Goal: Task Accomplishment & Management: Manage account settings

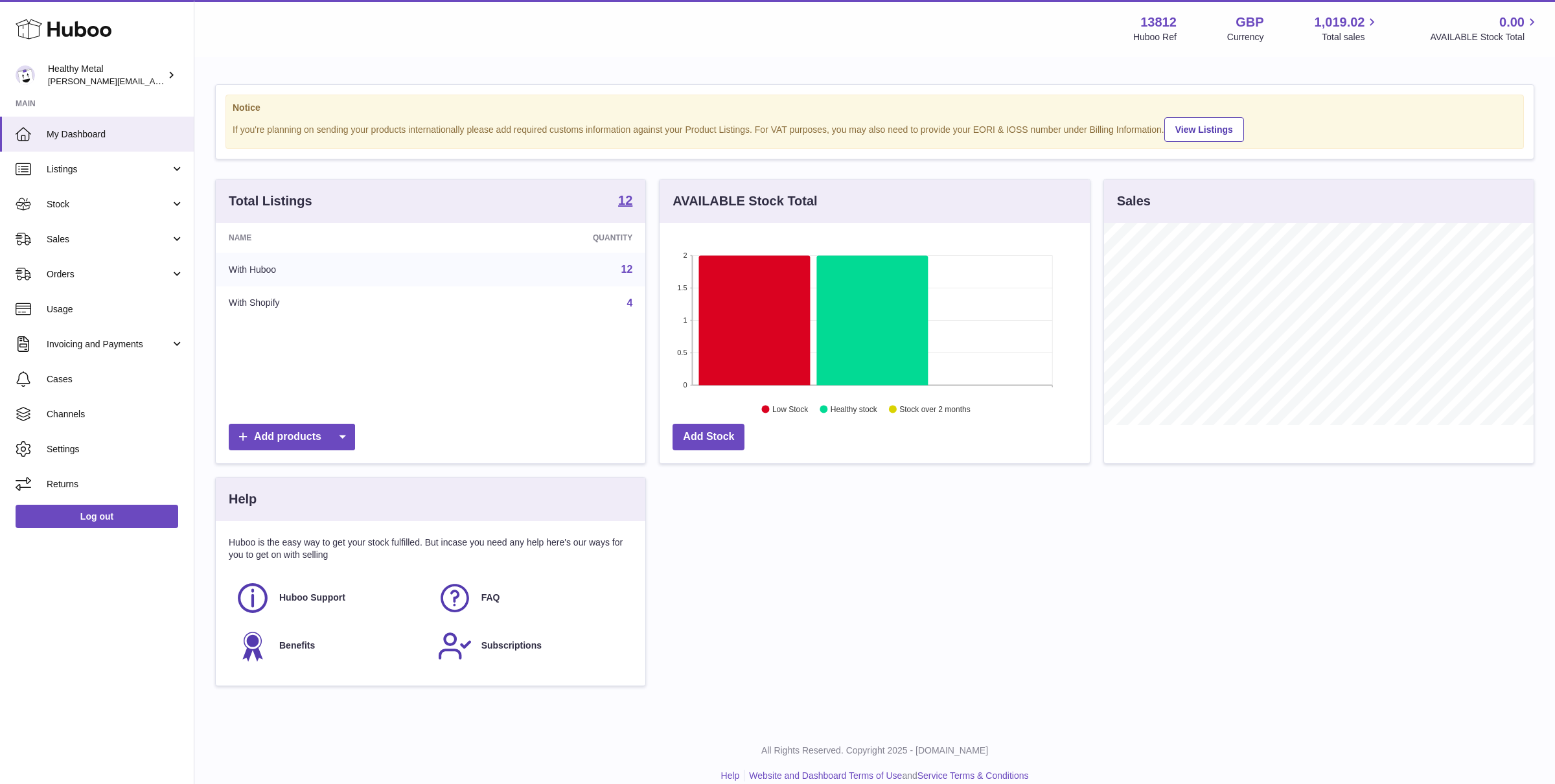
scroll to position [202, 430]
click at [130, 196] on link "Stock" at bounding box center [97, 204] width 194 height 35
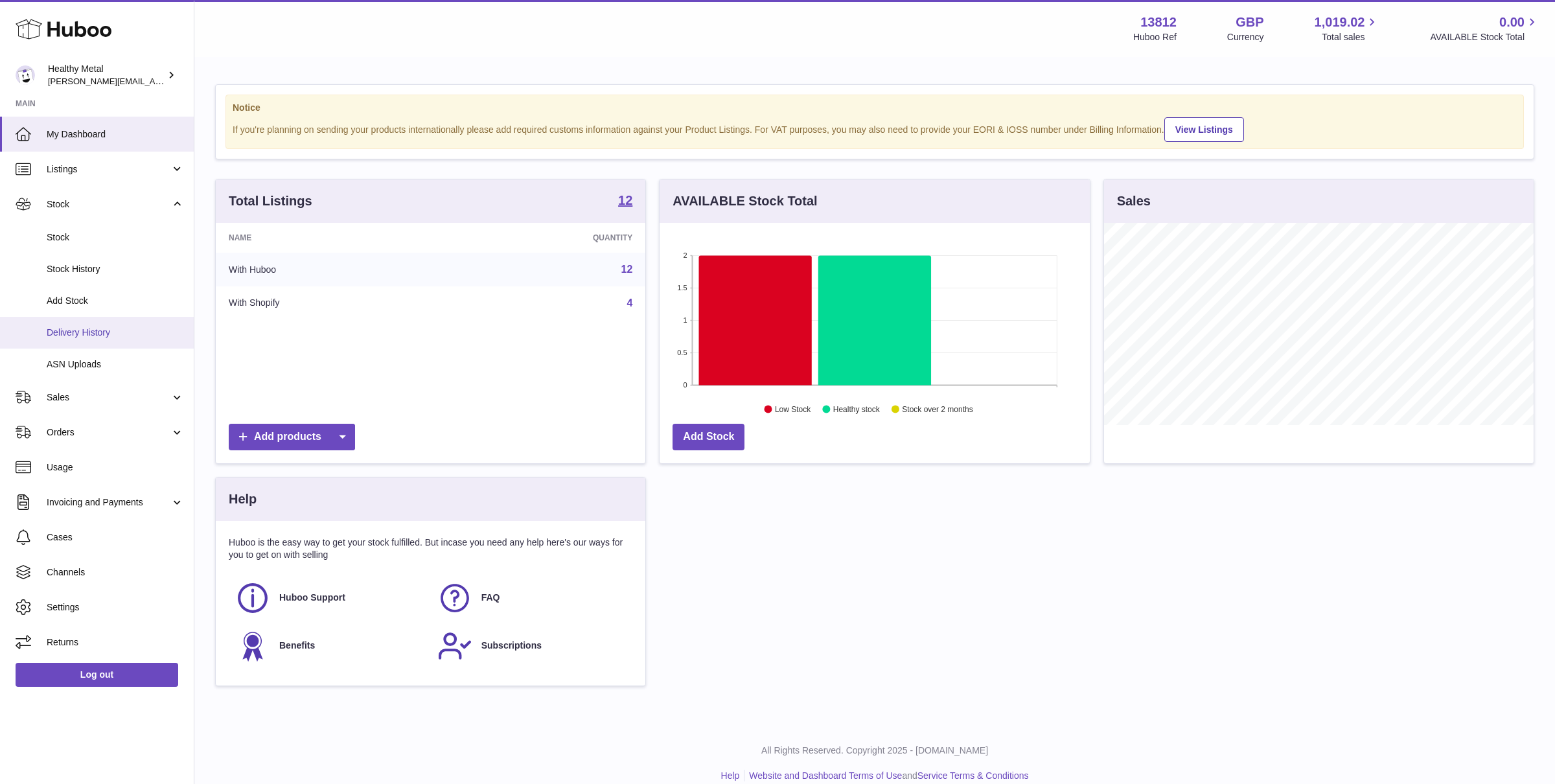
click at [83, 335] on span "Delivery History" at bounding box center [115, 333] width 138 height 12
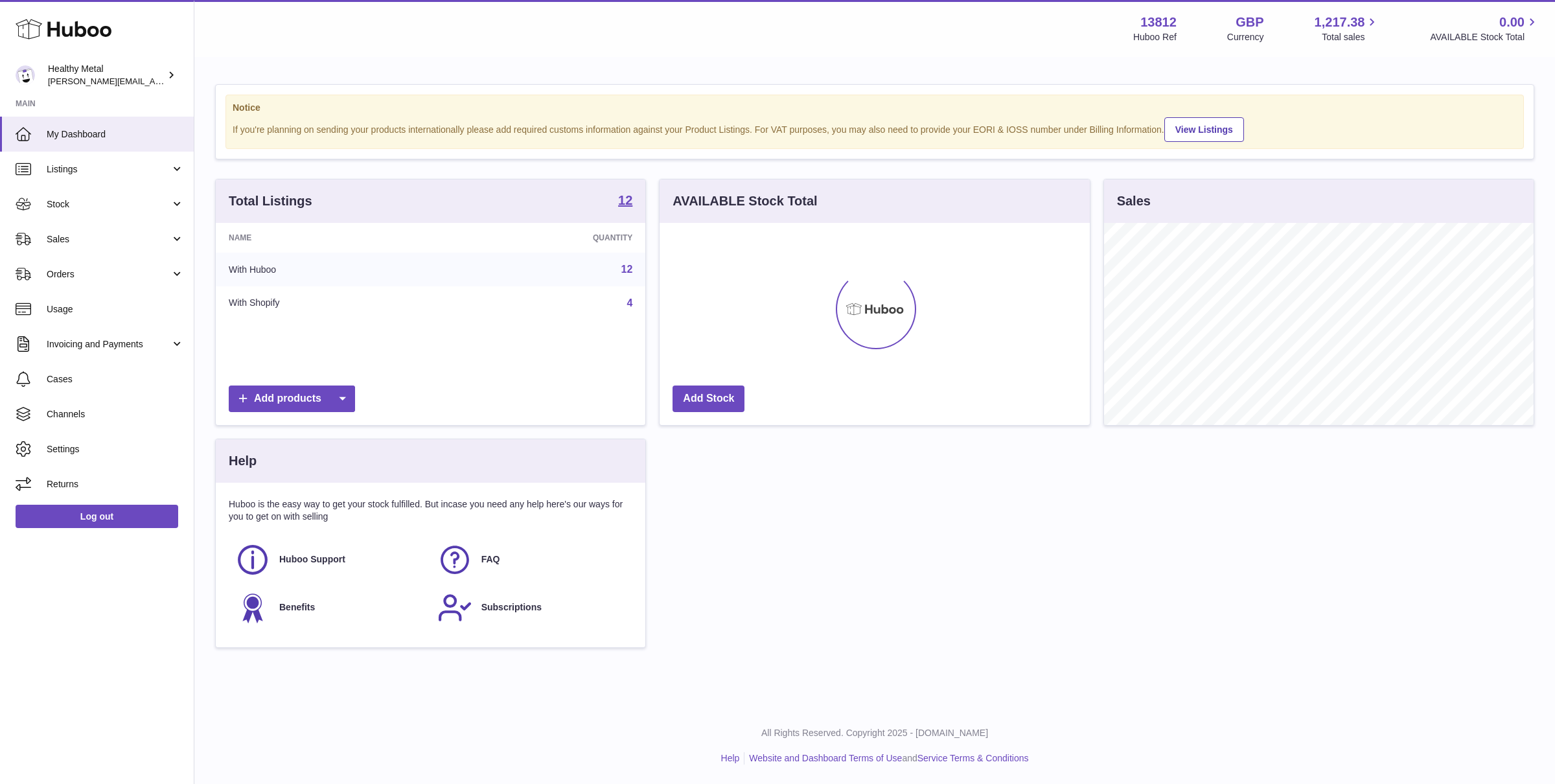
scroll to position [202, 430]
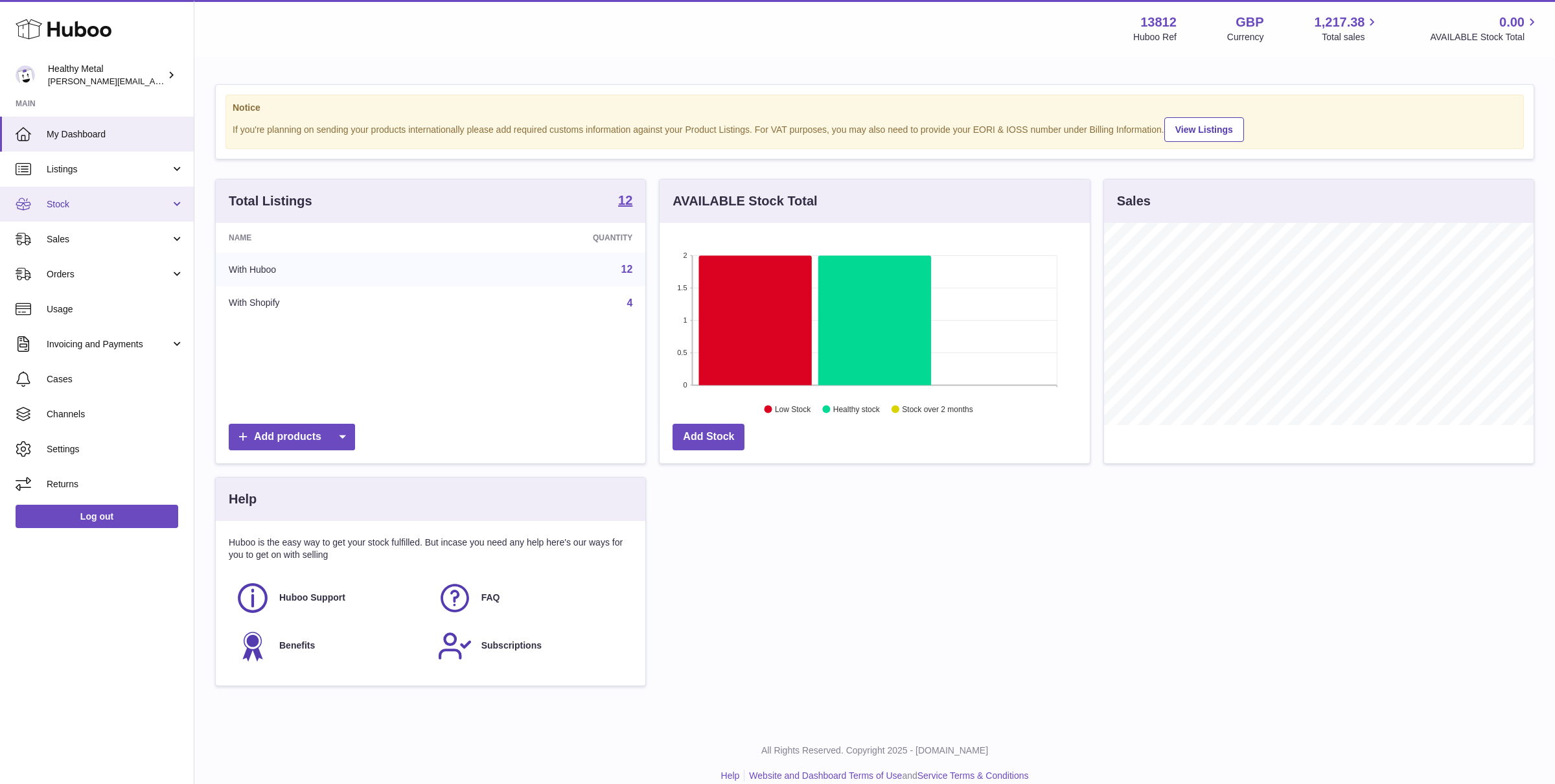
click at [60, 209] on span "Stock" at bounding box center [109, 204] width 124 height 12
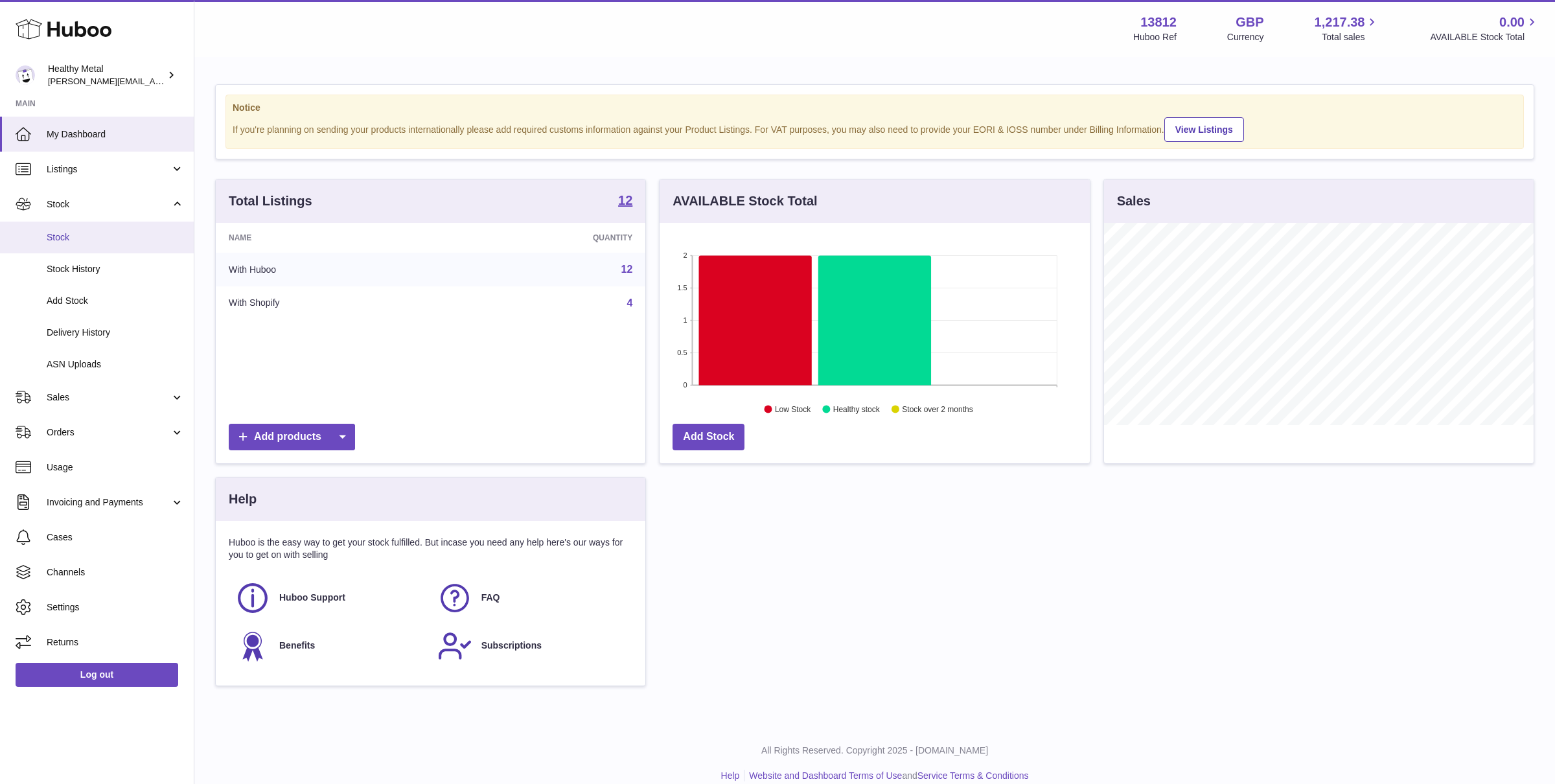
click at [62, 237] on span "Stock" at bounding box center [115, 237] width 138 height 12
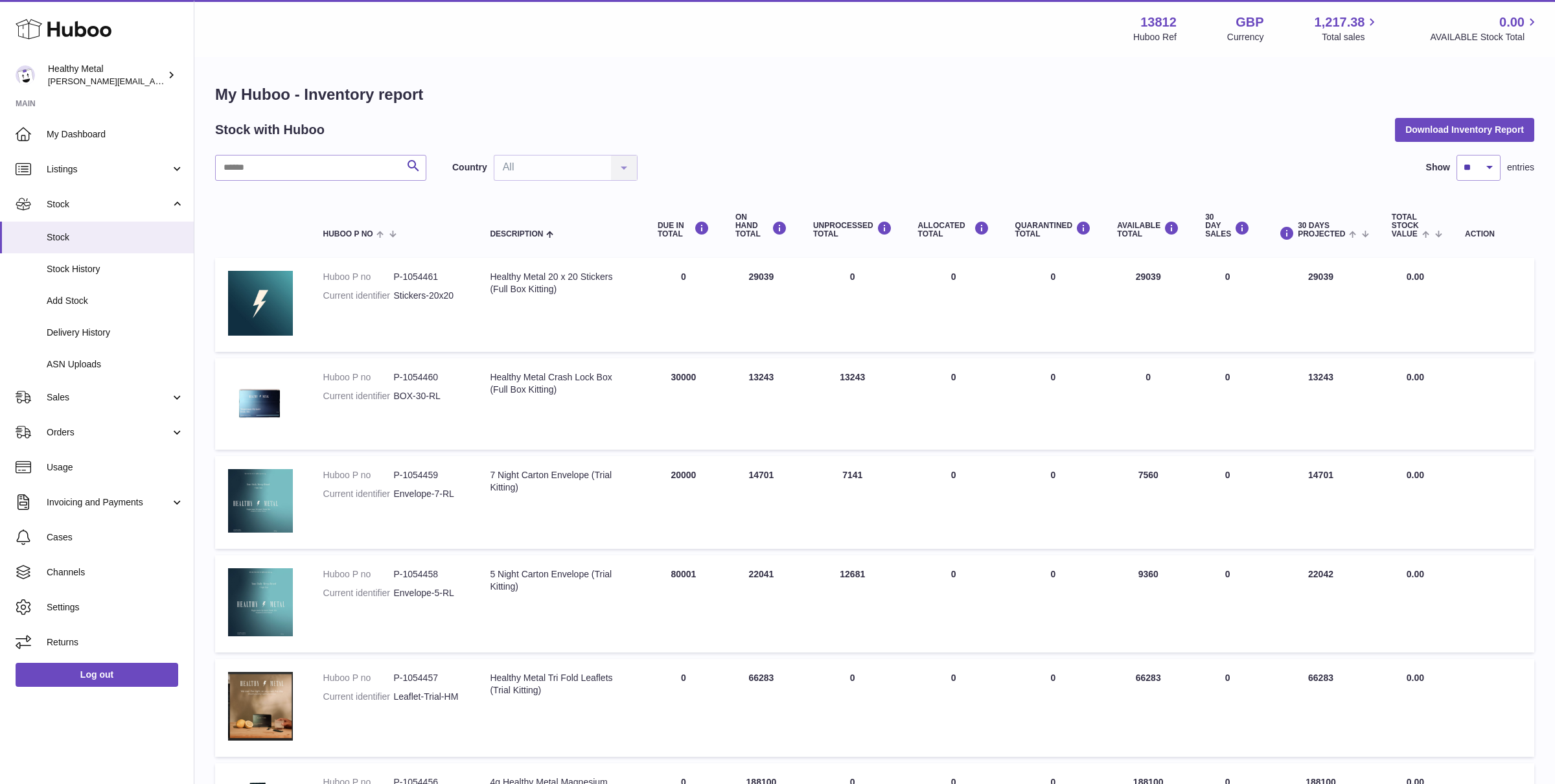
drag, startPoint x: 753, startPoint y: 355, endPoint x: 838, endPoint y: 372, distance: 86.7
click at [824, 372] on table "Huboo P no Description DUE IN TOTAL ON HAND Total UNPROCESSED Total ALLOCATED T…" at bounding box center [875, 778] width 1319 height 1169
click at [838, 372] on td "UNPROCESSED Total 13243" at bounding box center [853, 404] width 105 height 91
click at [142, 329] on span "Delivery History" at bounding box center [115, 333] width 138 height 12
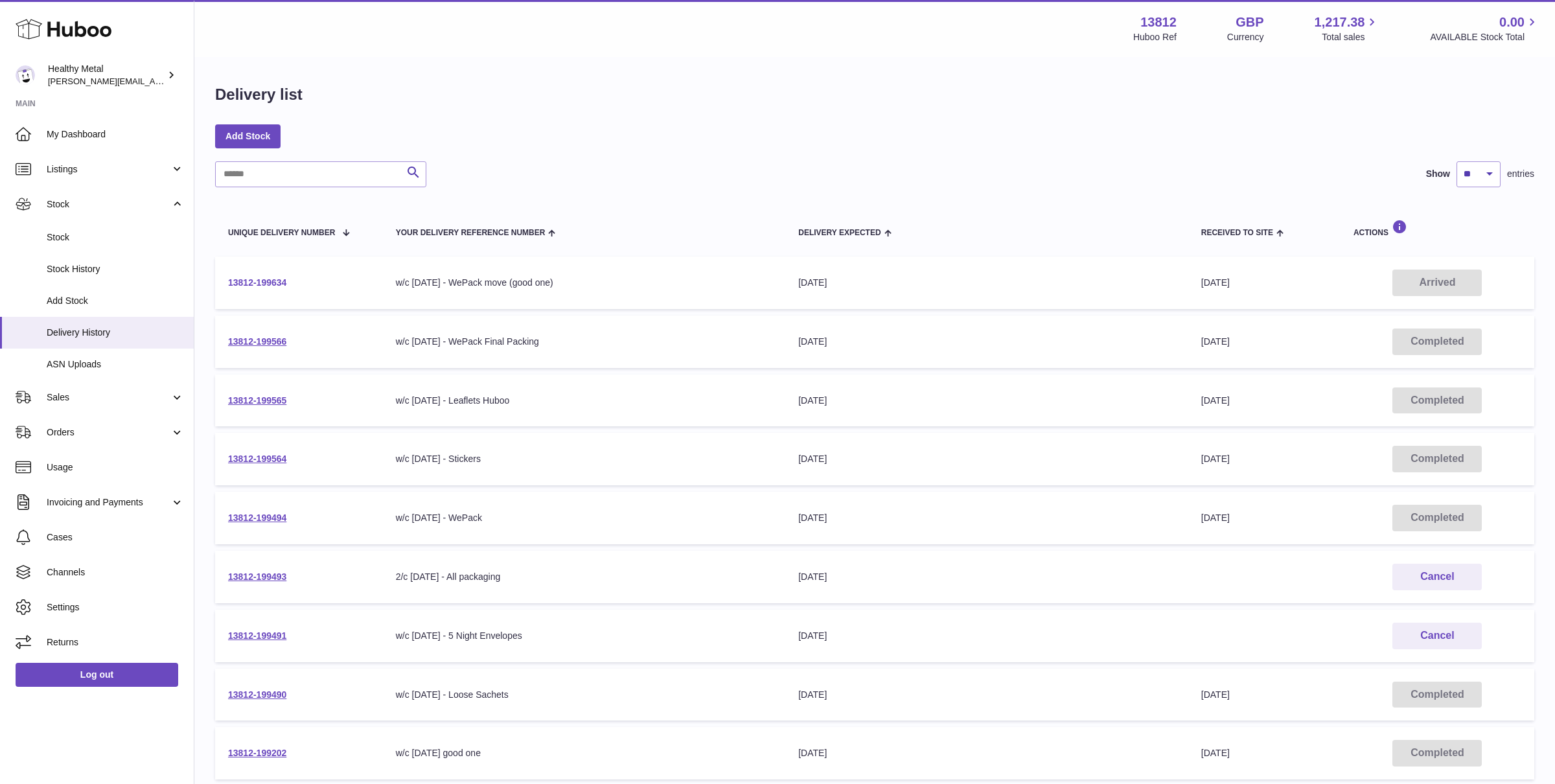
click at [267, 282] on link "13812-199634" at bounding box center [257, 282] width 58 height 10
click at [269, 340] on link "13812-199566" at bounding box center [257, 341] width 58 height 10
click at [271, 404] on link "13812-199565" at bounding box center [257, 400] width 58 height 10
click at [276, 460] on link "13812-199564" at bounding box center [257, 459] width 58 height 10
click at [269, 517] on link "13812-199494" at bounding box center [257, 518] width 58 height 10
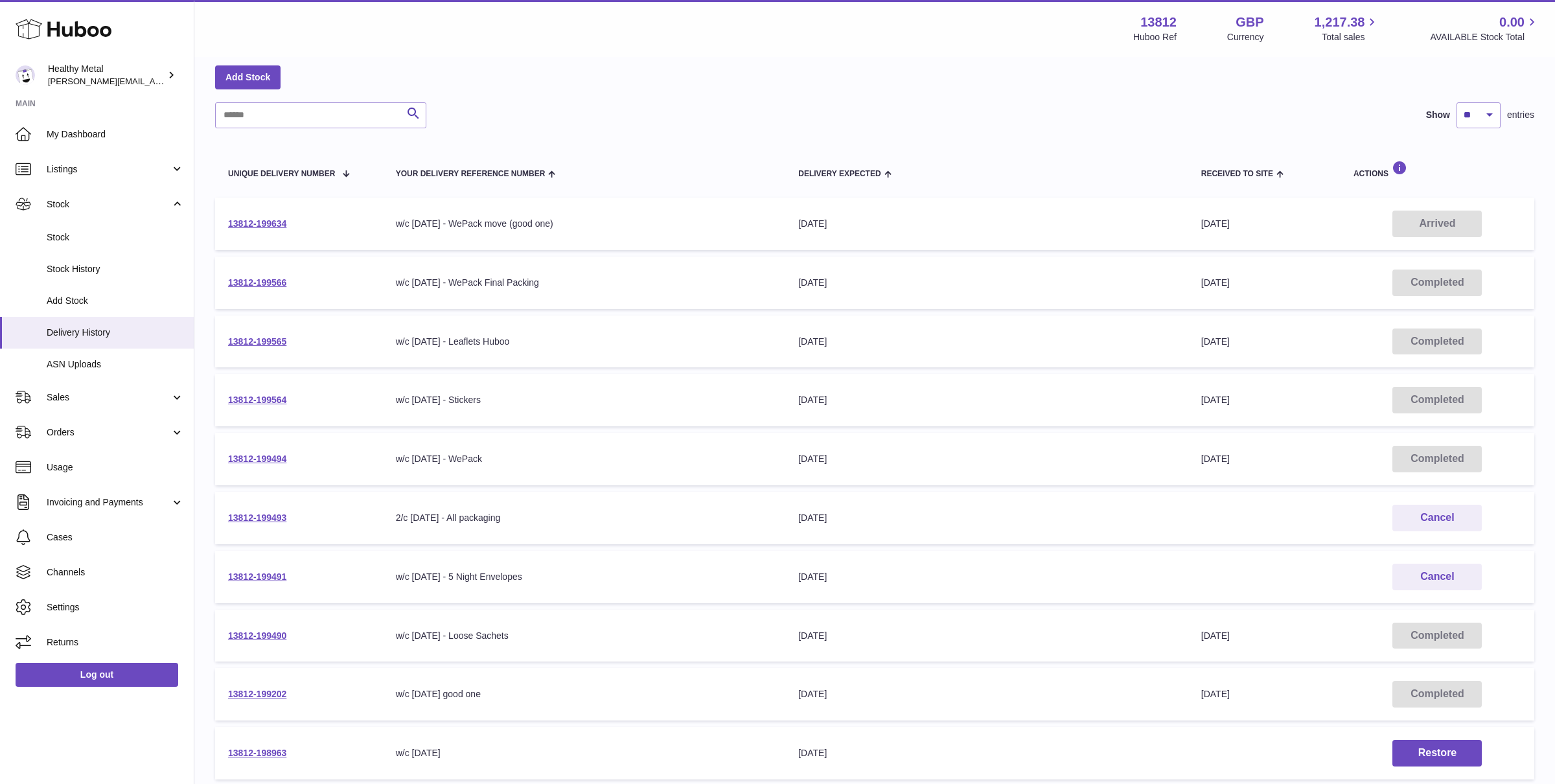
scroll to position [59, 0]
click at [281, 629] on link "13812-199490" at bounding box center [257, 635] width 58 height 10
click at [109, 179] on link "Listings" at bounding box center [97, 169] width 194 height 35
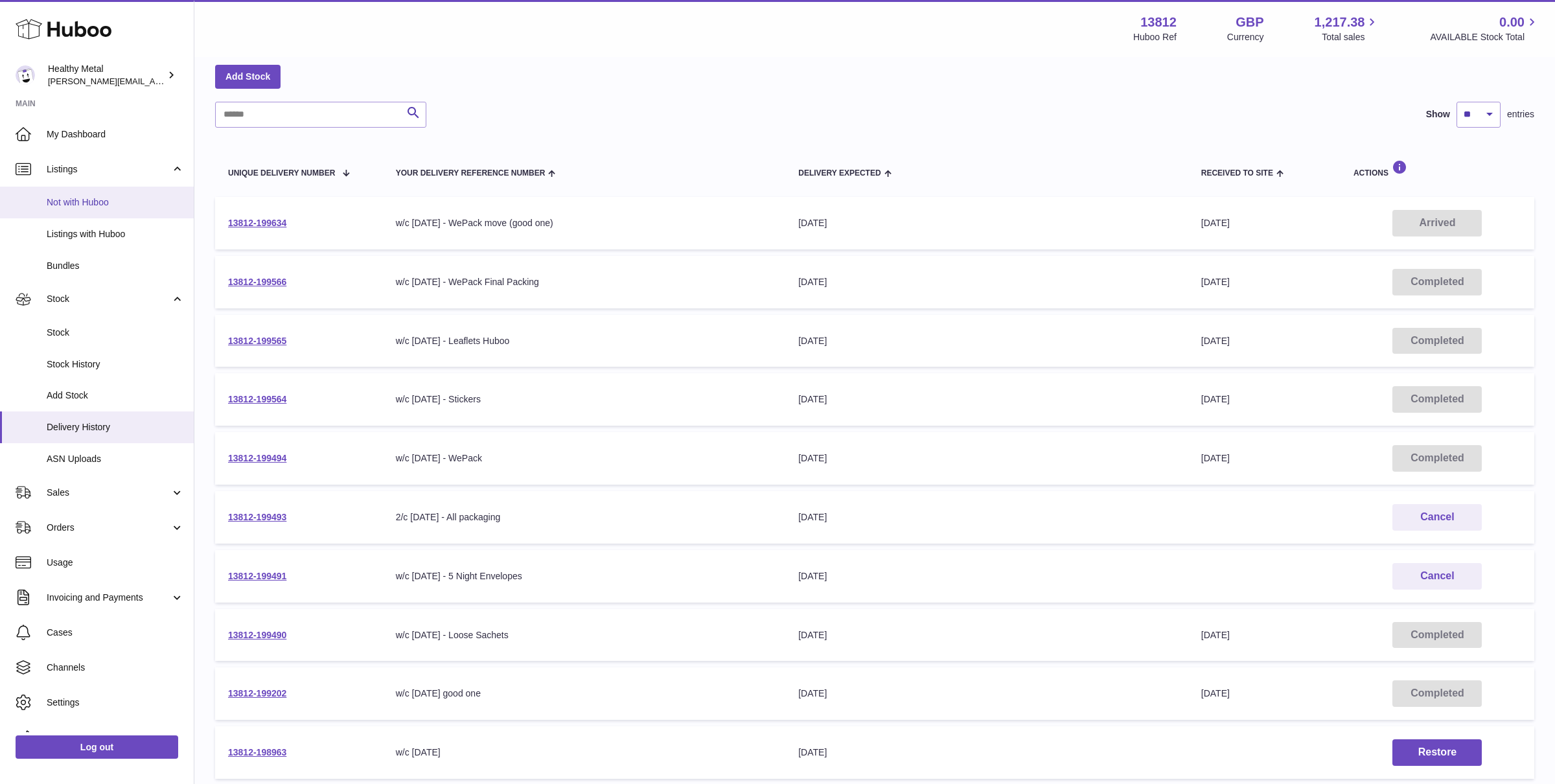
click at [86, 188] on link "Not with Huboo" at bounding box center [97, 202] width 194 height 32
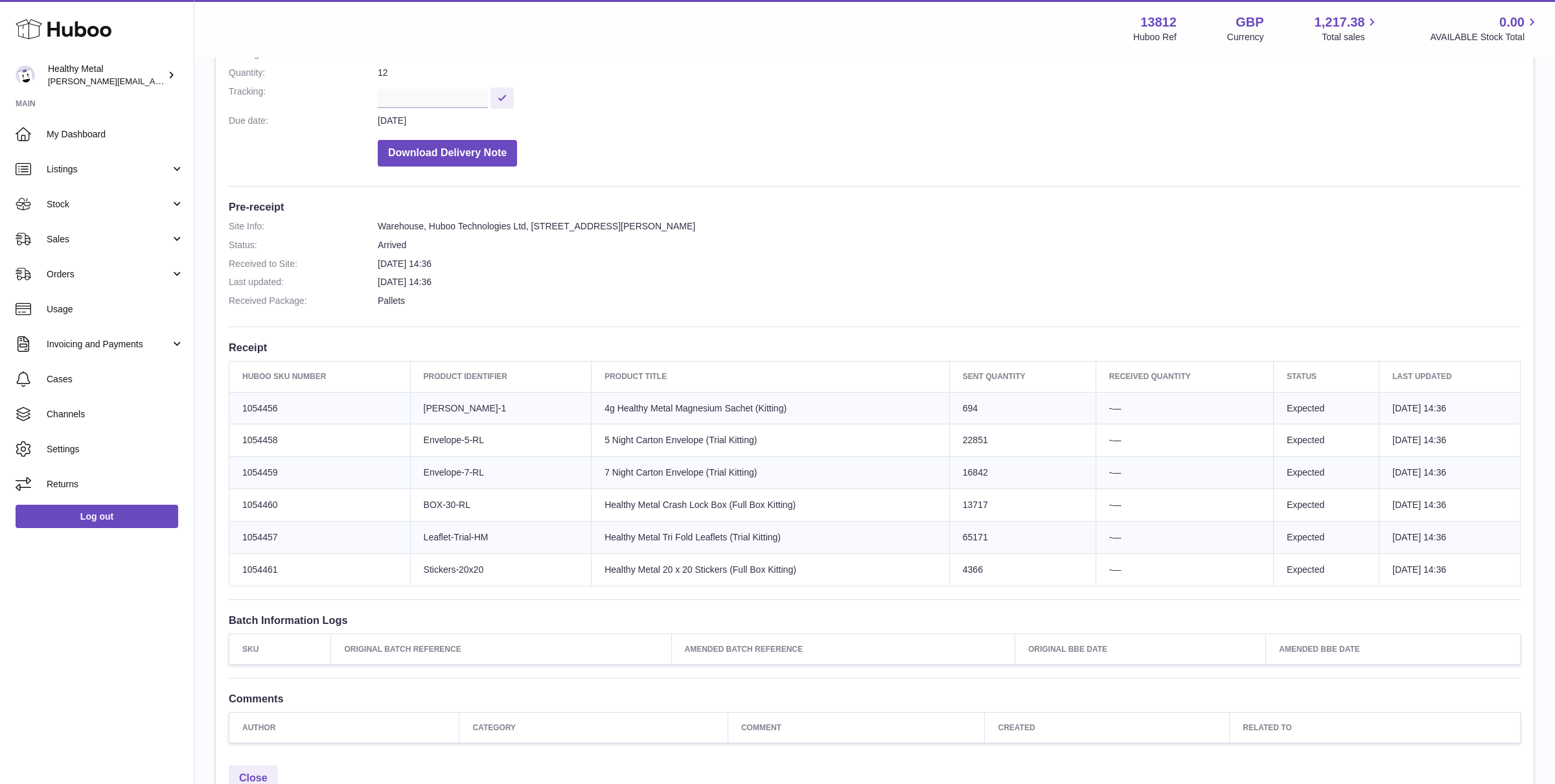
scroll to position [226, 0]
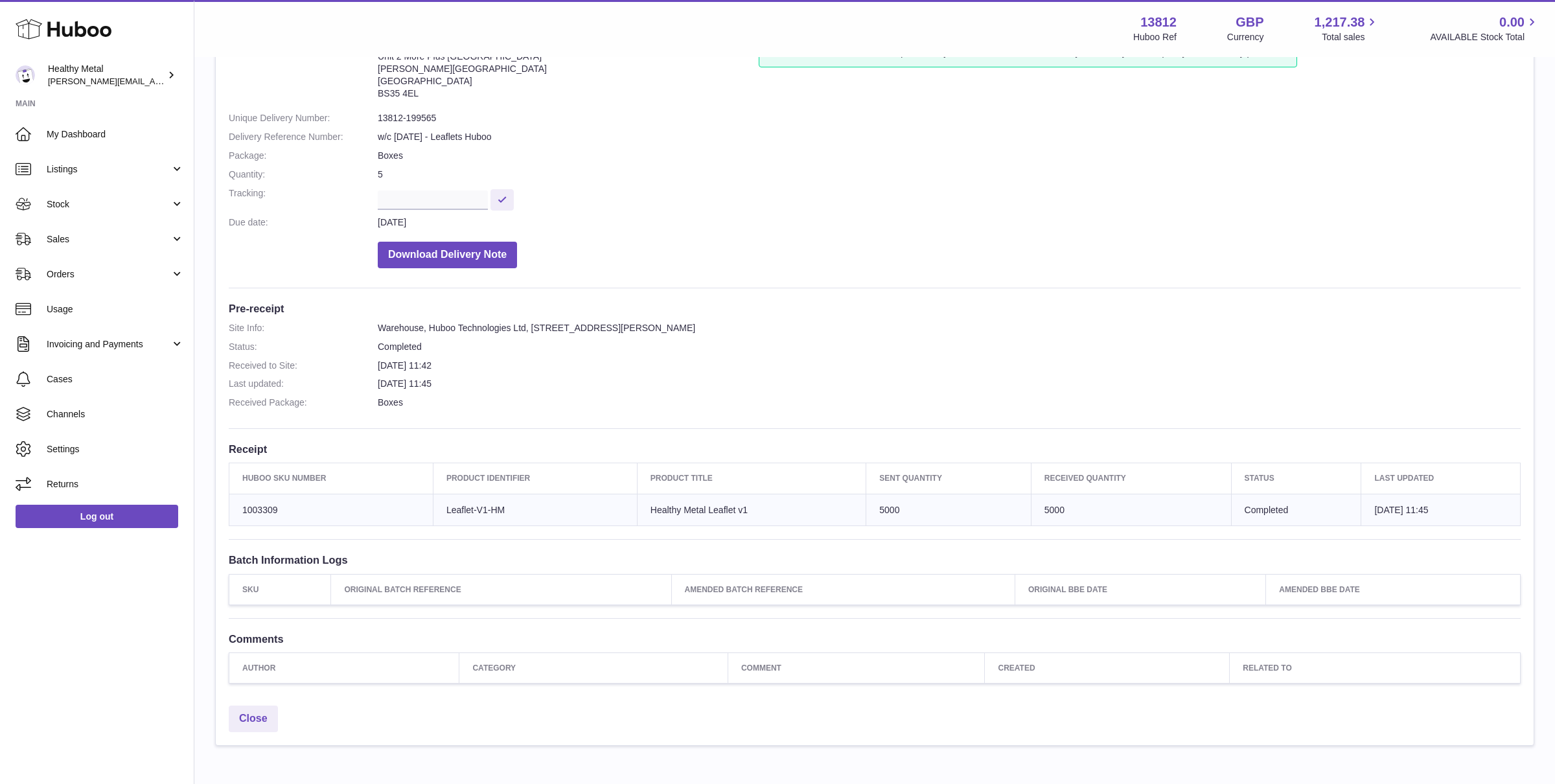
scroll to position [112, 0]
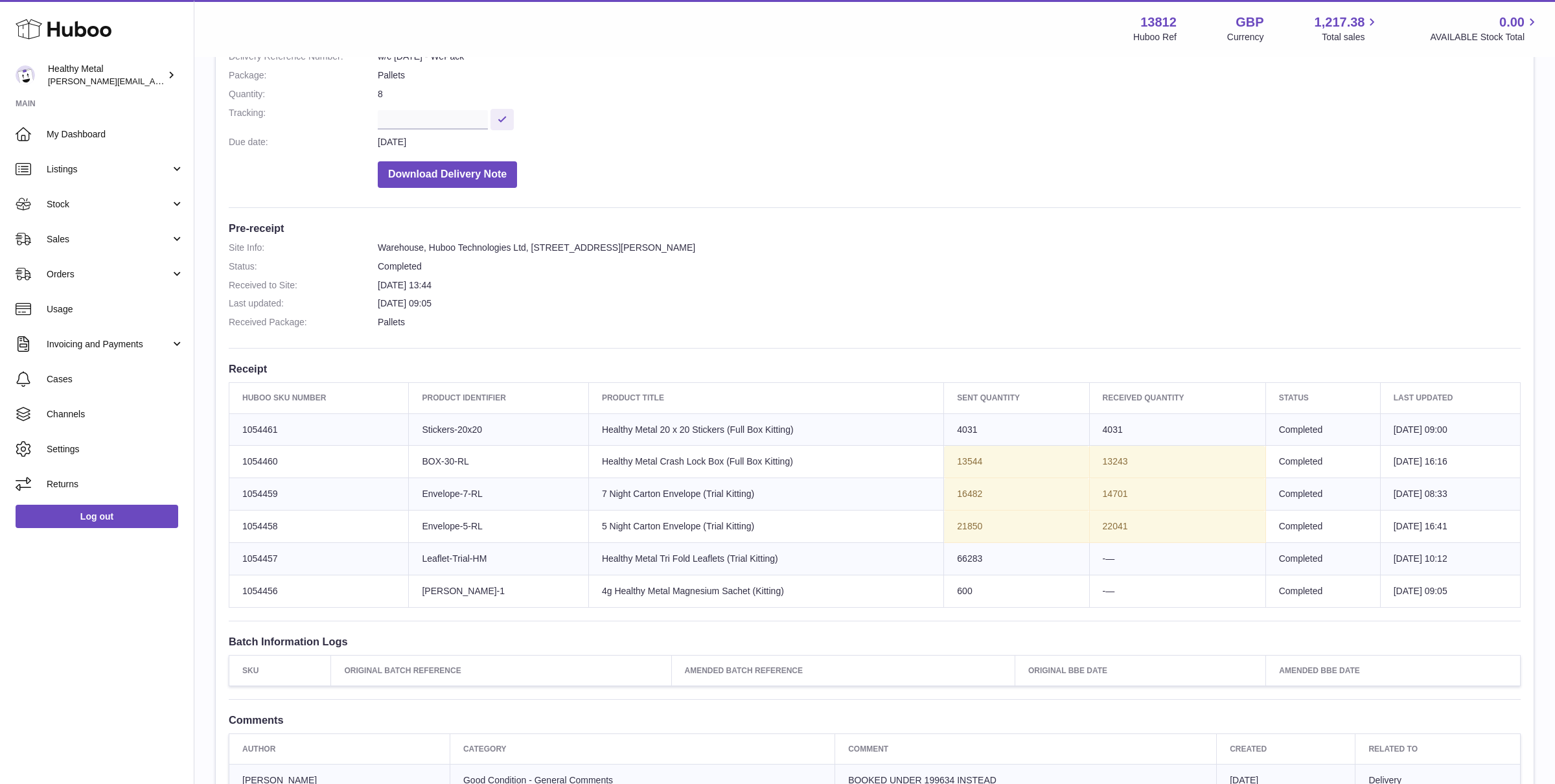
scroll to position [185, 0]
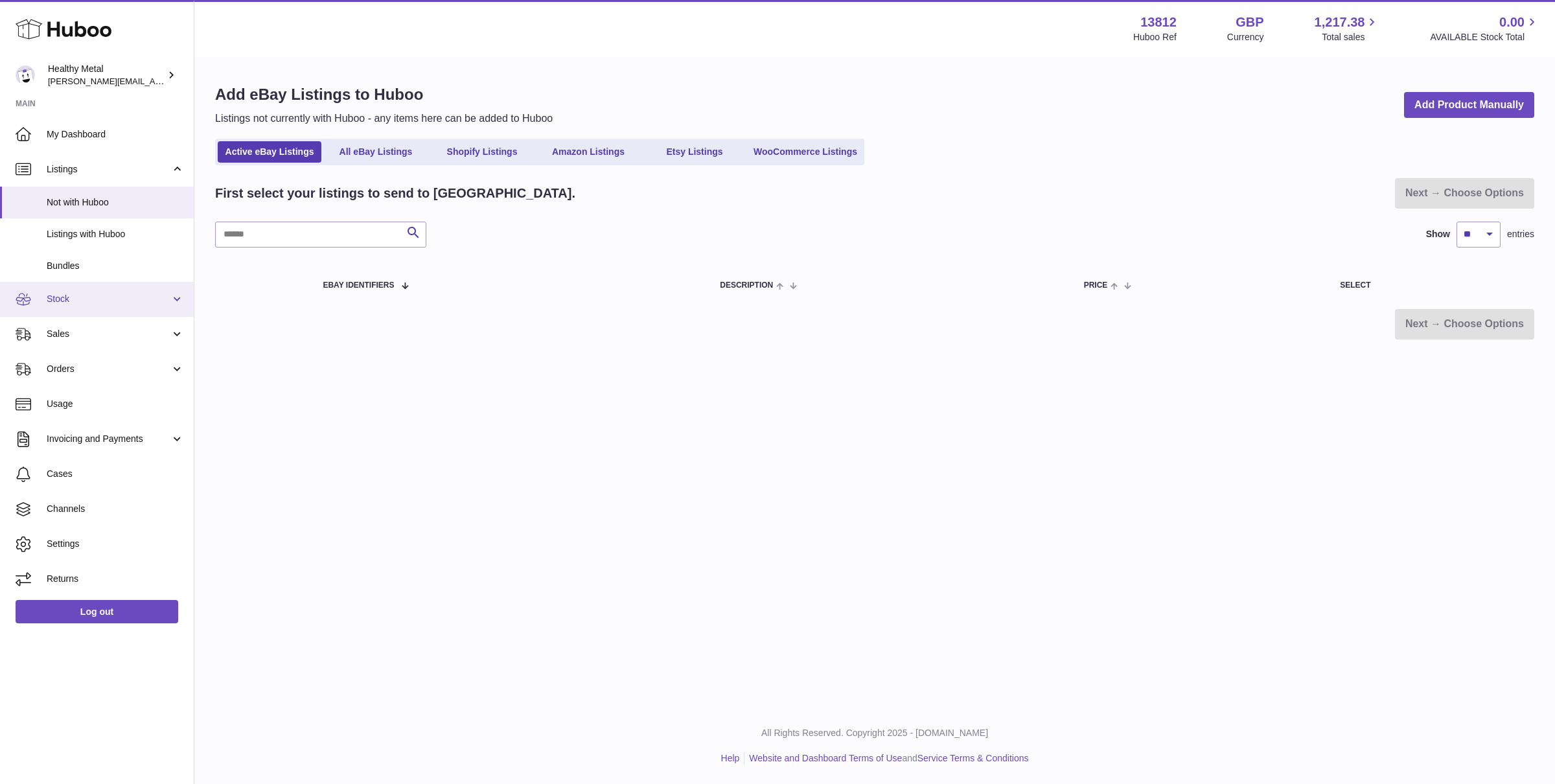
click at [72, 308] on link "Stock" at bounding box center [97, 299] width 194 height 35
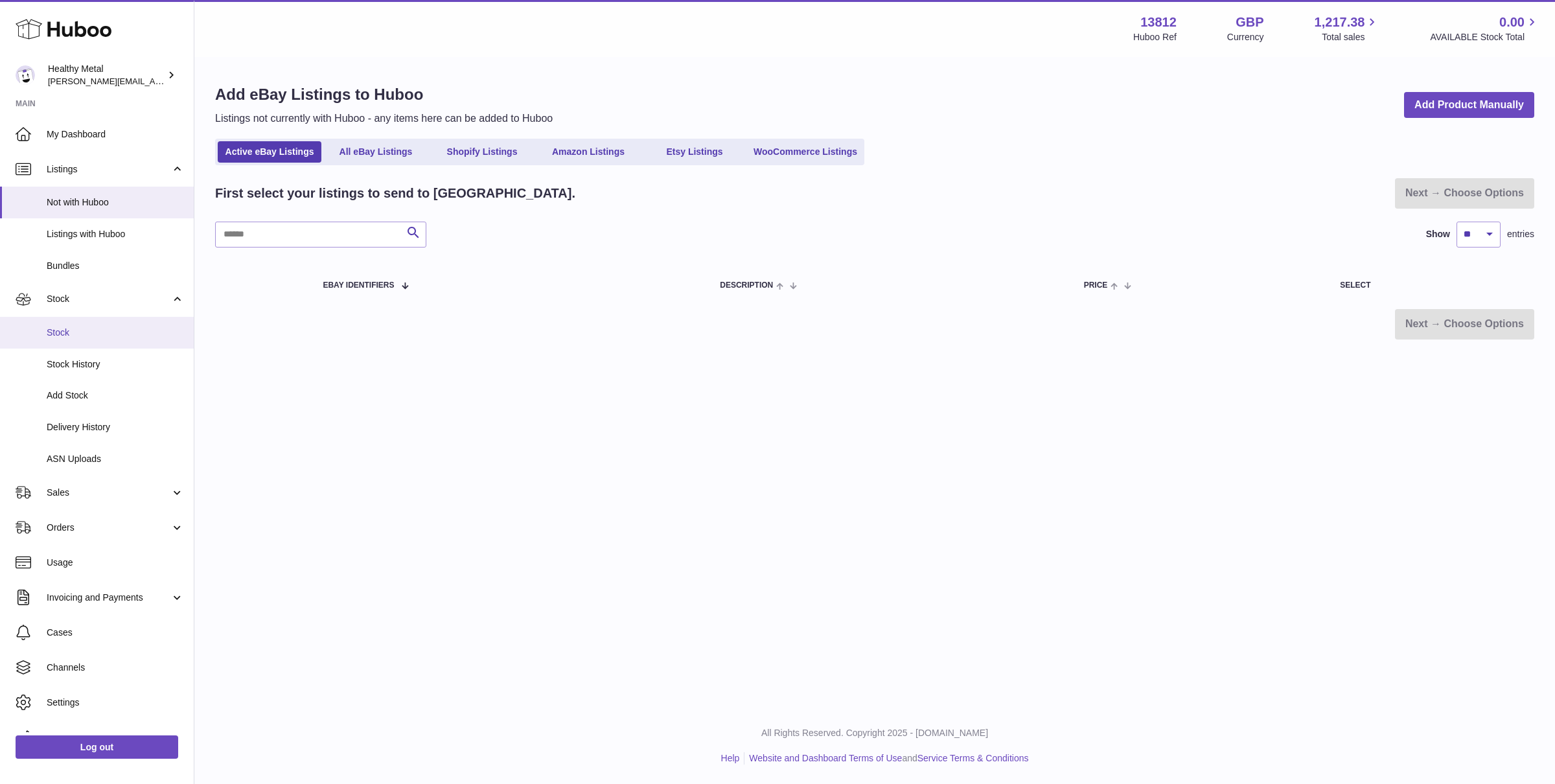
click at [65, 338] on link "Stock" at bounding box center [97, 333] width 194 height 32
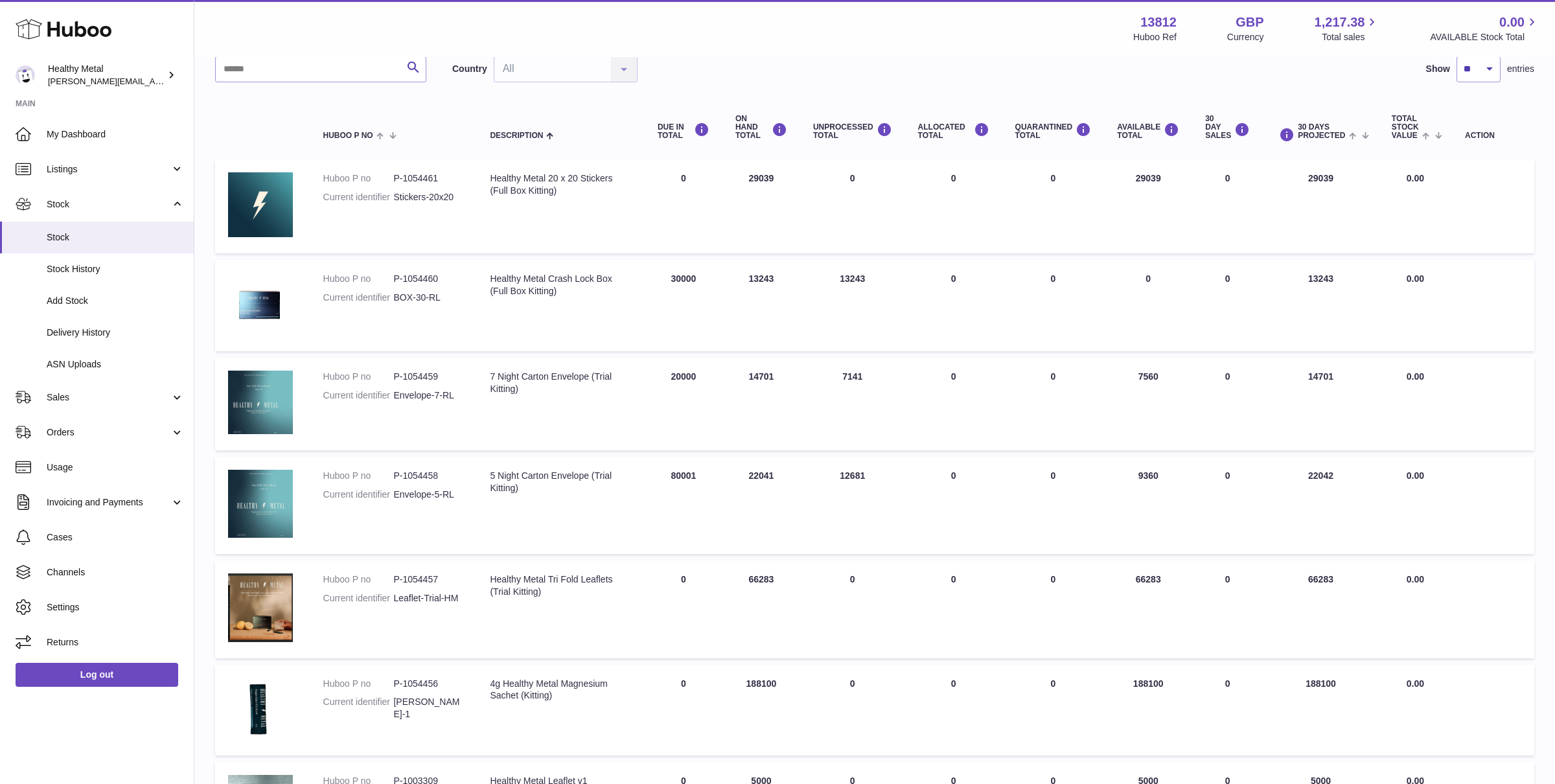
scroll to position [97, 0]
click at [110, 329] on span "Delivery History" at bounding box center [115, 333] width 138 height 12
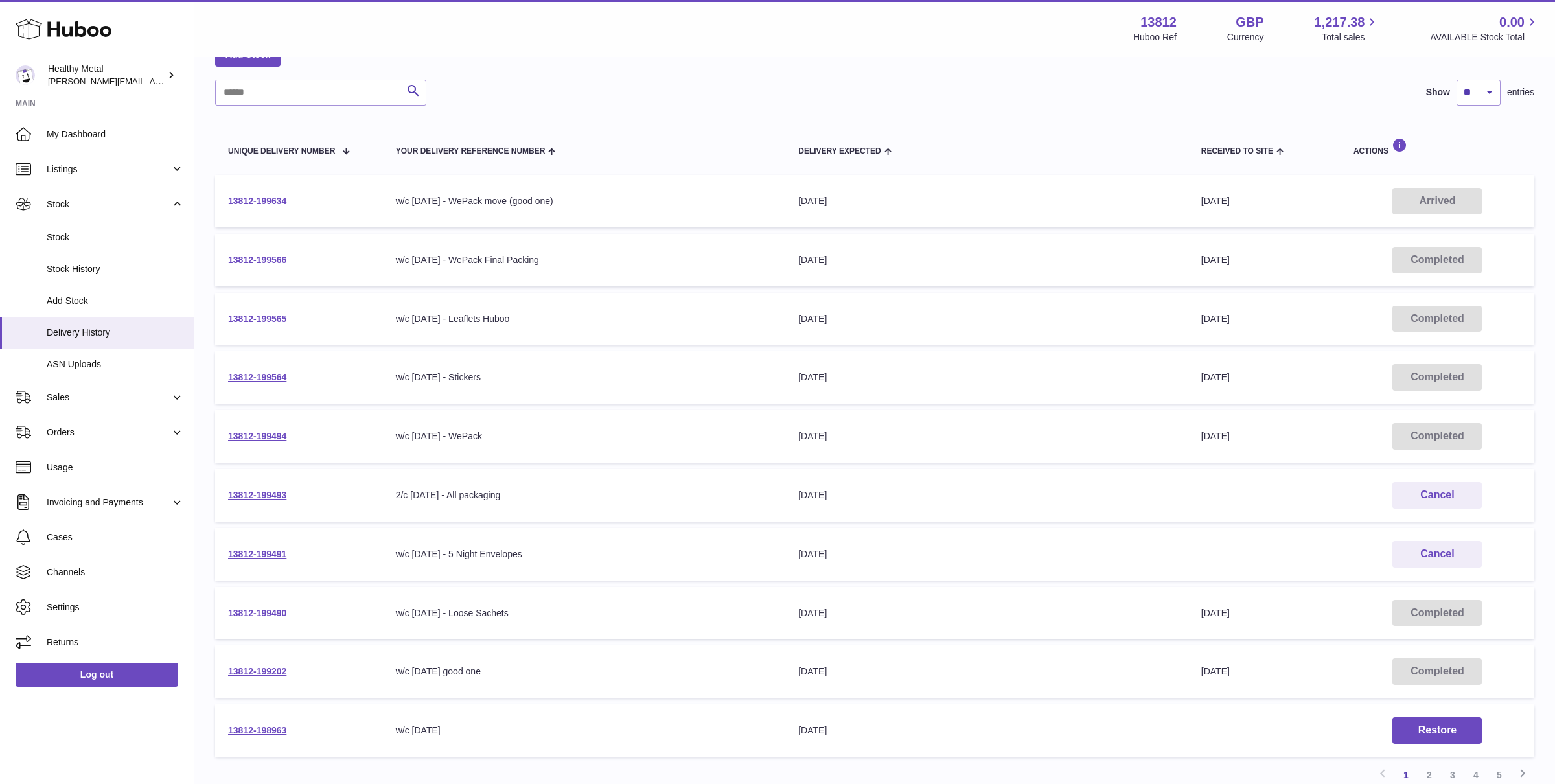
scroll to position [84, 0]
click at [258, 608] on link "13812-199490" at bounding box center [257, 611] width 58 height 10
click at [266, 437] on link "13812-199494" at bounding box center [257, 434] width 58 height 10
click at [116, 242] on span "Stock" at bounding box center [115, 237] width 138 height 12
click at [84, 270] on span "Stock History" at bounding box center [115, 269] width 138 height 12
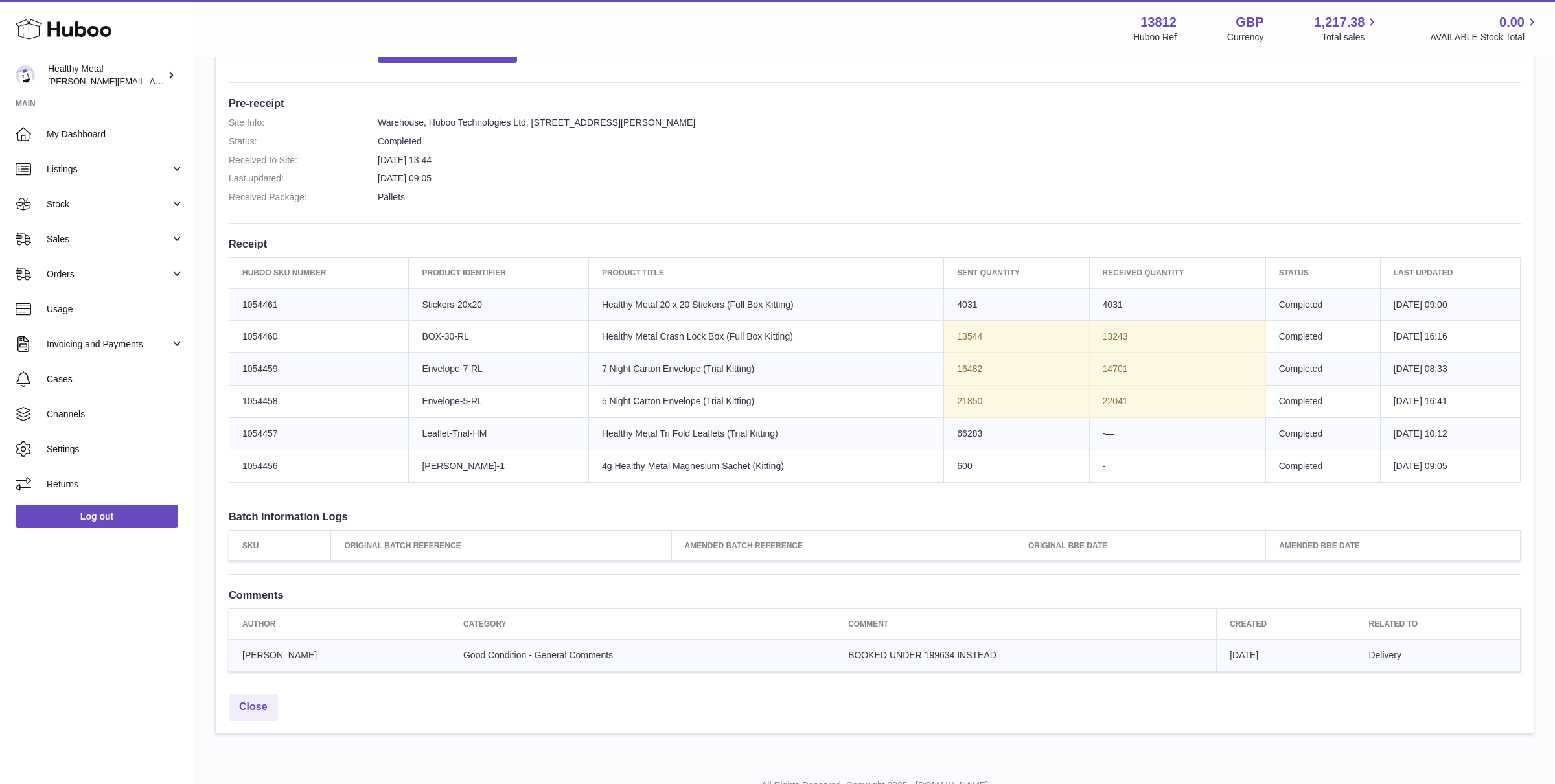
scroll to position [305, 0]
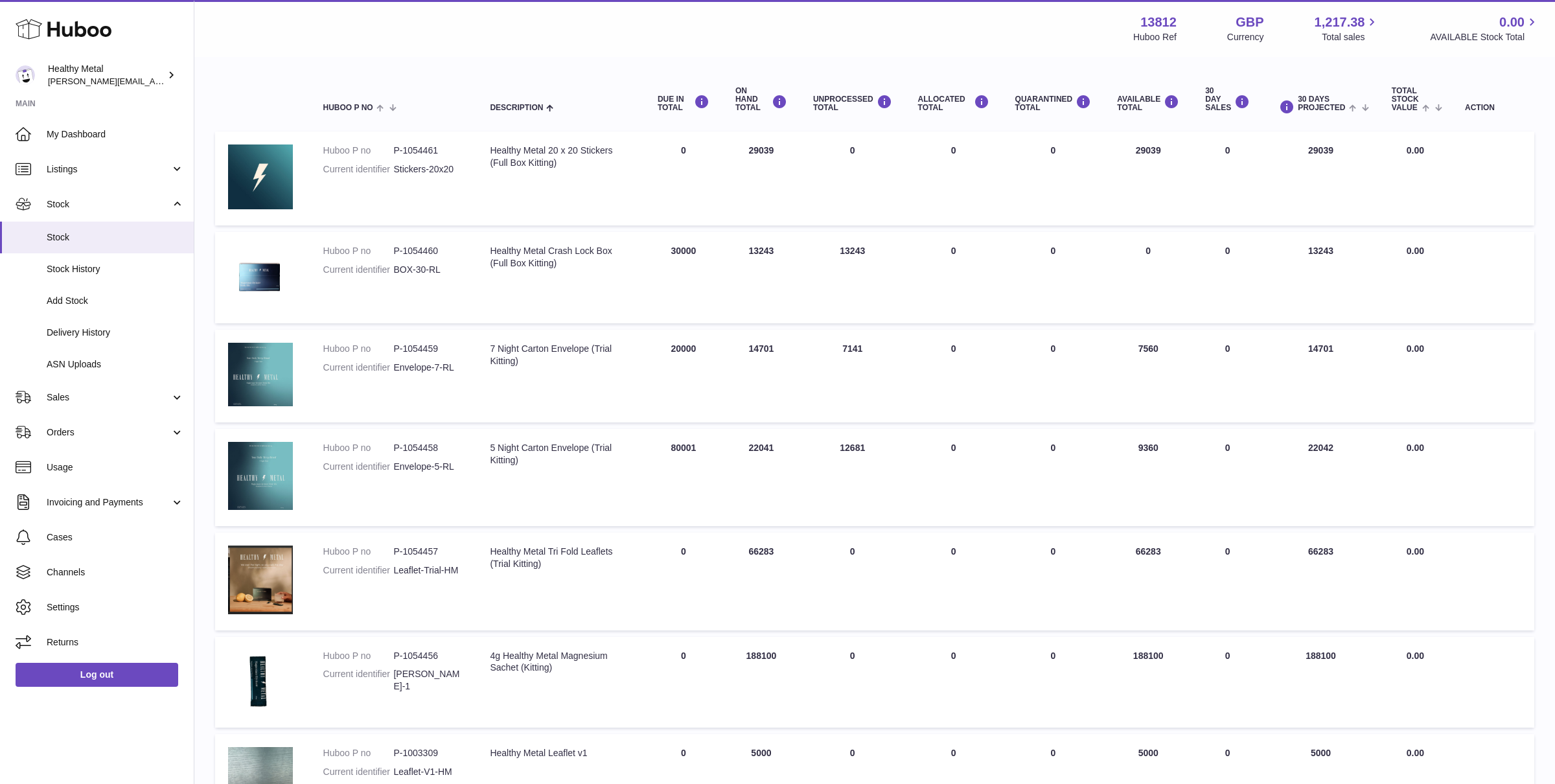
scroll to position [144, 0]
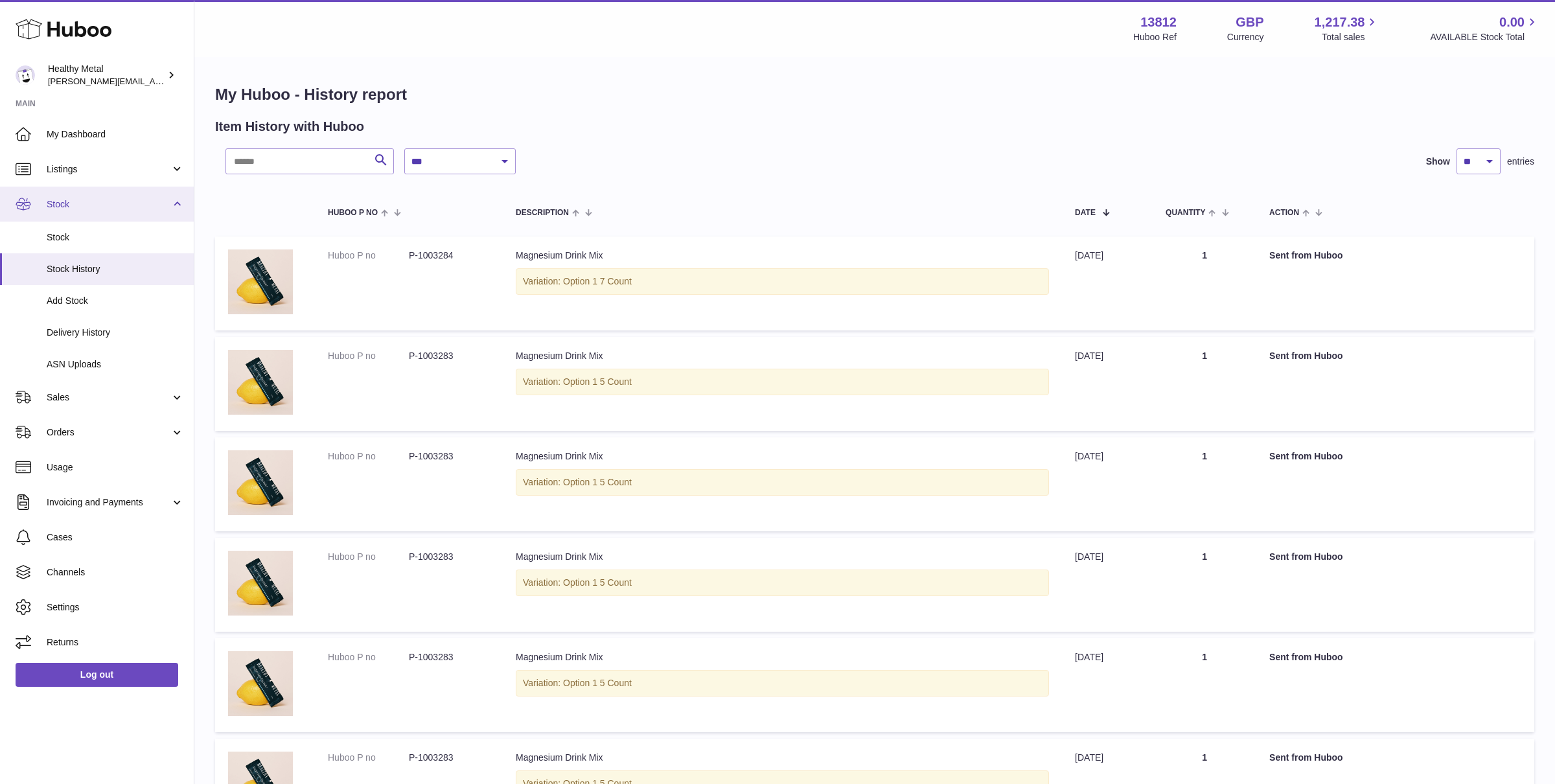
click at [141, 204] on span "Stock" at bounding box center [109, 204] width 124 height 12
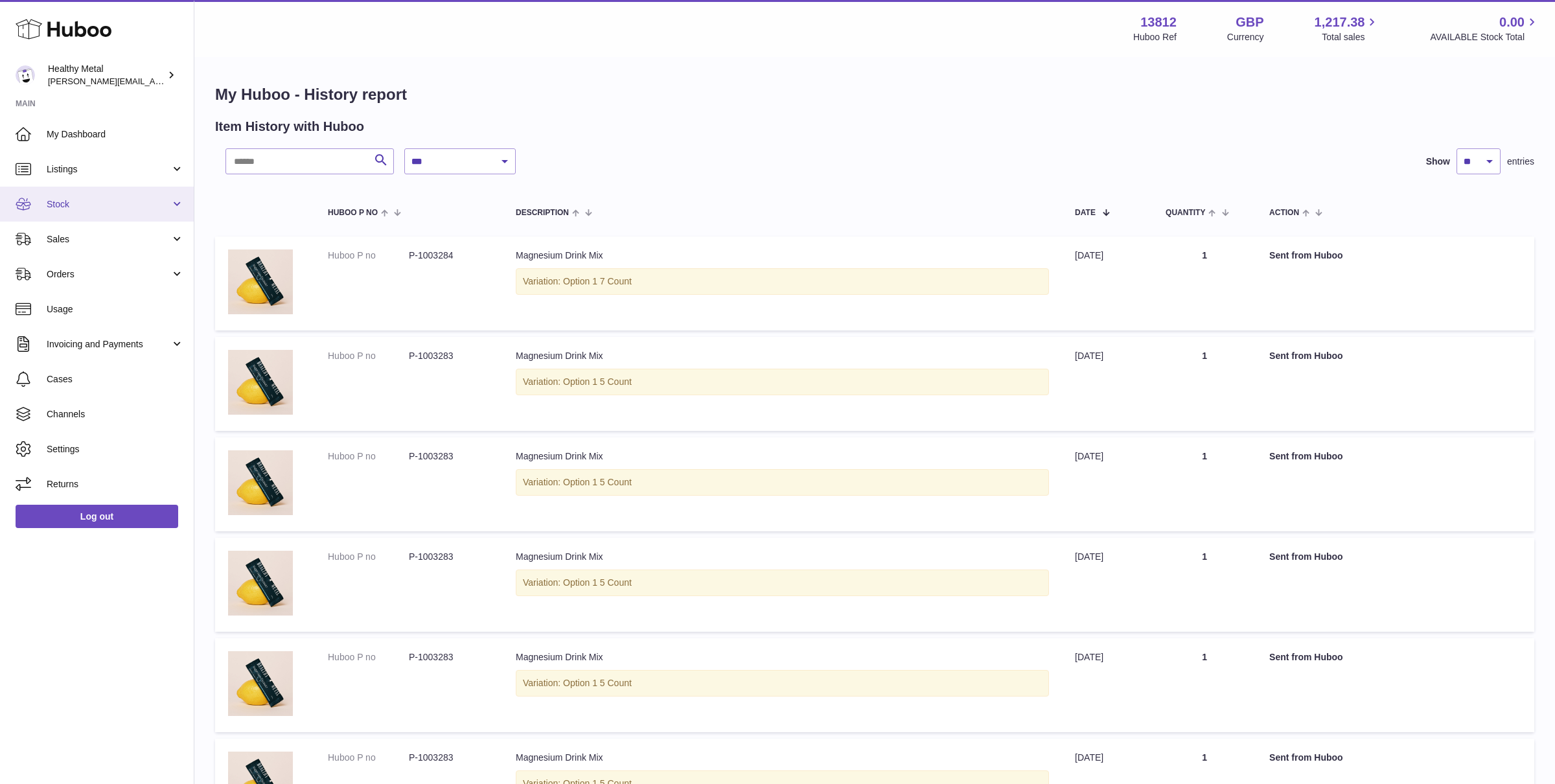
click at [164, 193] on link "Stock" at bounding box center [97, 204] width 194 height 35
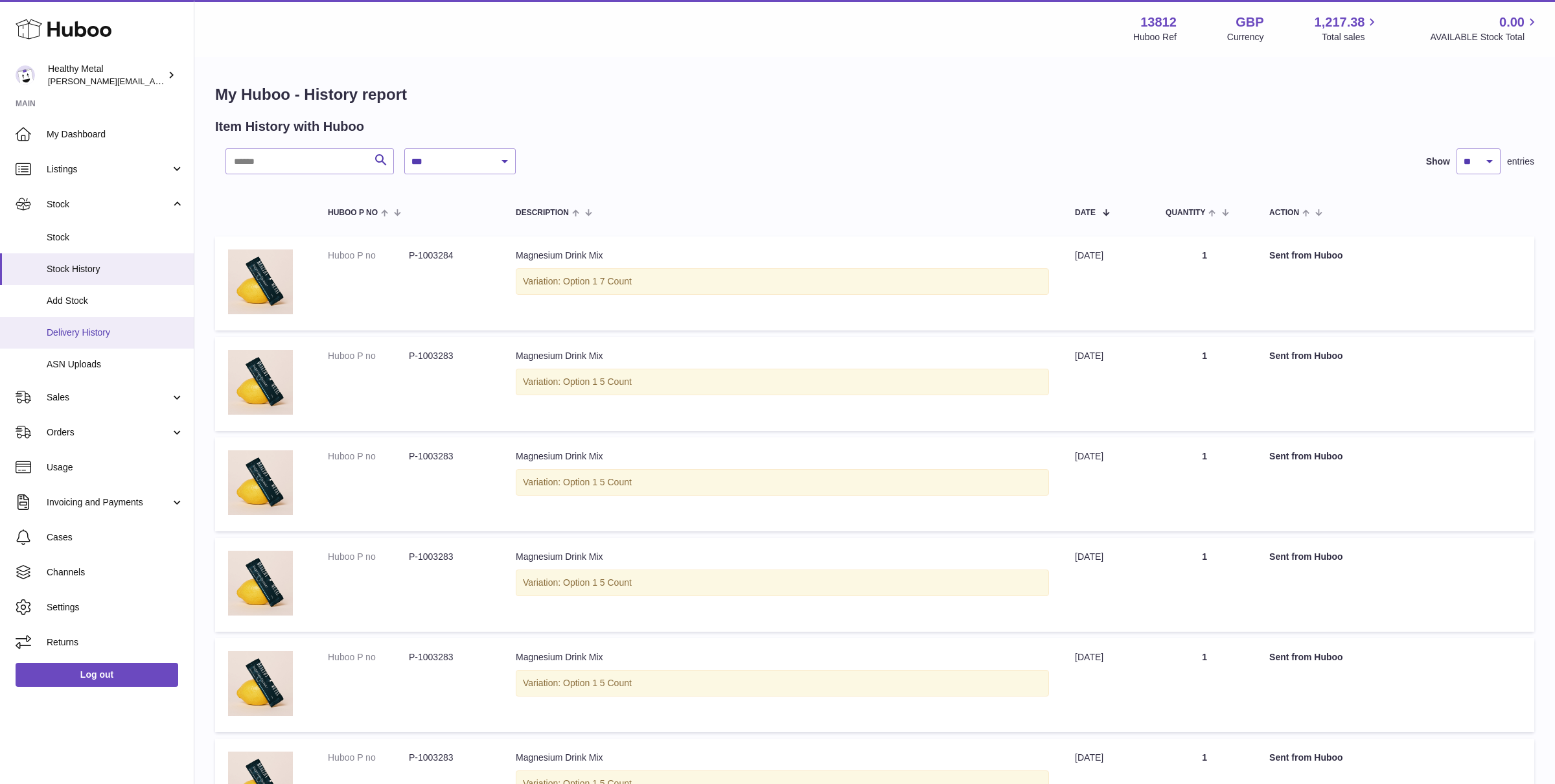
click at [88, 333] on span "Delivery History" at bounding box center [115, 333] width 138 height 12
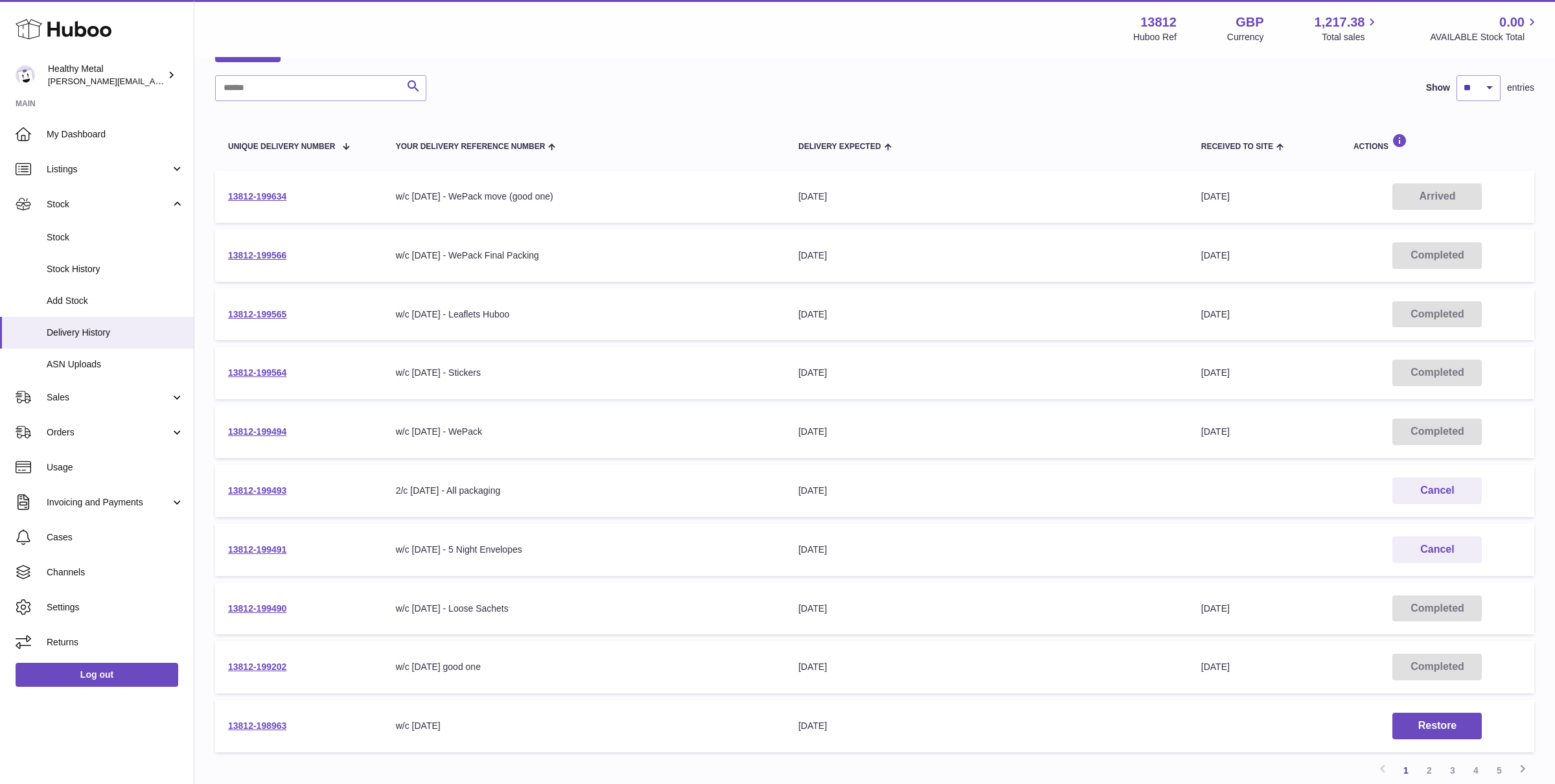
scroll to position [85, 0]
click at [264, 551] on link "13812-199491" at bounding box center [257, 550] width 58 height 10
click at [74, 236] on span "Stock" at bounding box center [115, 237] width 138 height 12
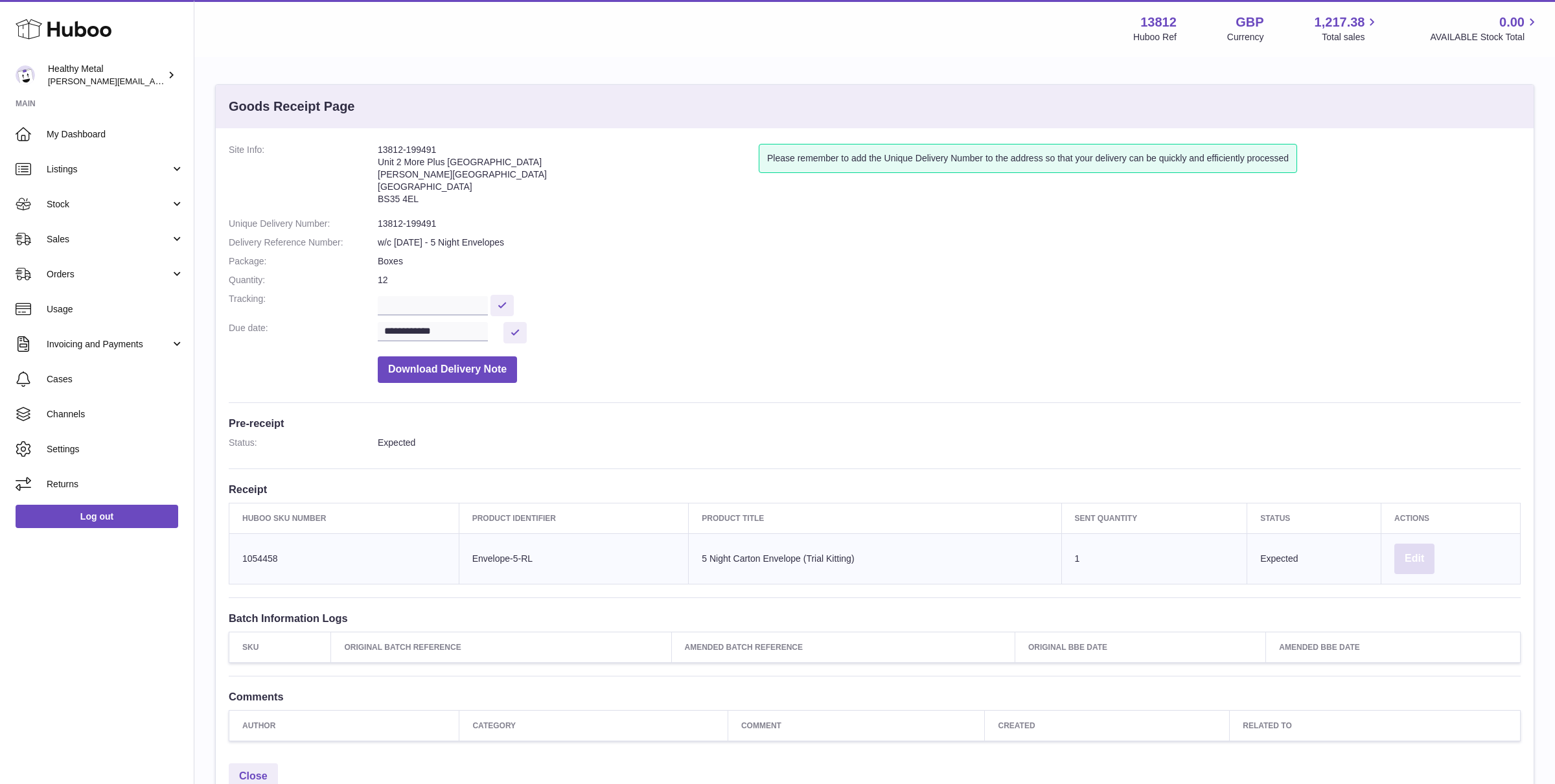
click at [1410, 560] on button "Edit" at bounding box center [1414, 558] width 40 height 31
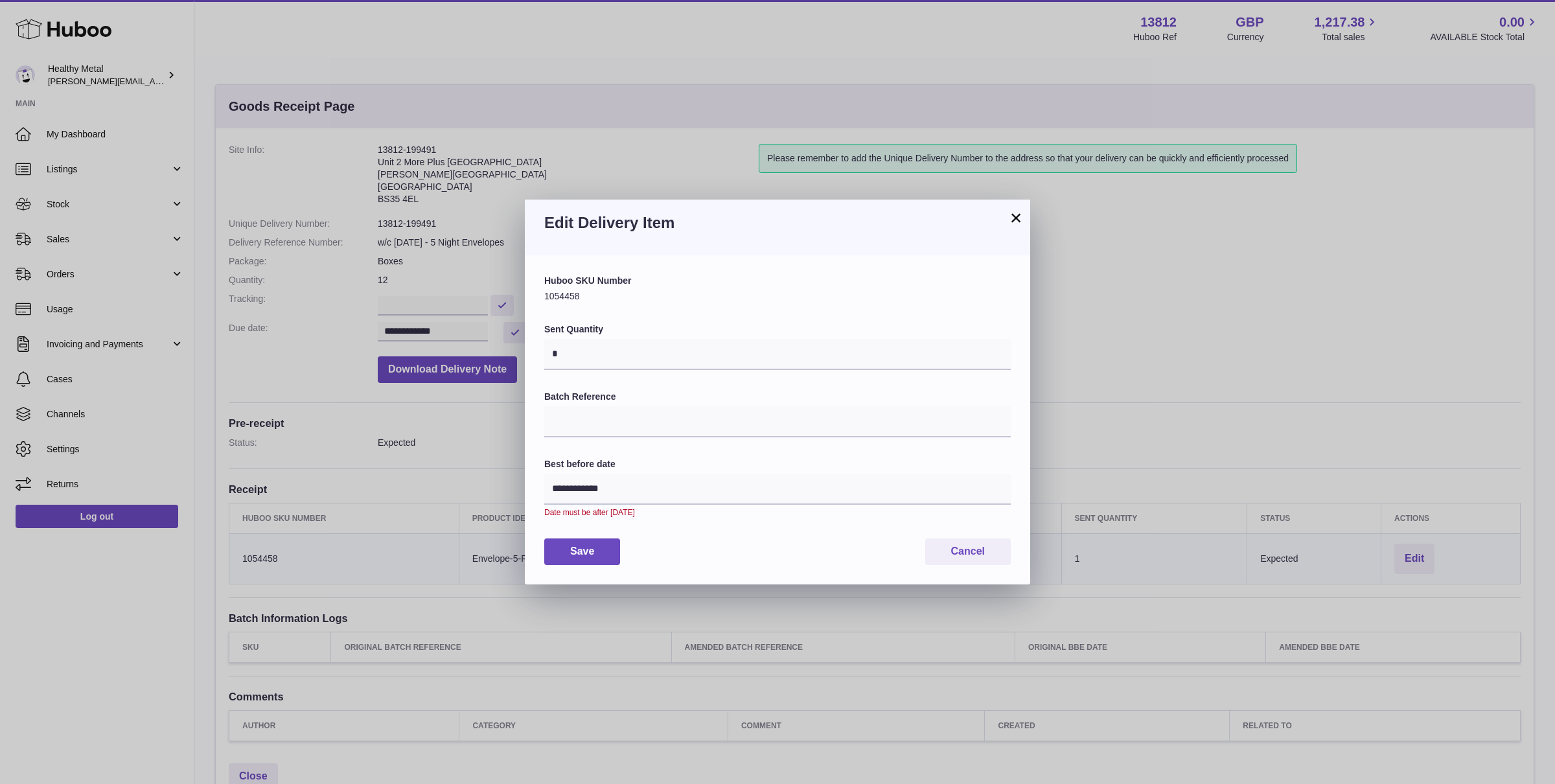
click at [691, 381] on div "**********" at bounding box center [777, 419] width 466 height 290
click at [661, 358] on input "*" at bounding box center [777, 354] width 466 height 31
type input "*****"
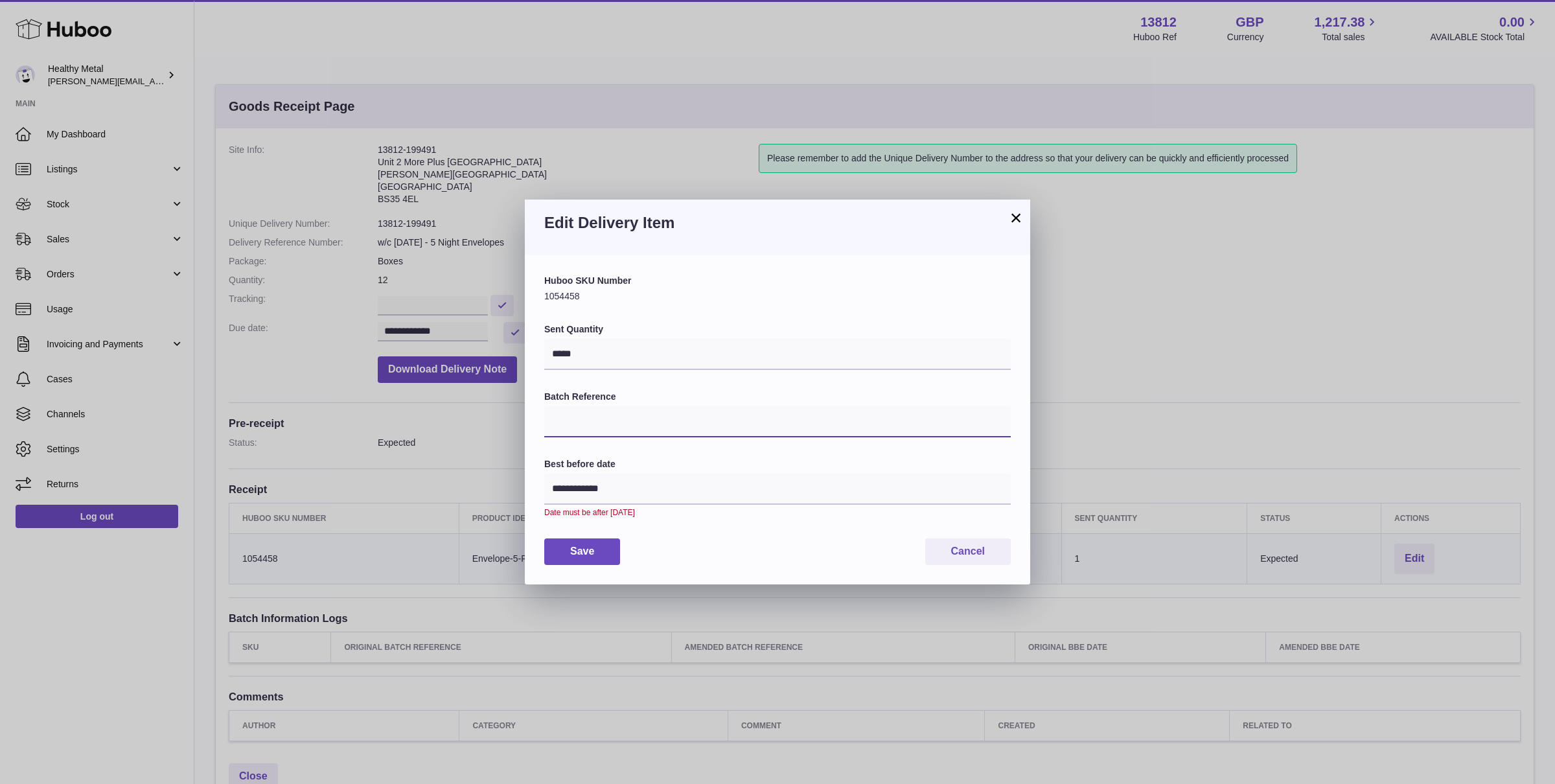
click at [648, 417] on input "Batch Reference" at bounding box center [777, 422] width 466 height 31
type input "*"
click at [586, 502] on input "**********" at bounding box center [777, 489] width 466 height 31
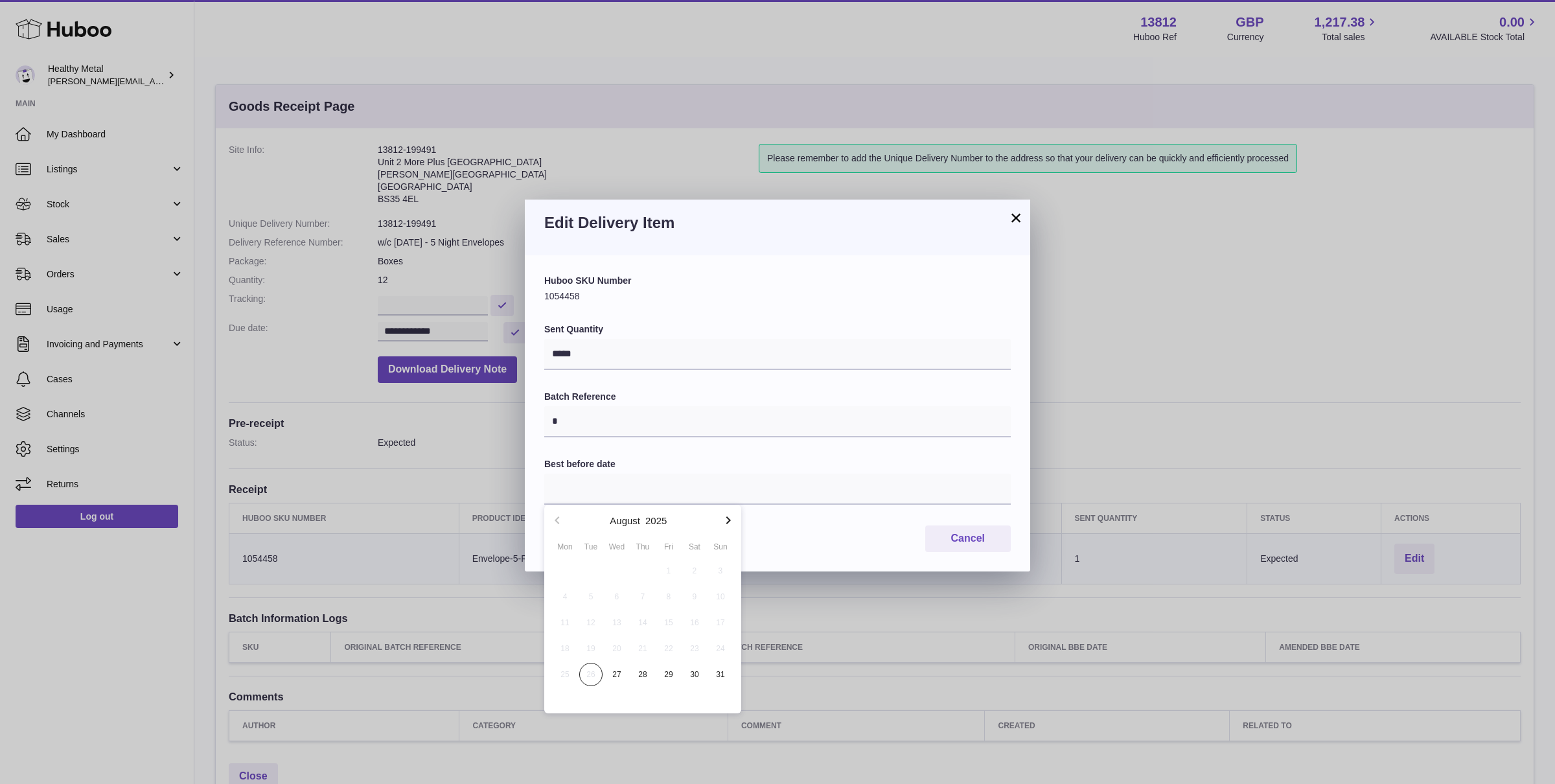
click at [725, 517] on icon "button" at bounding box center [728, 520] width 16 height 16
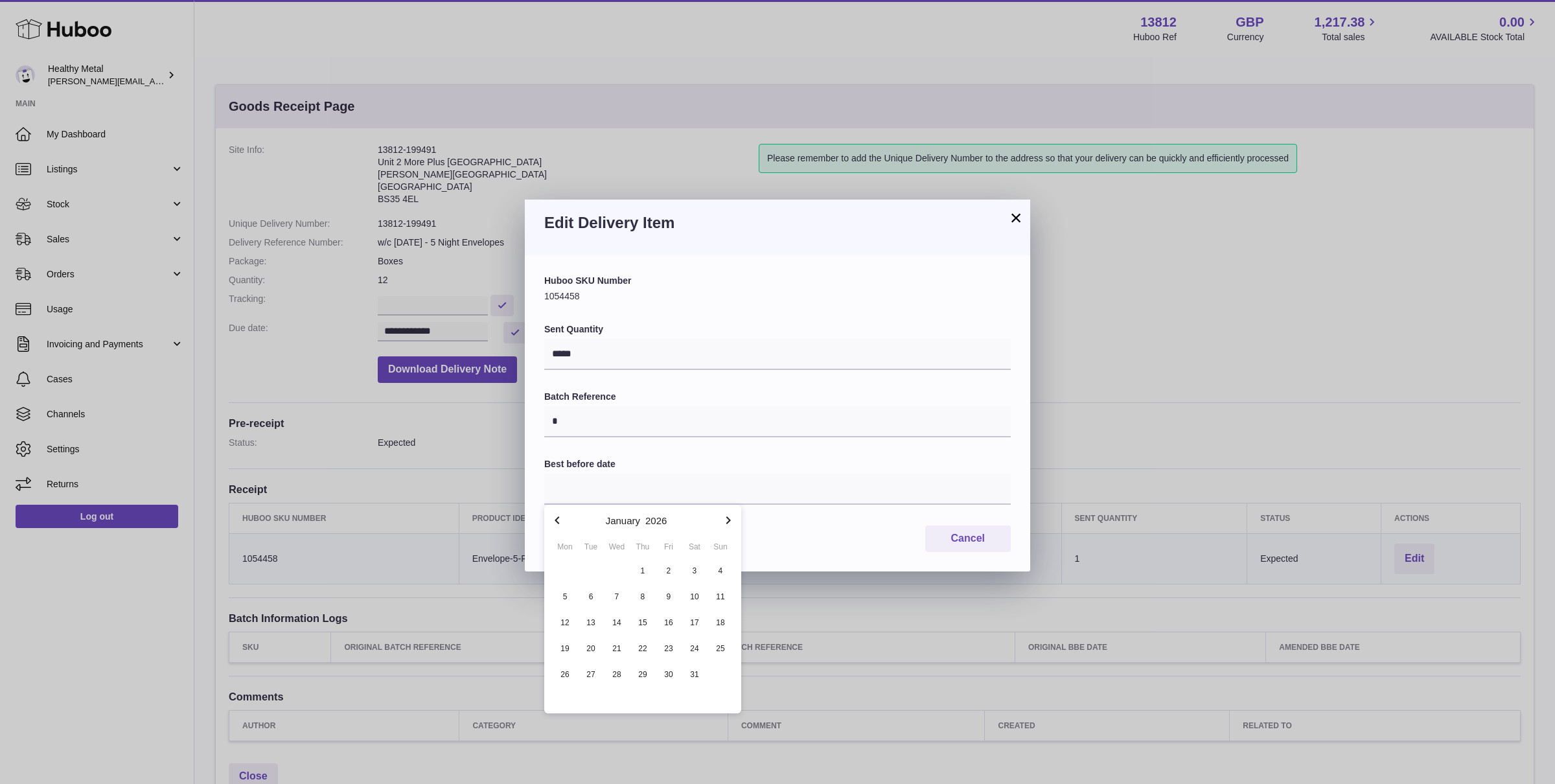
click at [725, 517] on icon "button" at bounding box center [728, 520] width 16 height 16
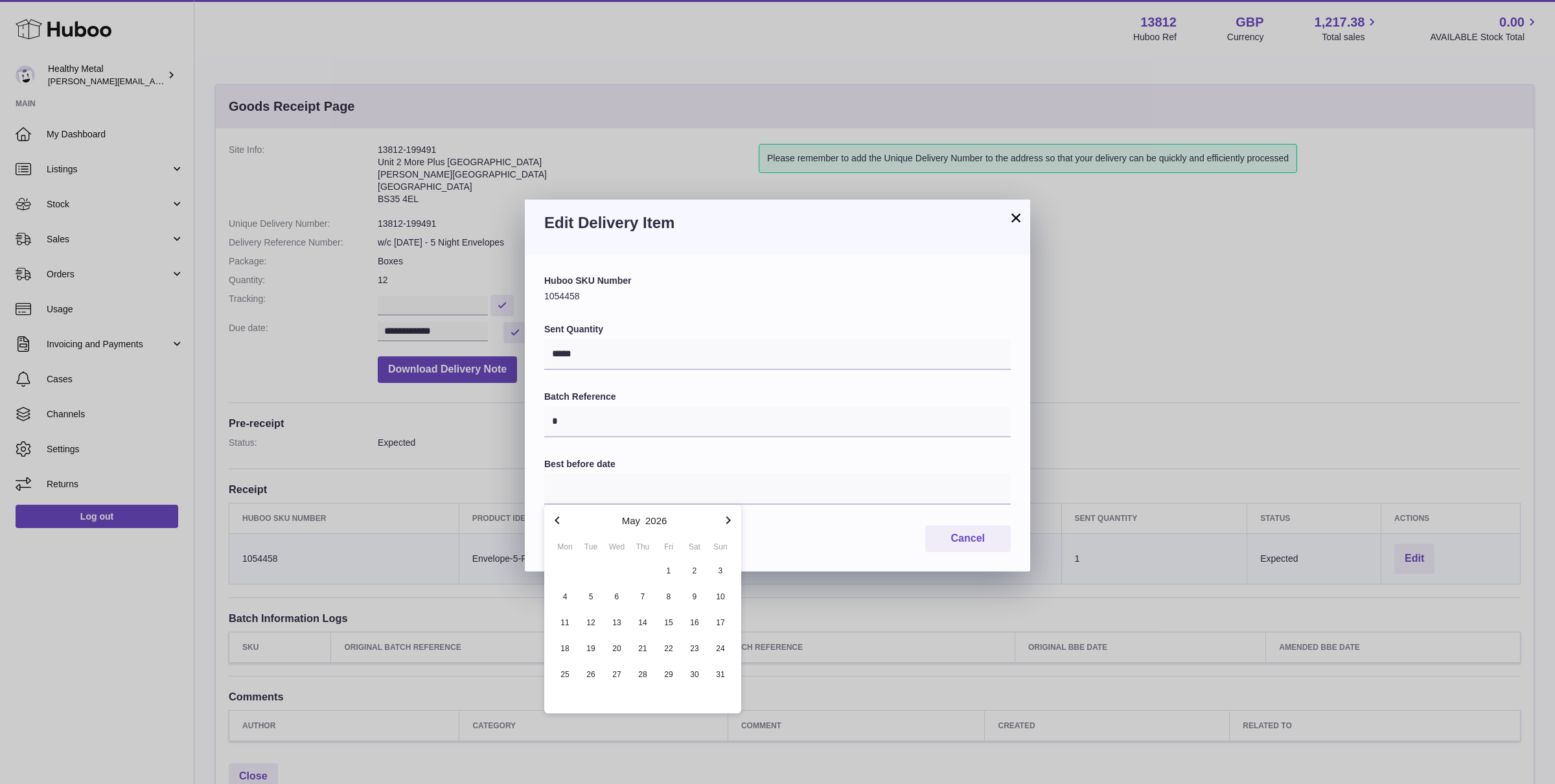
click at [725, 517] on icon "button" at bounding box center [728, 520] width 16 height 16
click at [680, 593] on span "7" at bounding box center [669, 597] width 23 height 23
type input "**********"
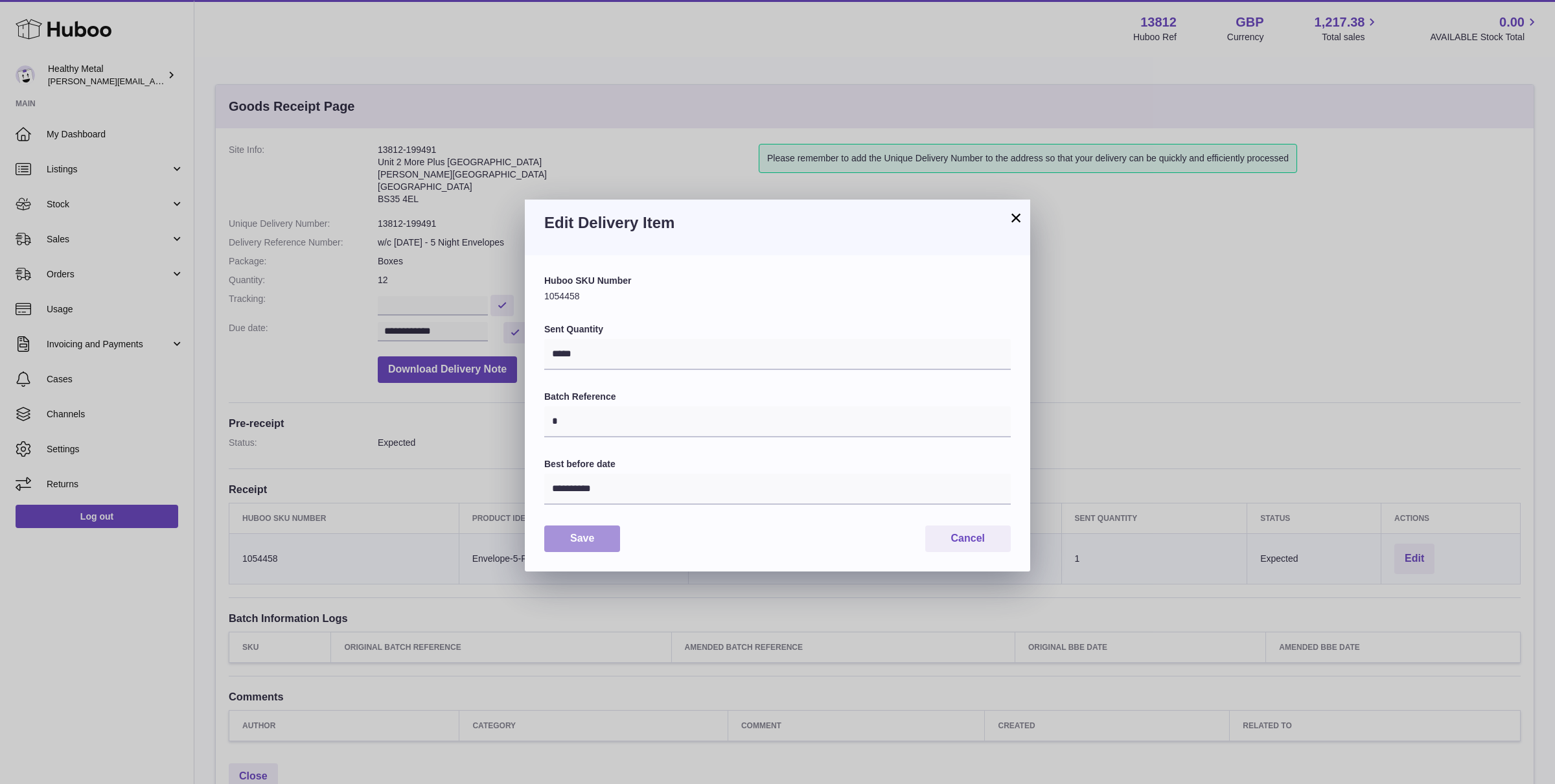
click at [574, 539] on button "Save" at bounding box center [582, 539] width 76 height 27
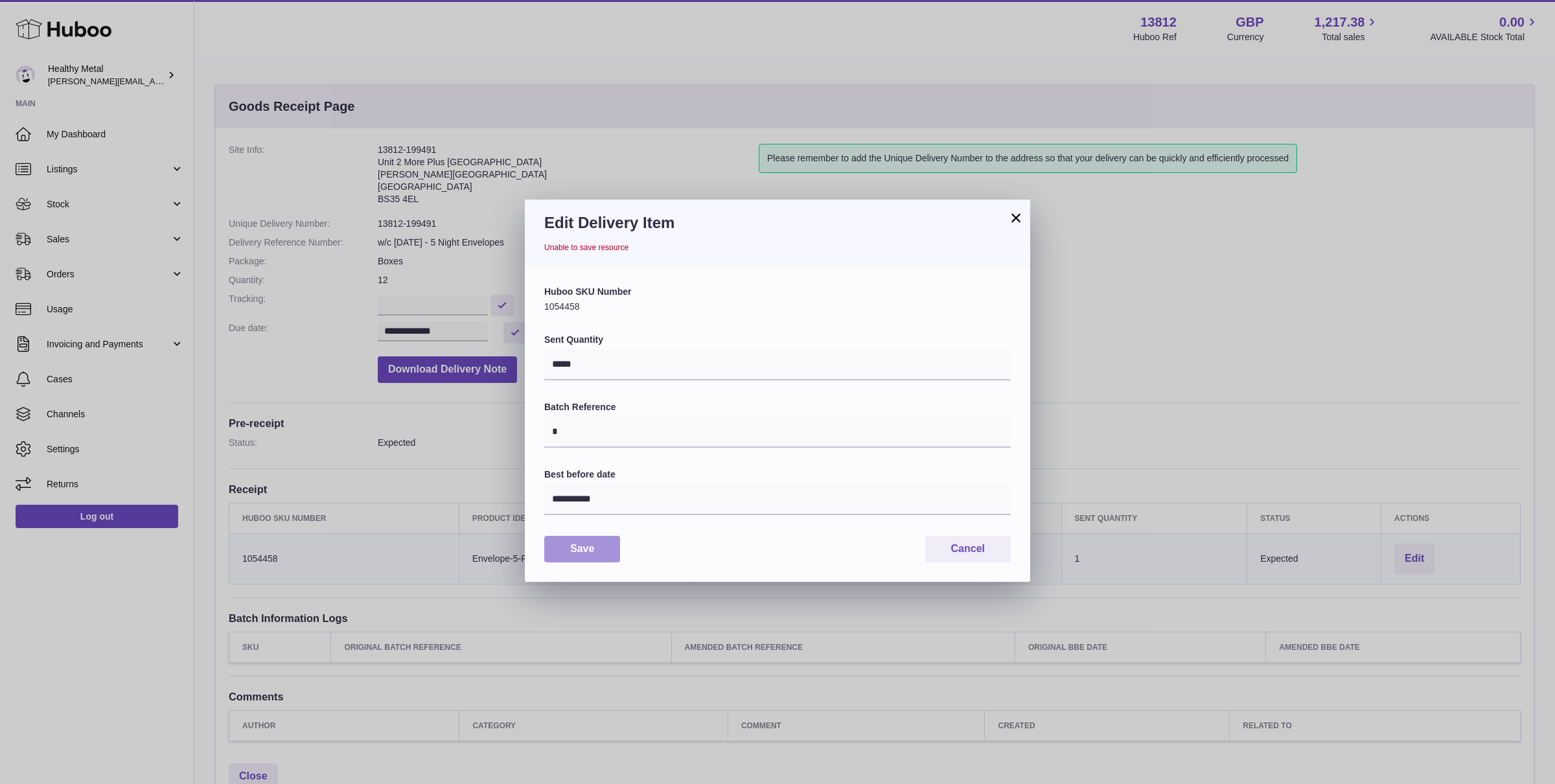
click at [599, 540] on button "Save" at bounding box center [582, 549] width 76 height 27
click at [1020, 226] on button "×" at bounding box center [1016, 218] width 16 height 16
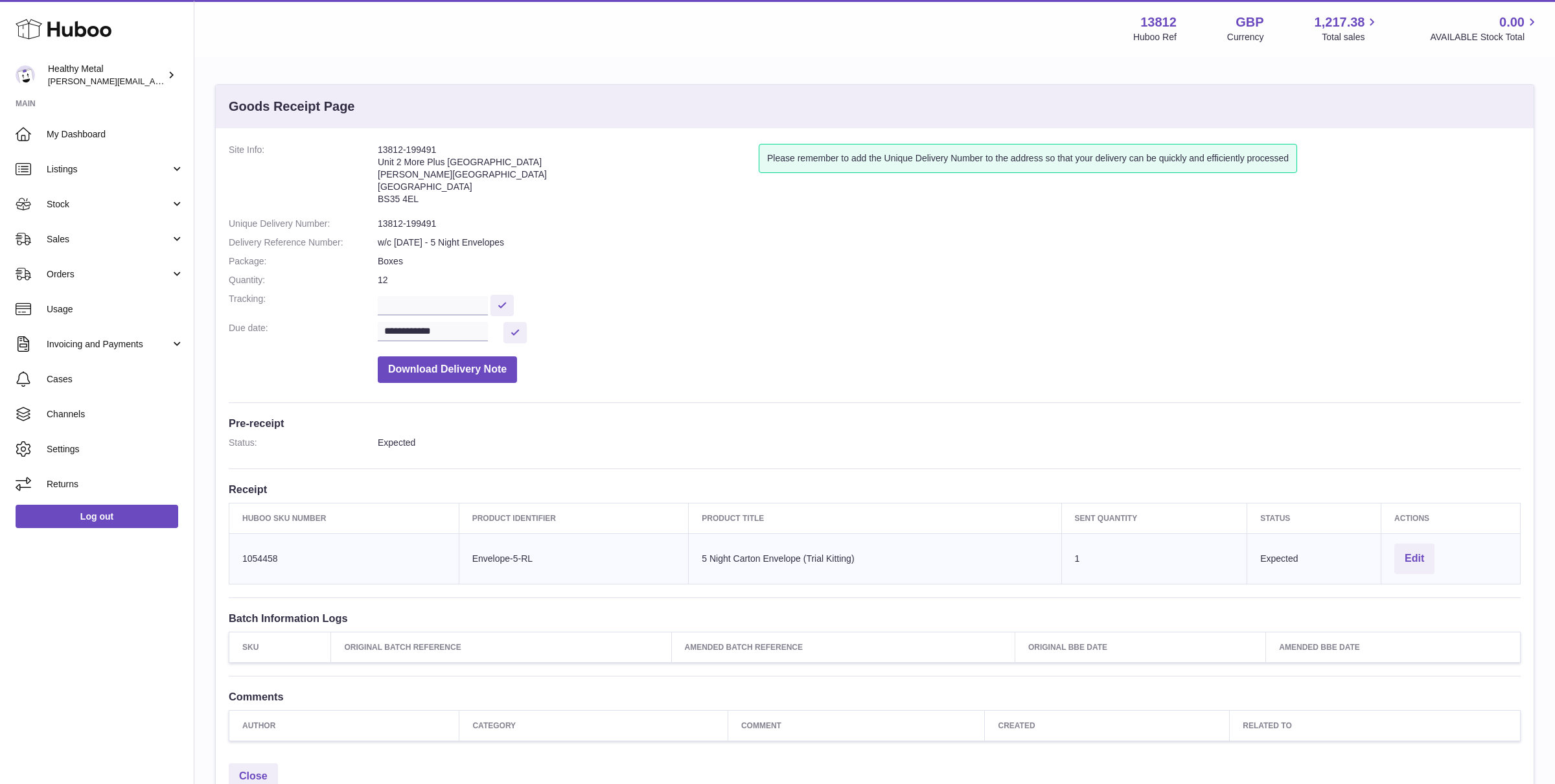
click at [1158, 340] on dd "**********" at bounding box center [949, 333] width 1143 height 22
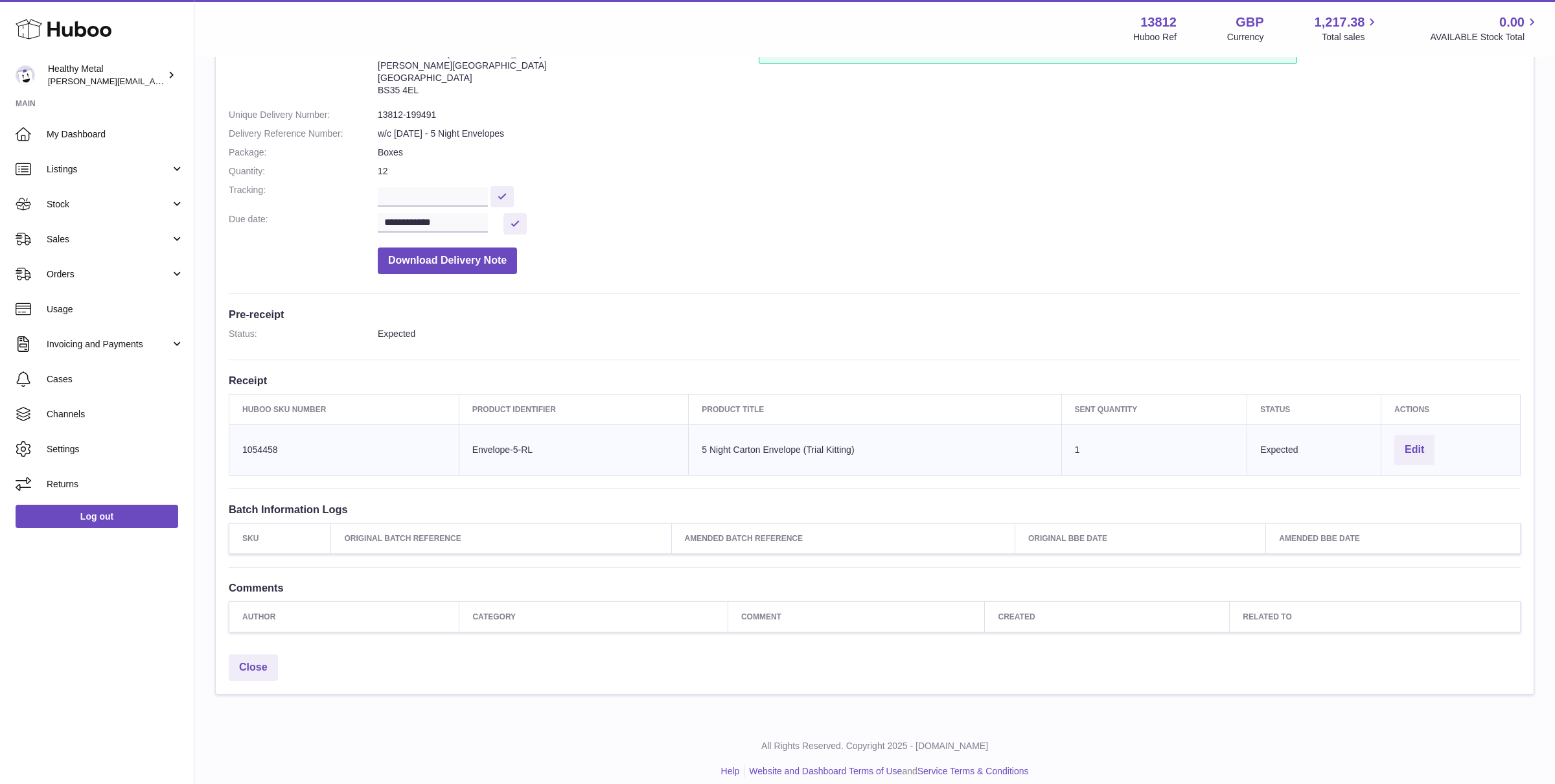
scroll to position [123, 0]
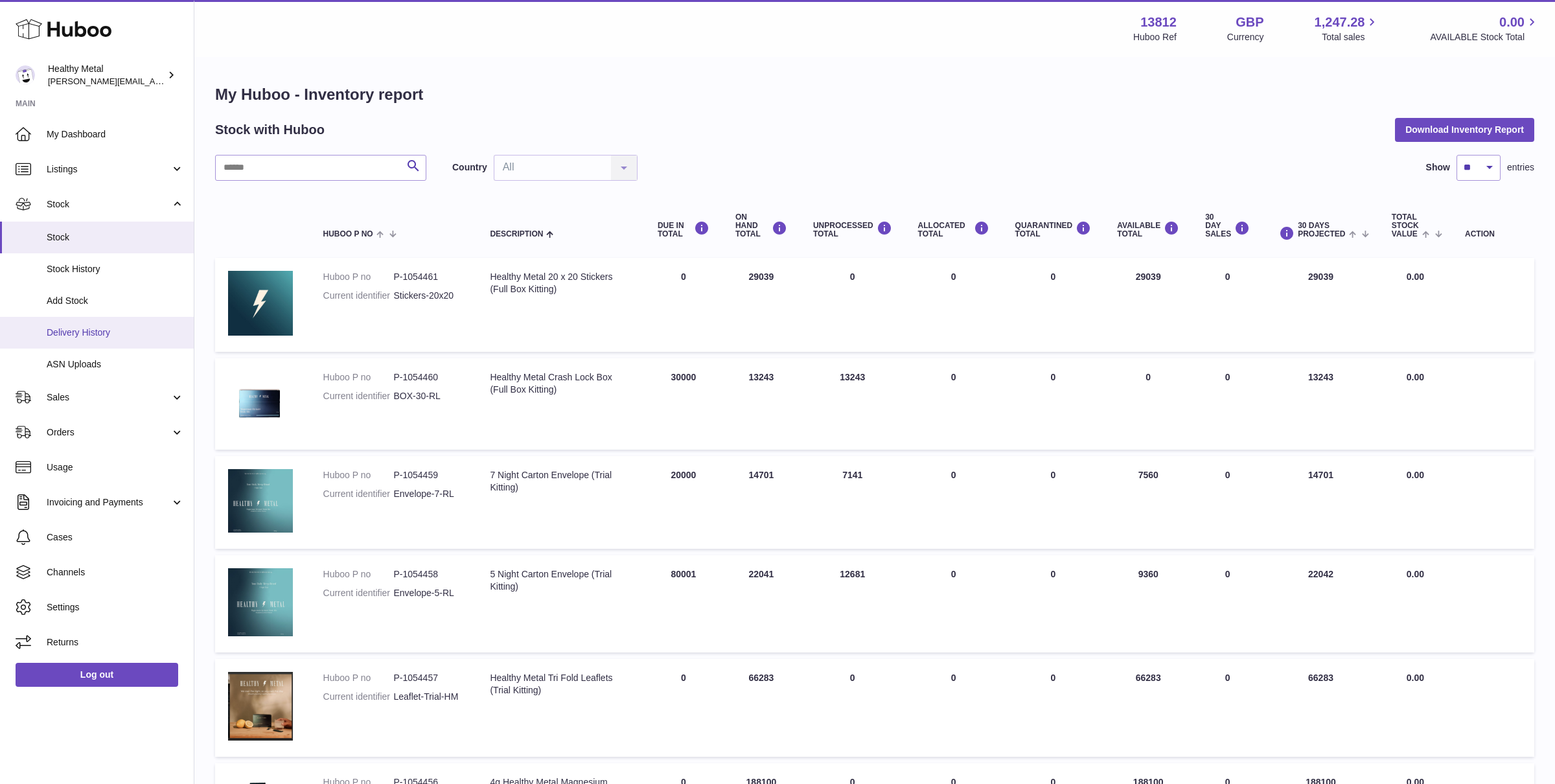
click at [101, 342] on link "Delivery History" at bounding box center [97, 333] width 194 height 32
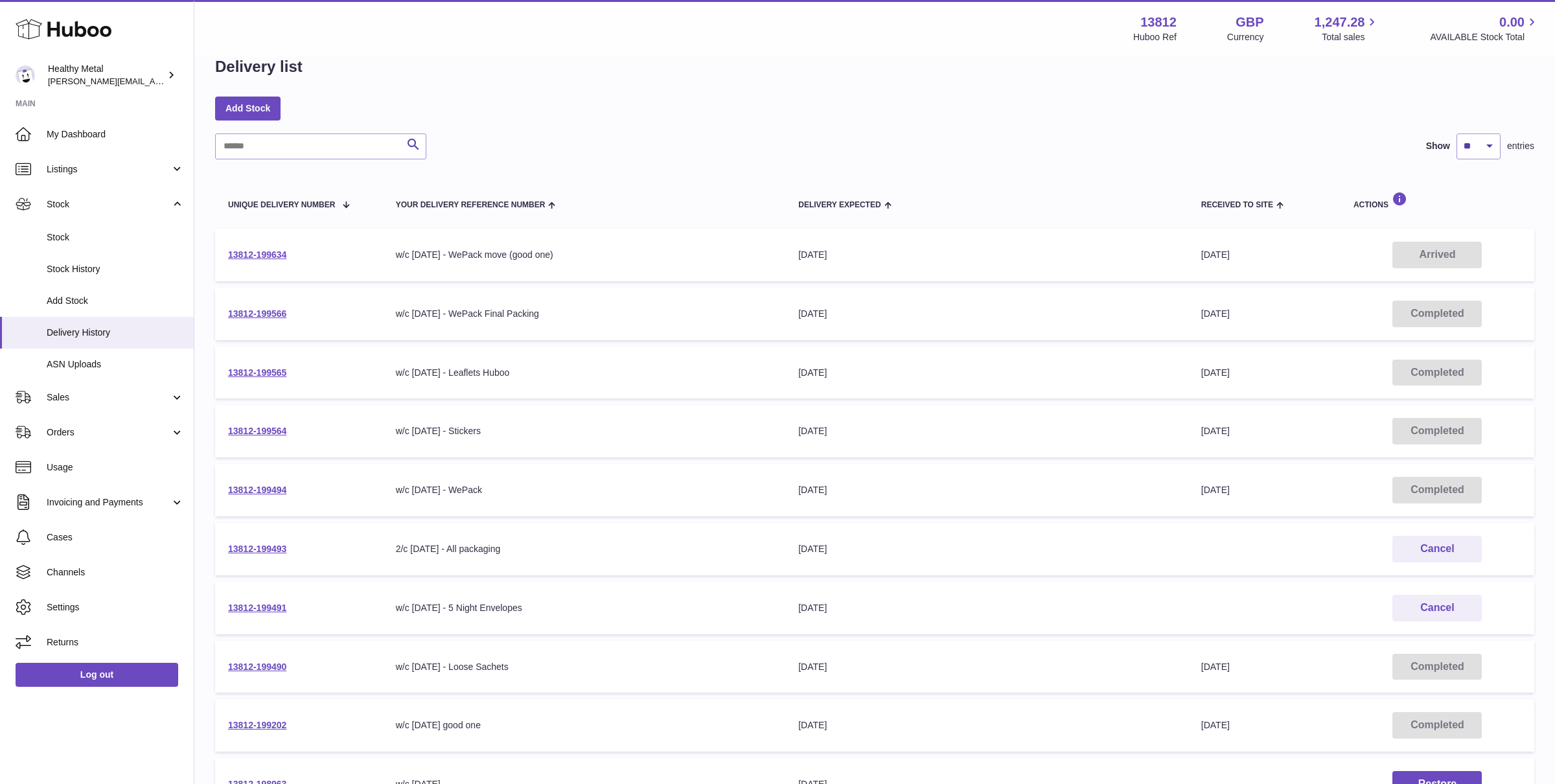
scroll to position [38, 0]
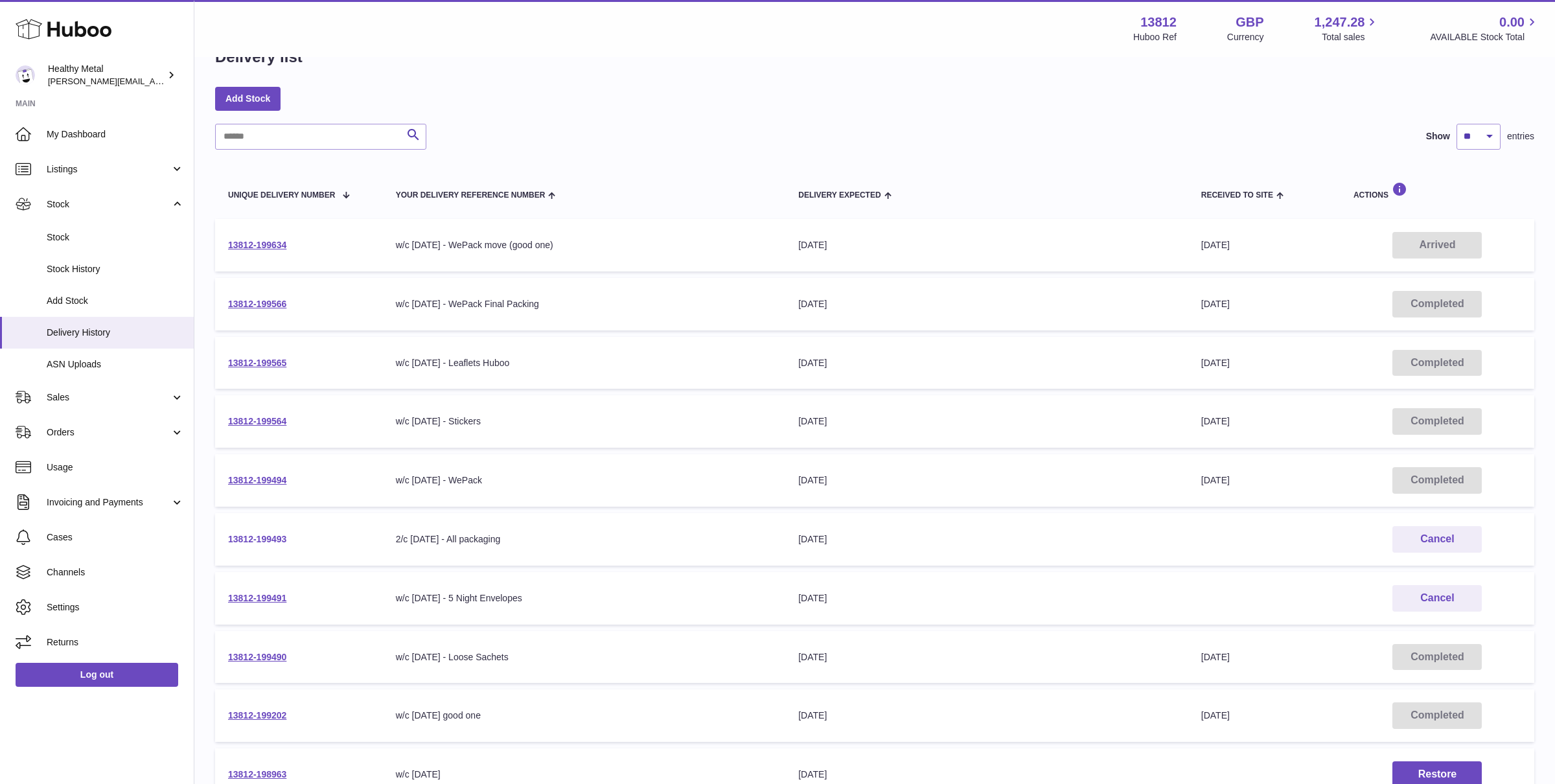
click at [262, 537] on link "13812-199493" at bounding box center [257, 539] width 58 height 10
click at [248, 601] on link "13812-199491" at bounding box center [257, 598] width 58 height 10
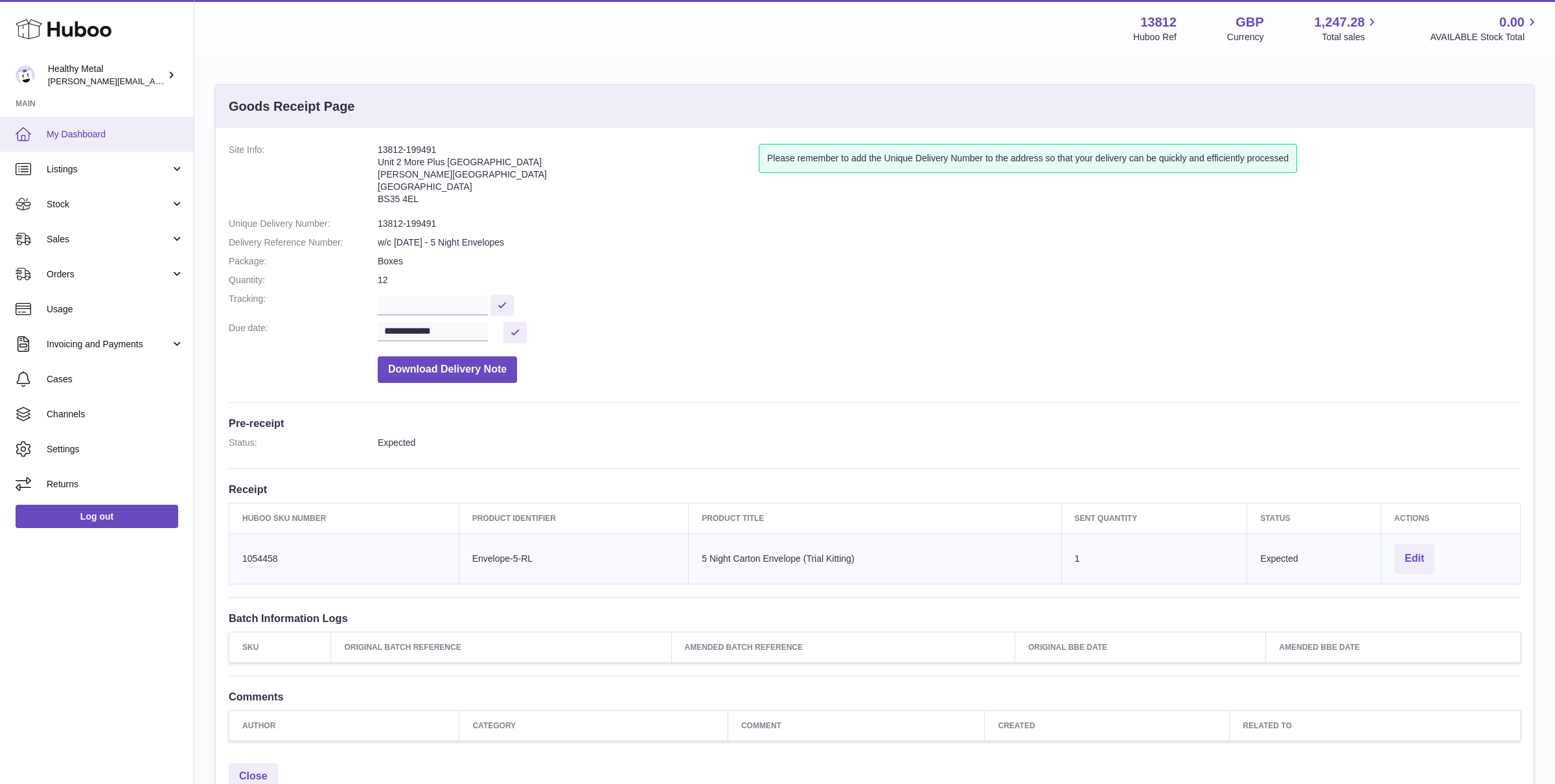
scroll to position [123, 0]
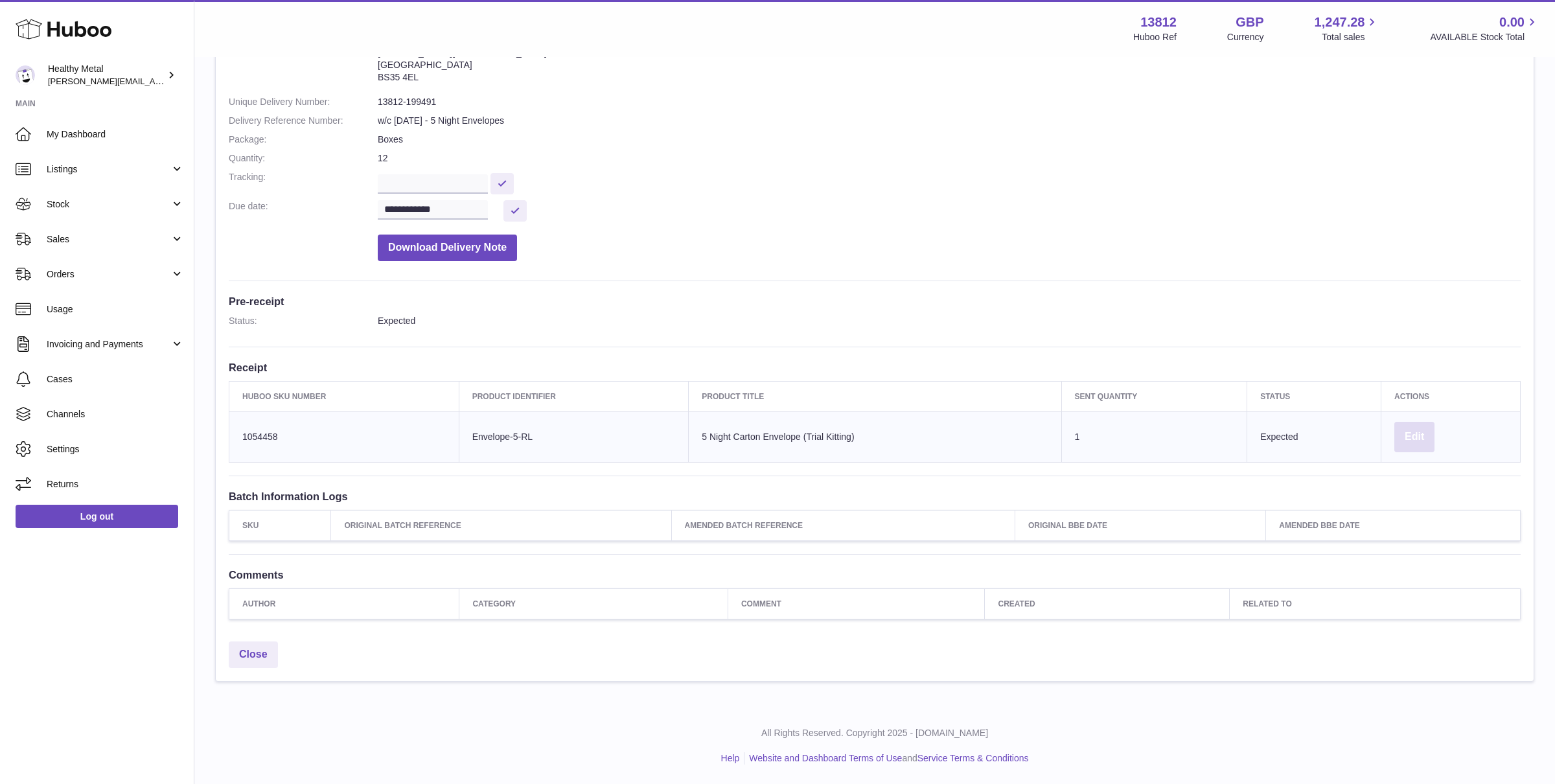
click at [1408, 441] on button "Edit" at bounding box center [1414, 437] width 40 height 31
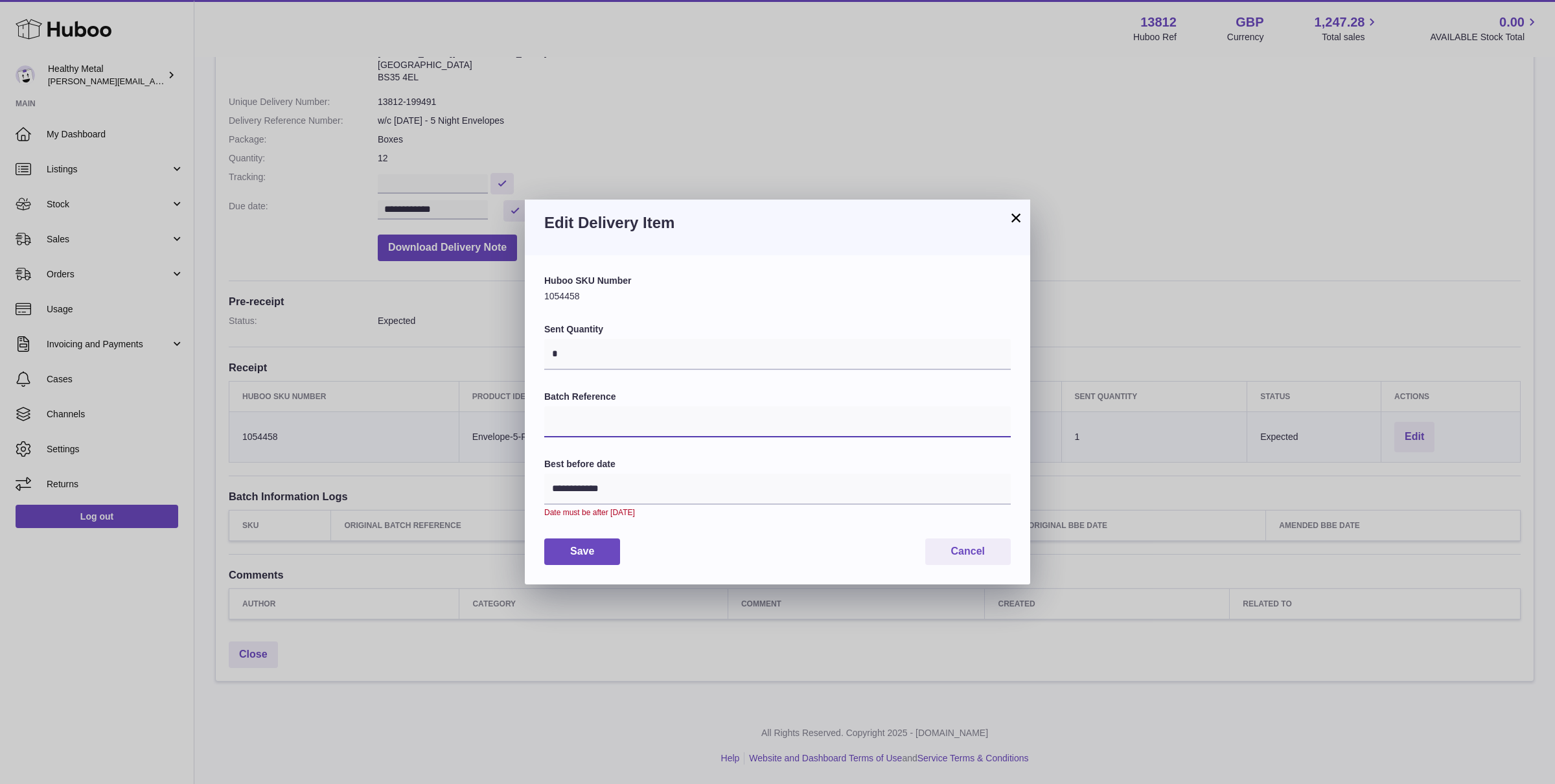
click at [703, 427] on input "Batch Reference" at bounding box center [777, 422] width 466 height 31
click at [594, 489] on input "**********" at bounding box center [777, 489] width 466 height 31
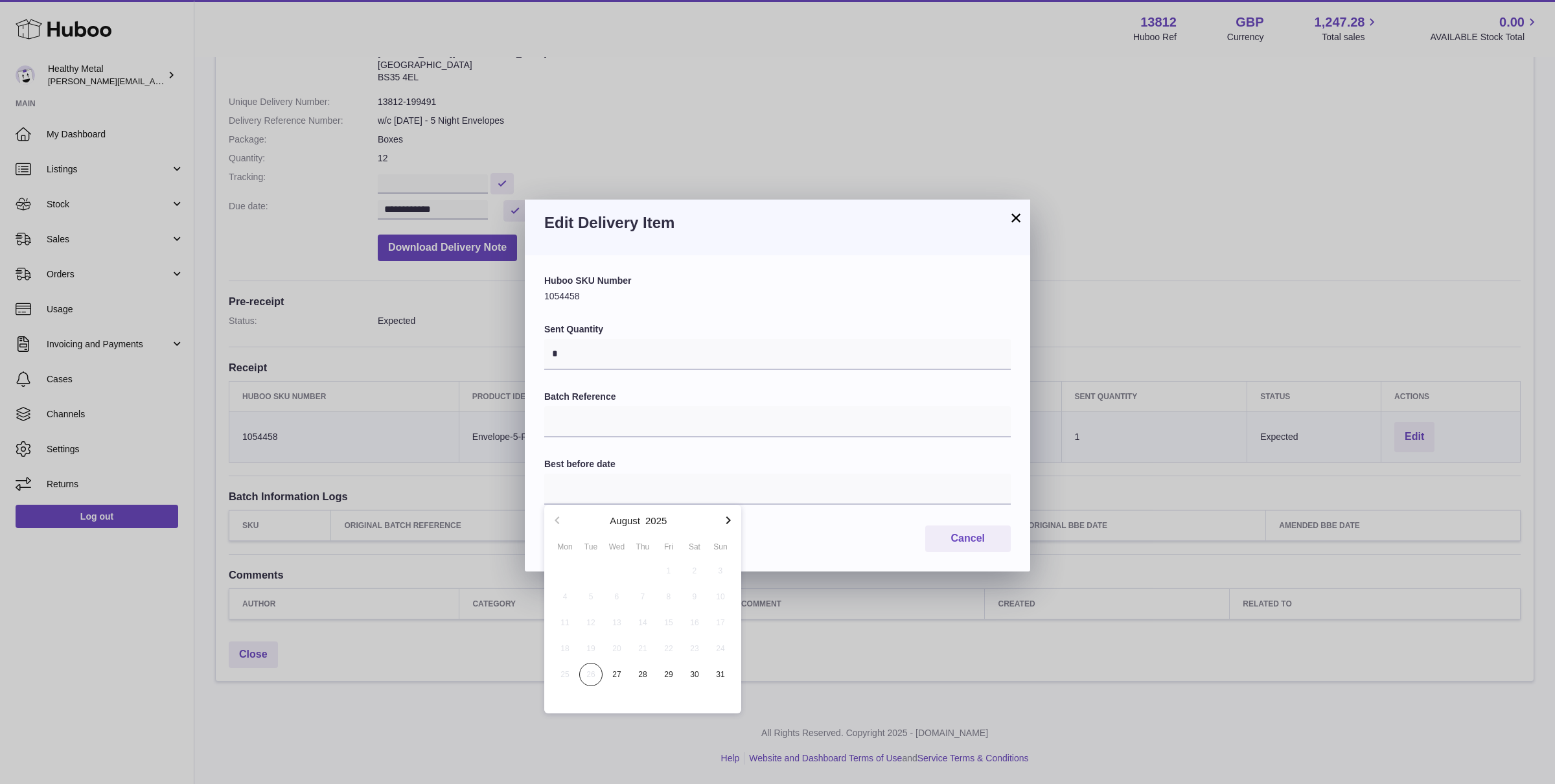
click at [727, 521] on icon "button" at bounding box center [728, 520] width 5 height 8
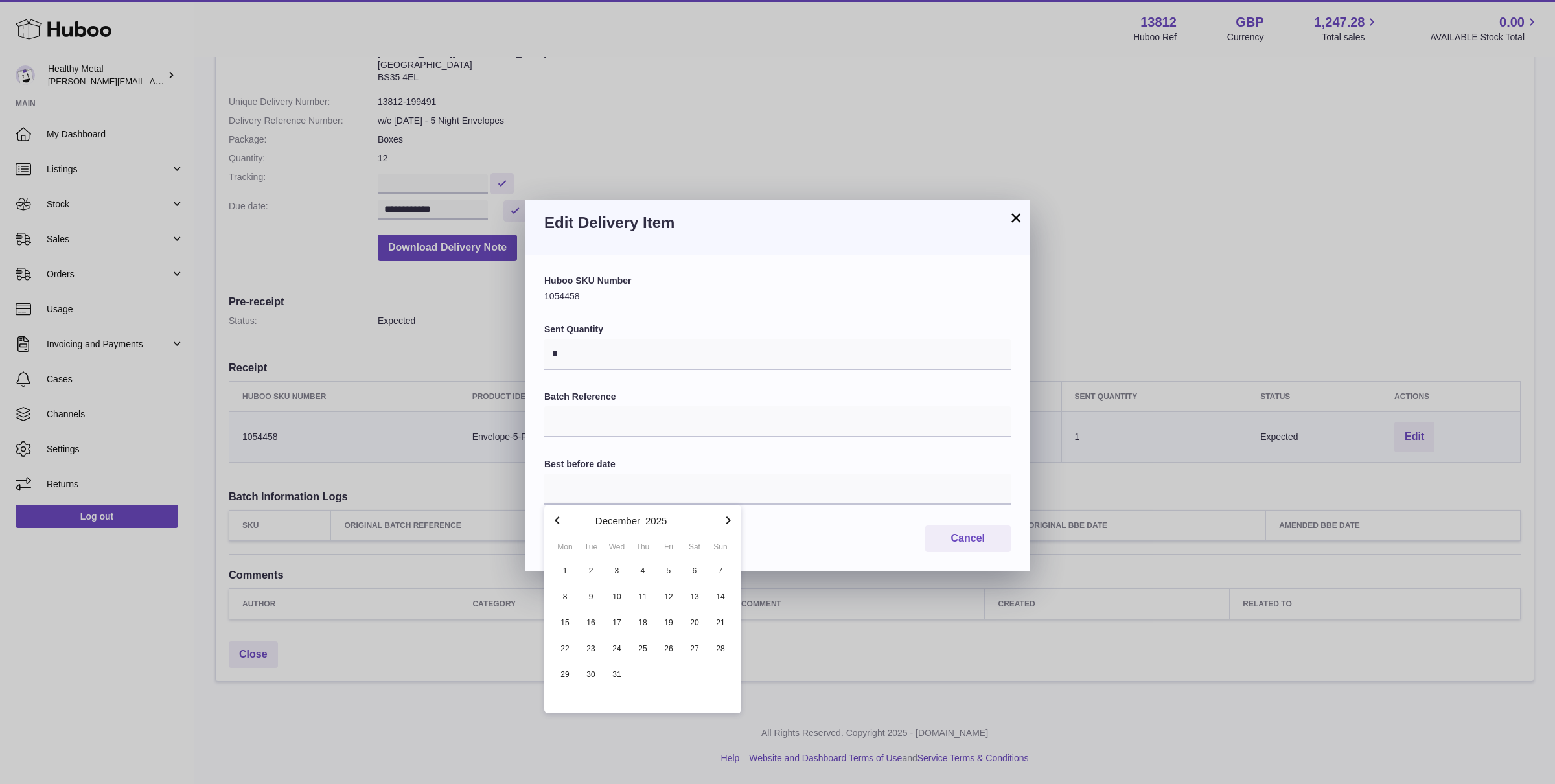
click at [727, 521] on icon "button" at bounding box center [728, 520] width 5 height 8
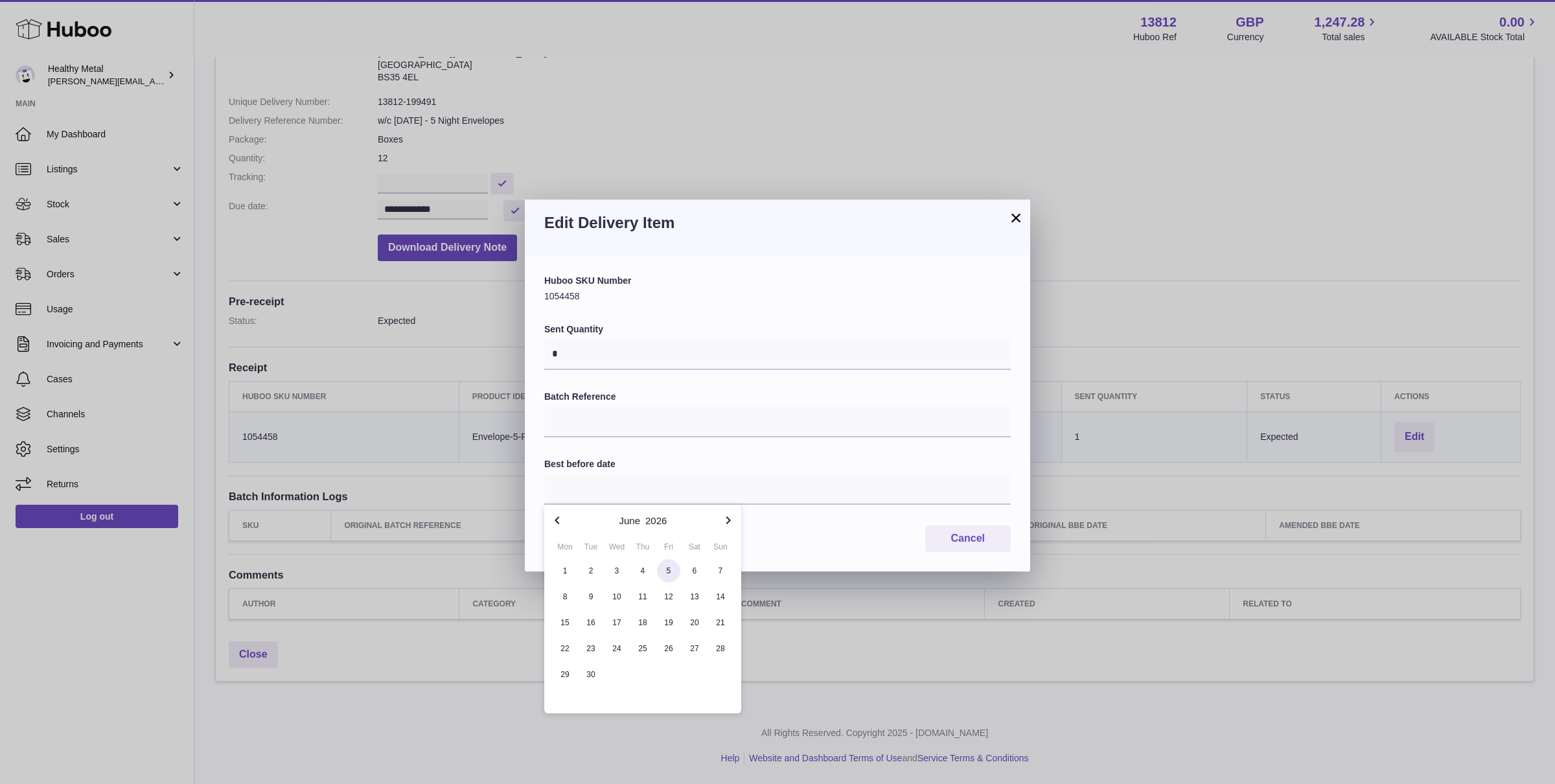
click at [672, 573] on span "5" at bounding box center [669, 571] width 23 height 23
type input "**********"
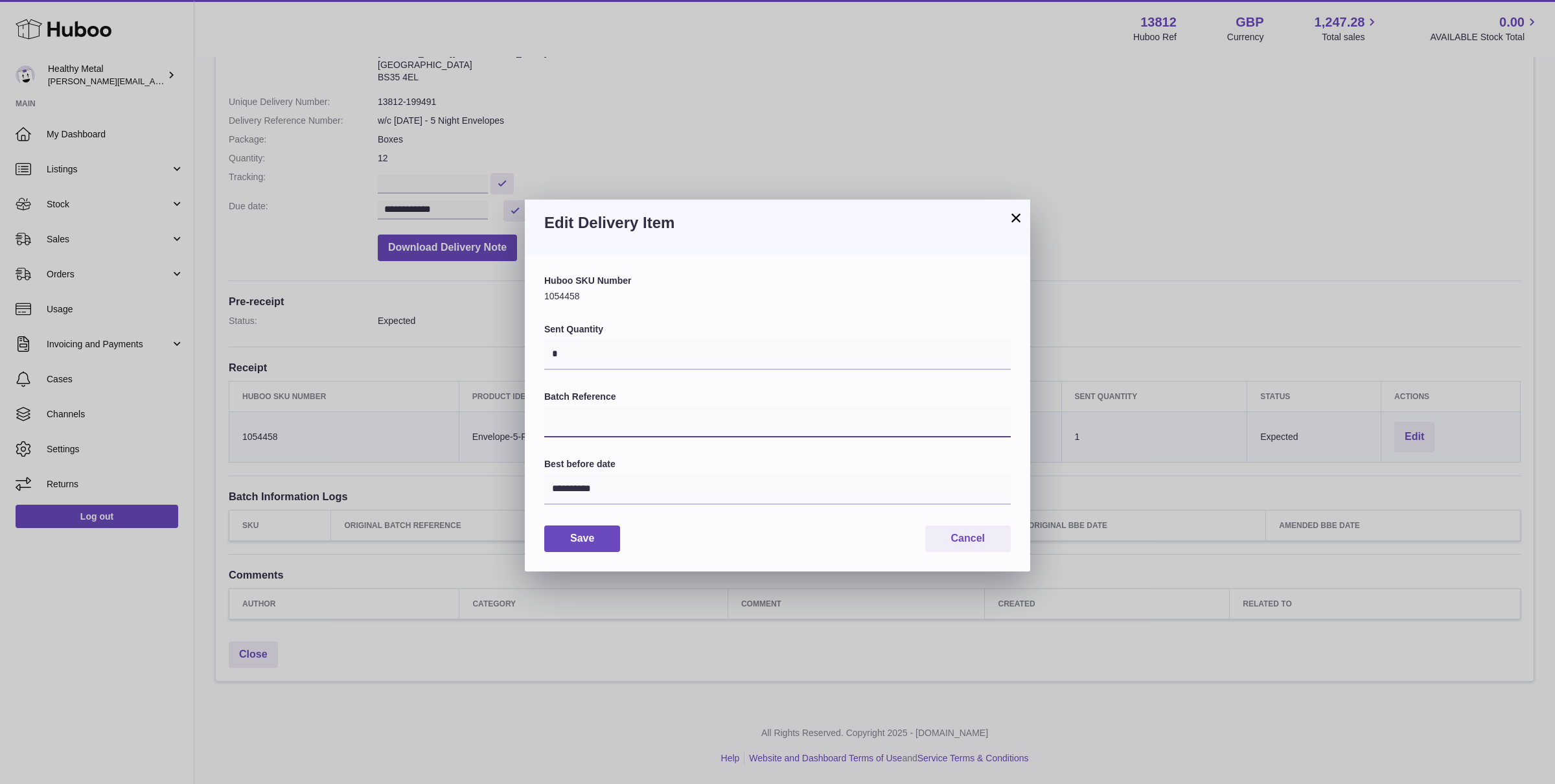
click at [616, 412] on input "Batch Reference" at bounding box center [777, 422] width 466 height 31
type input "*"
click at [625, 346] on input "*" at bounding box center [777, 354] width 466 height 31
click at [623, 346] on input "*" at bounding box center [777, 354] width 466 height 31
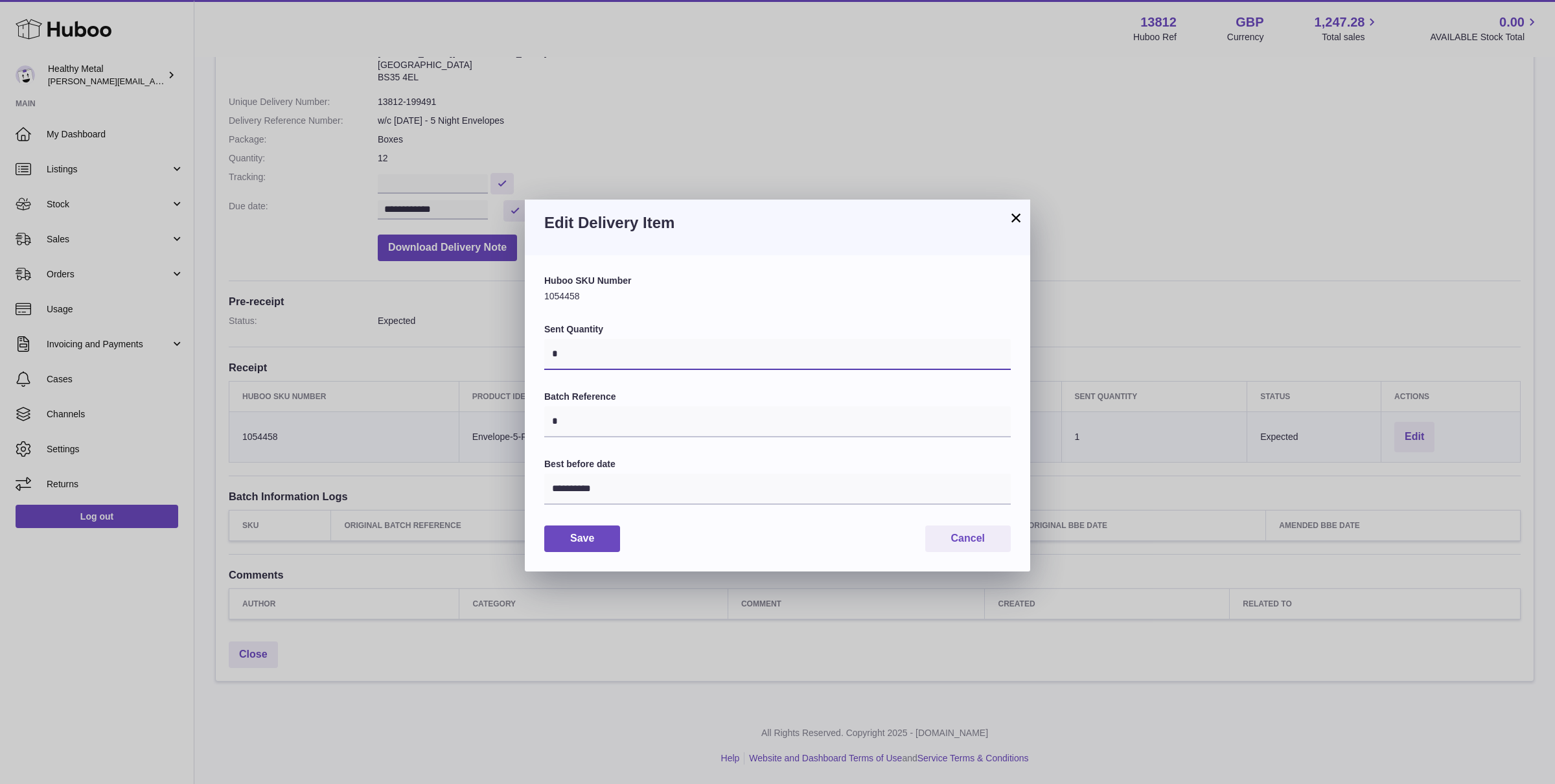
click at [623, 346] on input "*" at bounding box center [777, 354] width 466 height 31
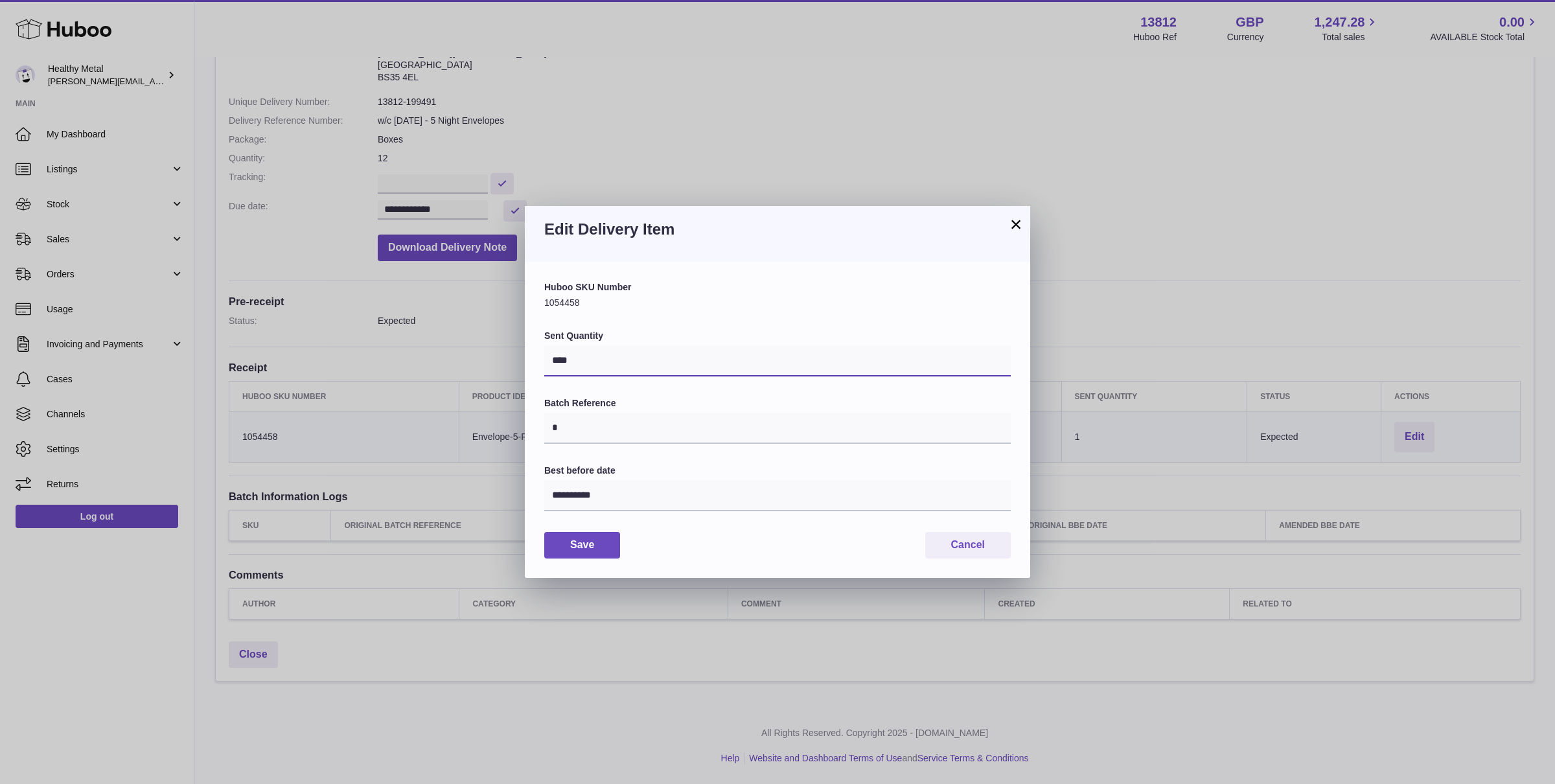
type input "*****"
click at [591, 542] on button "Save" at bounding box center [582, 545] width 76 height 27
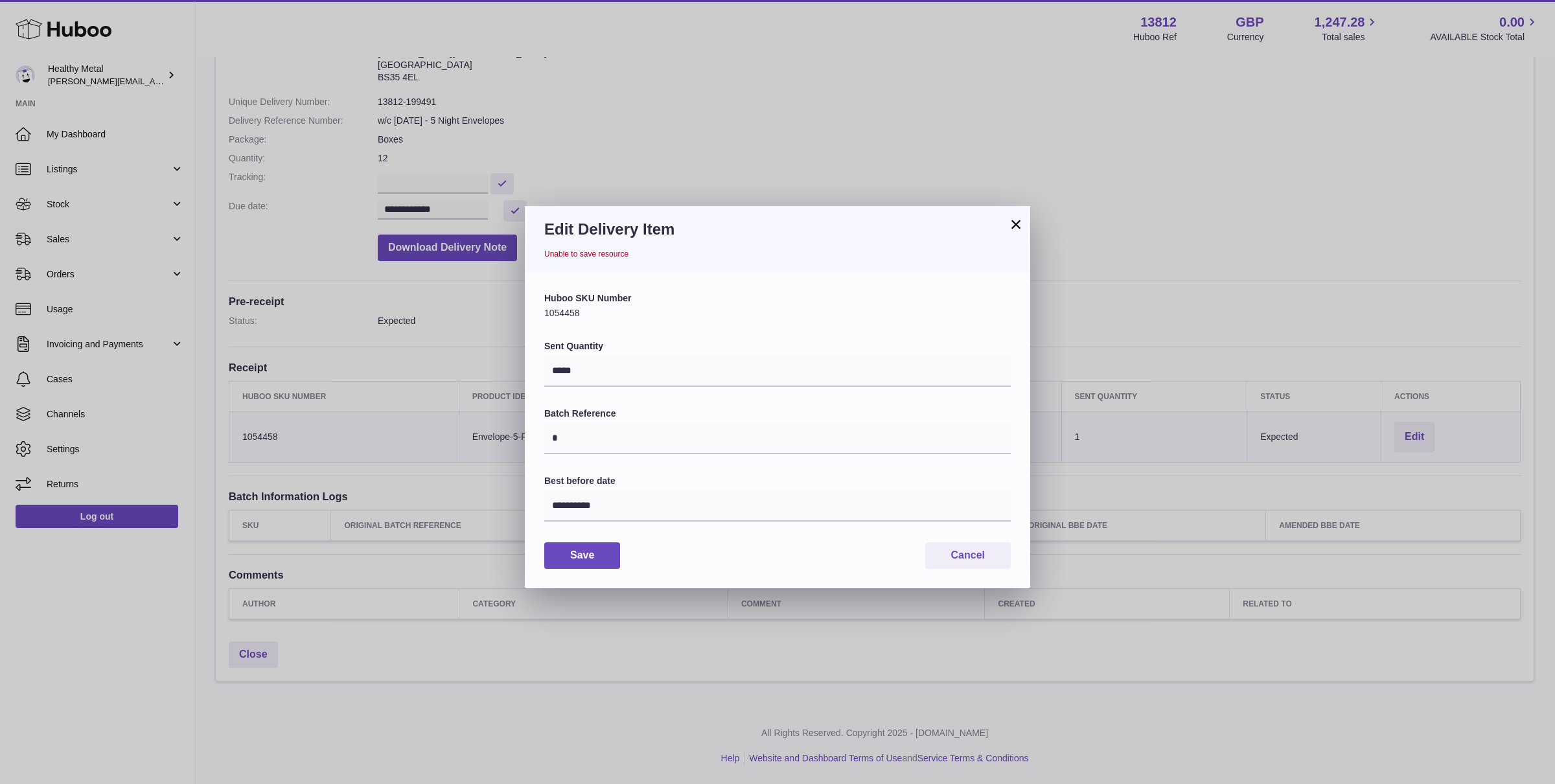
click at [1018, 225] on button "×" at bounding box center [1016, 224] width 16 height 16
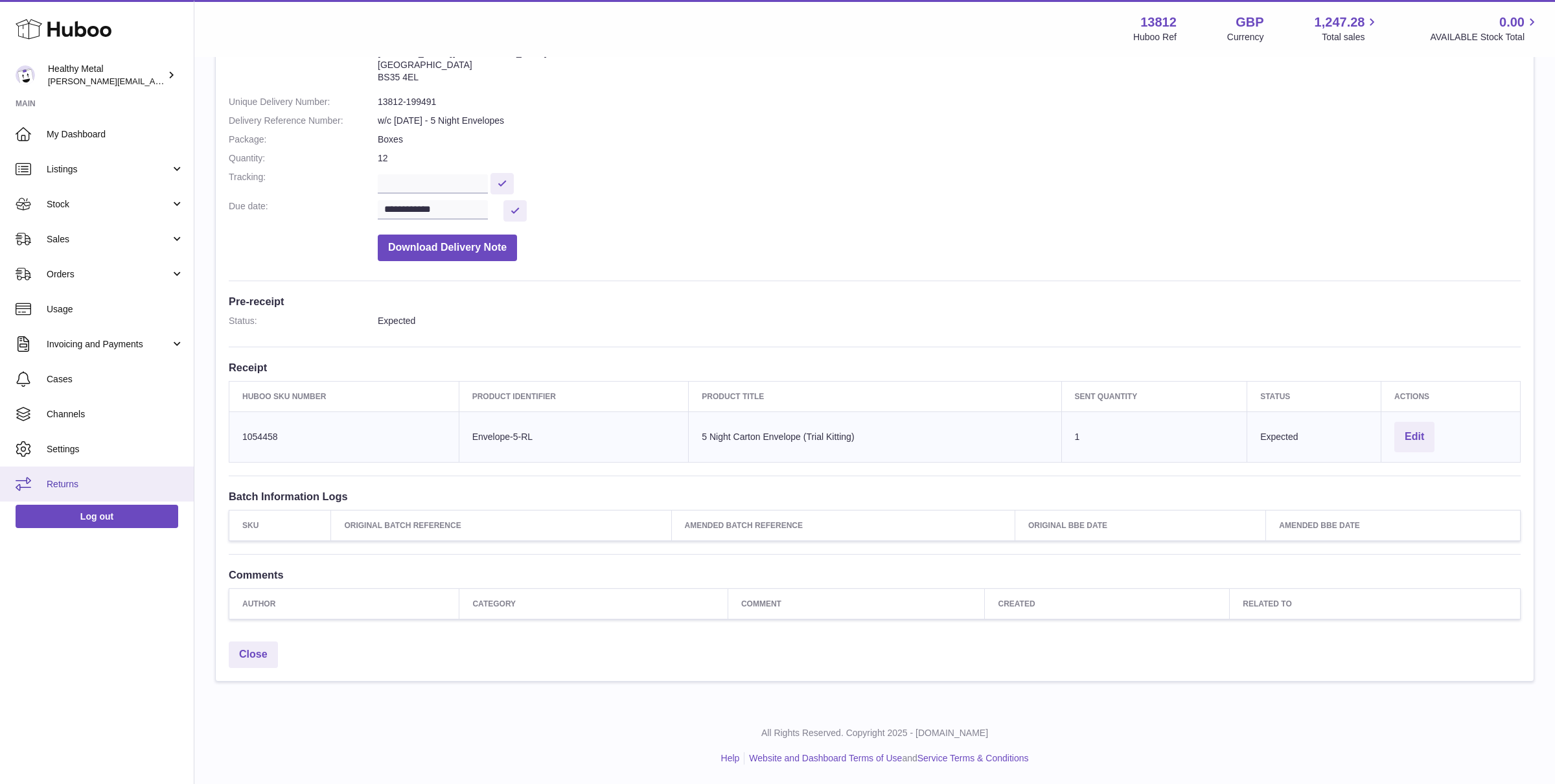
click at [69, 481] on span "Returns" at bounding box center [115, 484] width 138 height 12
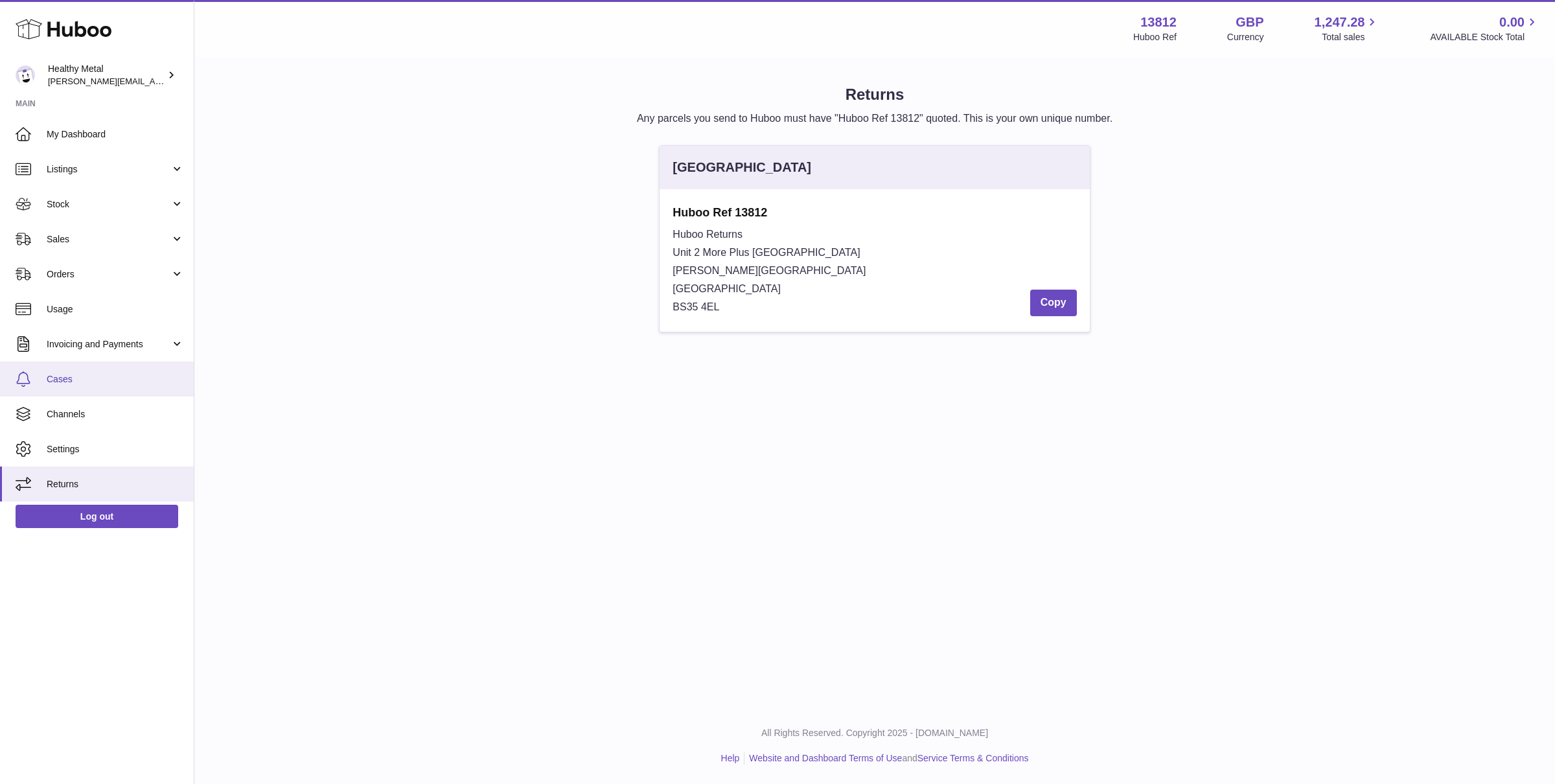
click at [103, 382] on span "Cases" at bounding box center [115, 379] width 138 height 12
click at [106, 383] on span "Cases" at bounding box center [115, 379] width 138 height 12
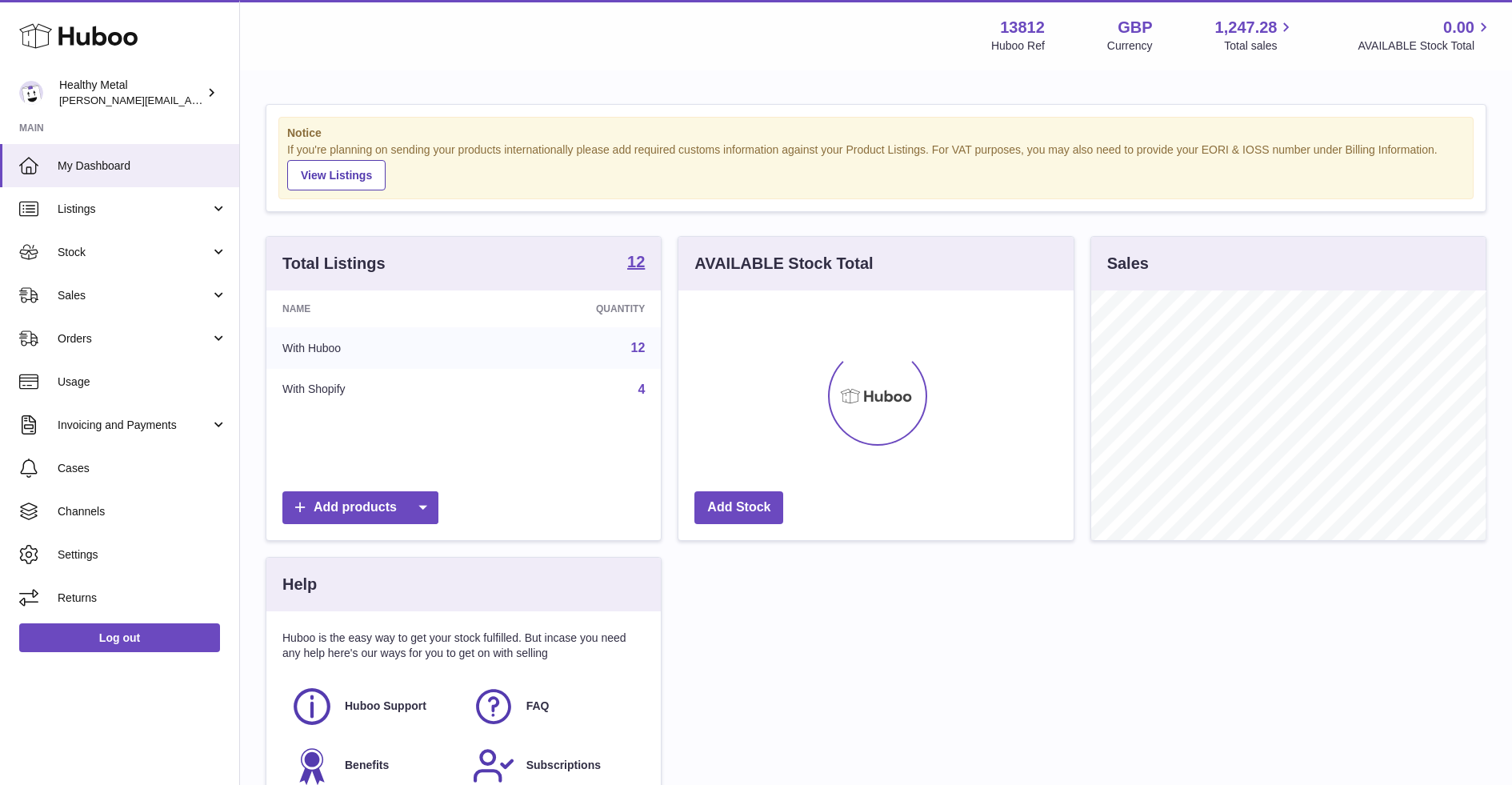
scroll to position [249, 395]
click at [181, 311] on link "Sales" at bounding box center [119, 296] width 239 height 44
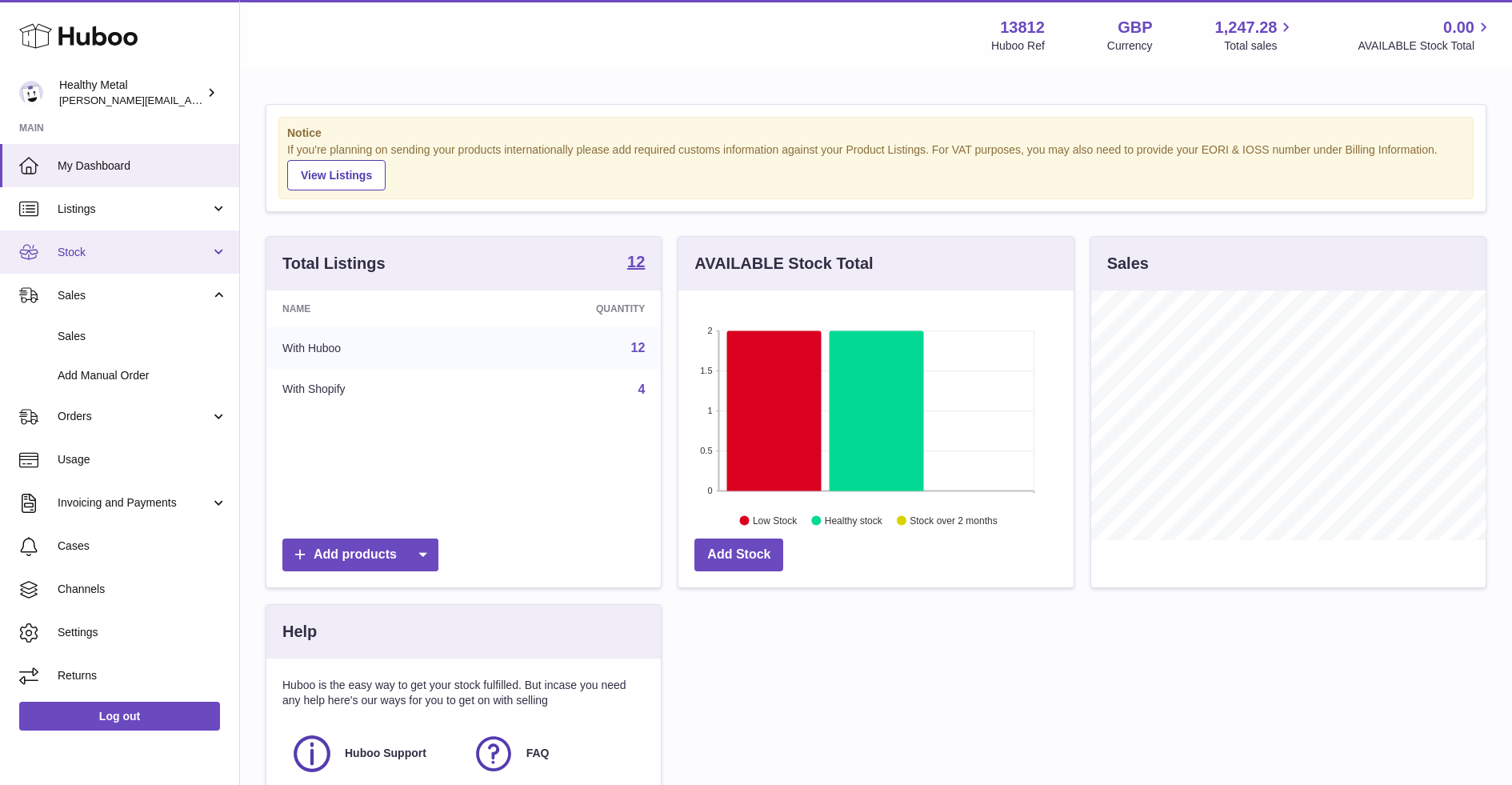
click at [123, 245] on span "Stock" at bounding box center [135, 252] width 153 height 15
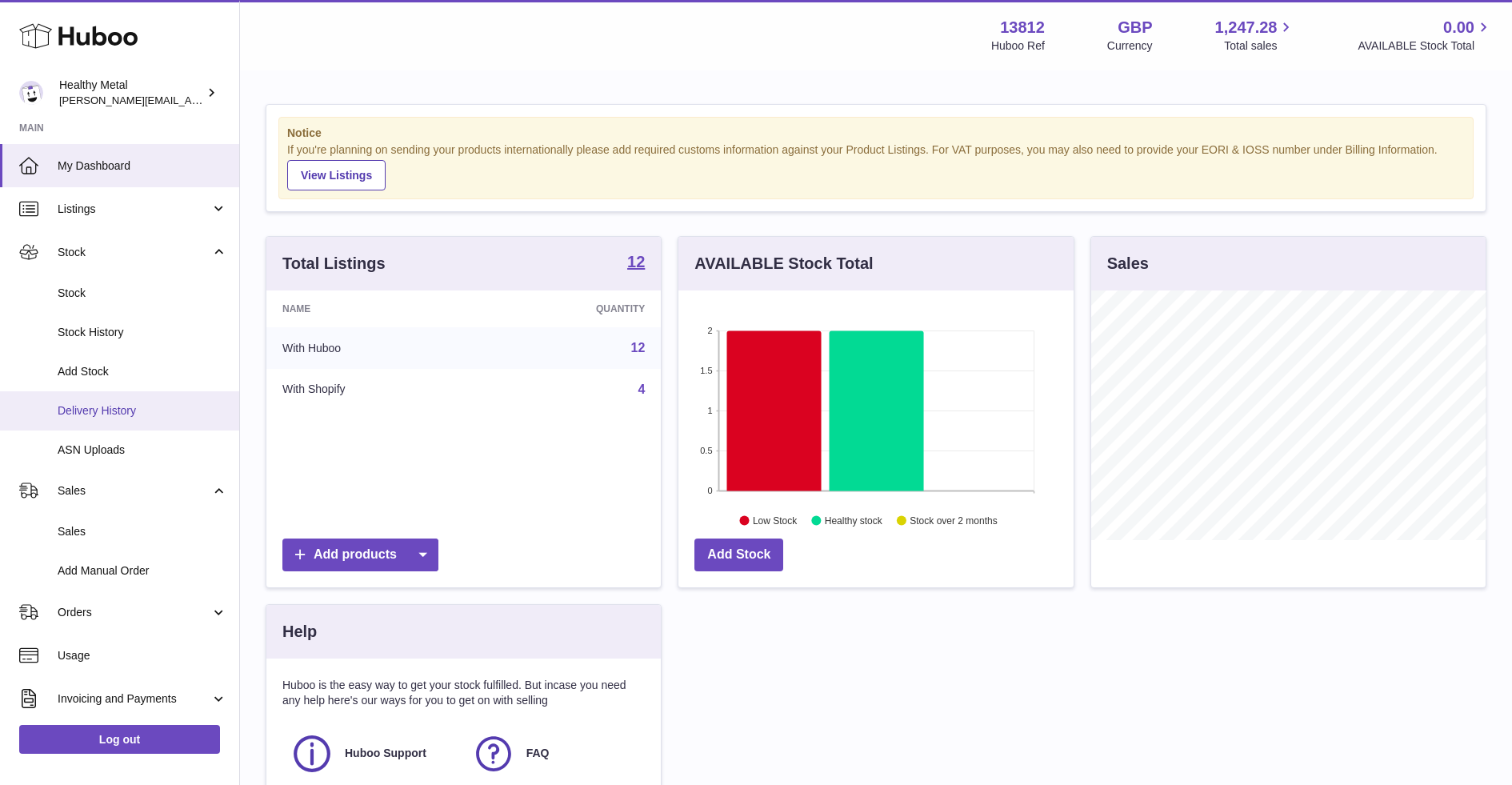
click at [98, 421] on link "Delivery History" at bounding box center [119, 411] width 239 height 39
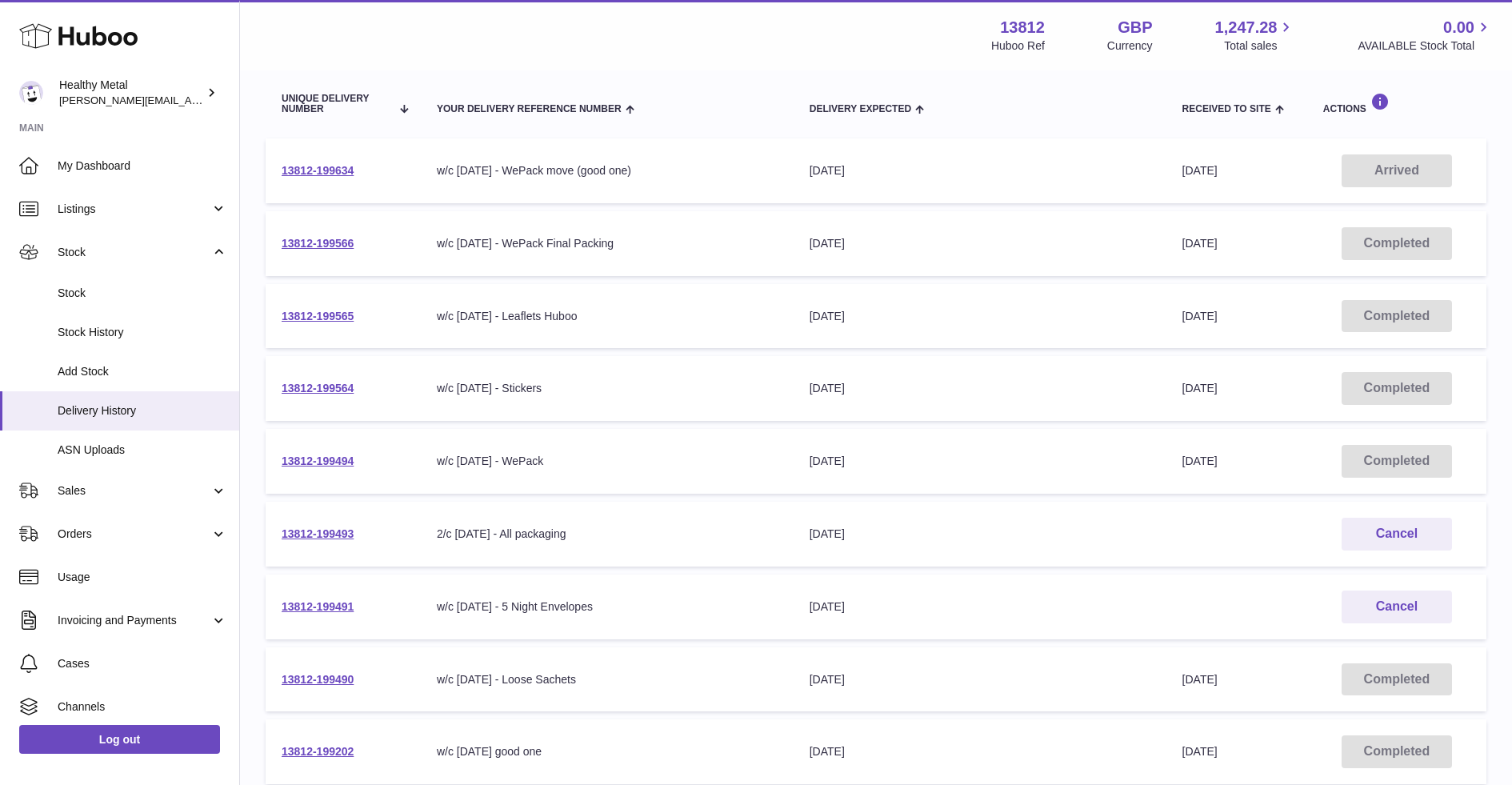
scroll to position [212, 0]
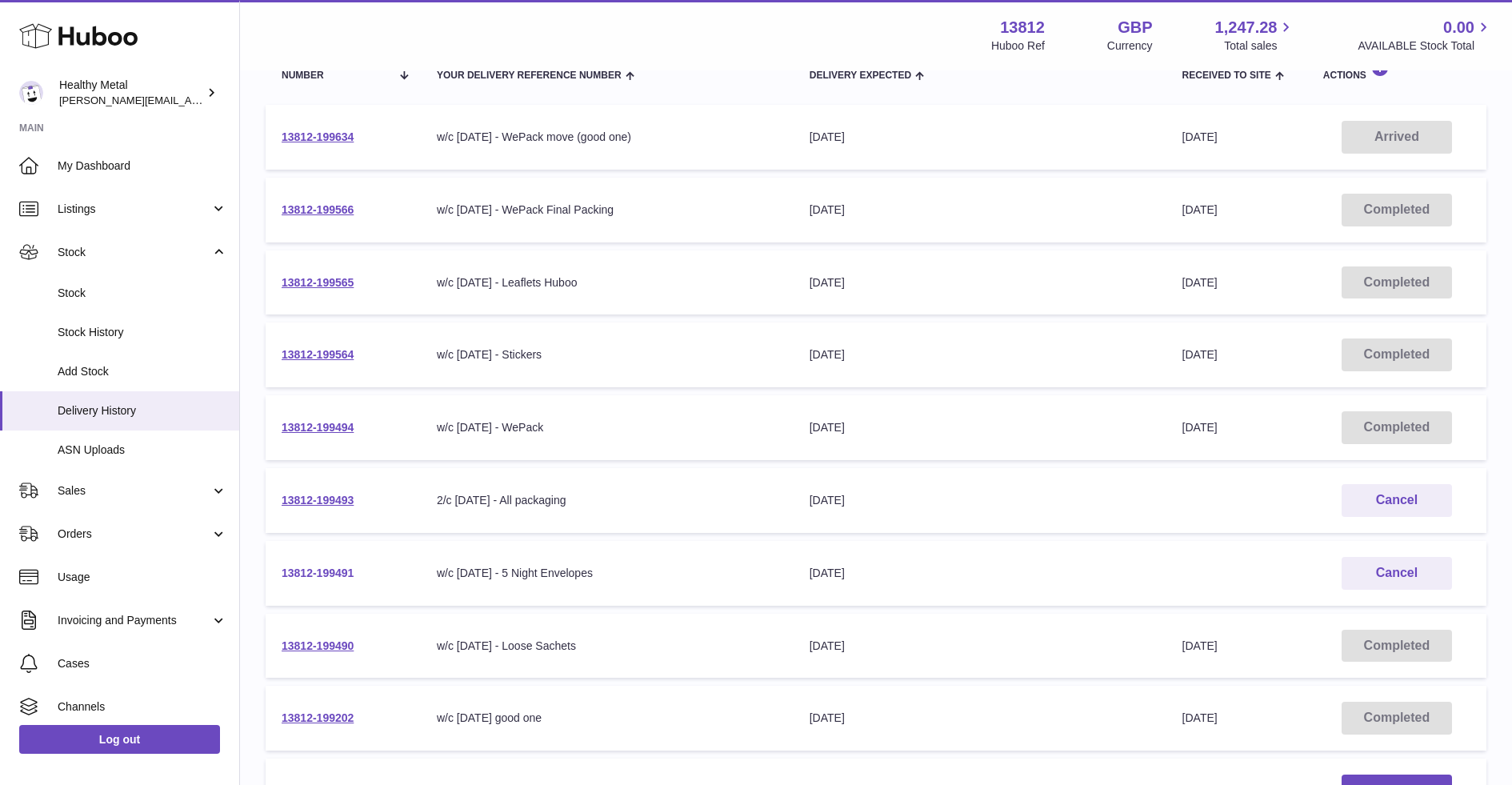
click at [327, 571] on link "13812-199491" at bounding box center [317, 573] width 72 height 13
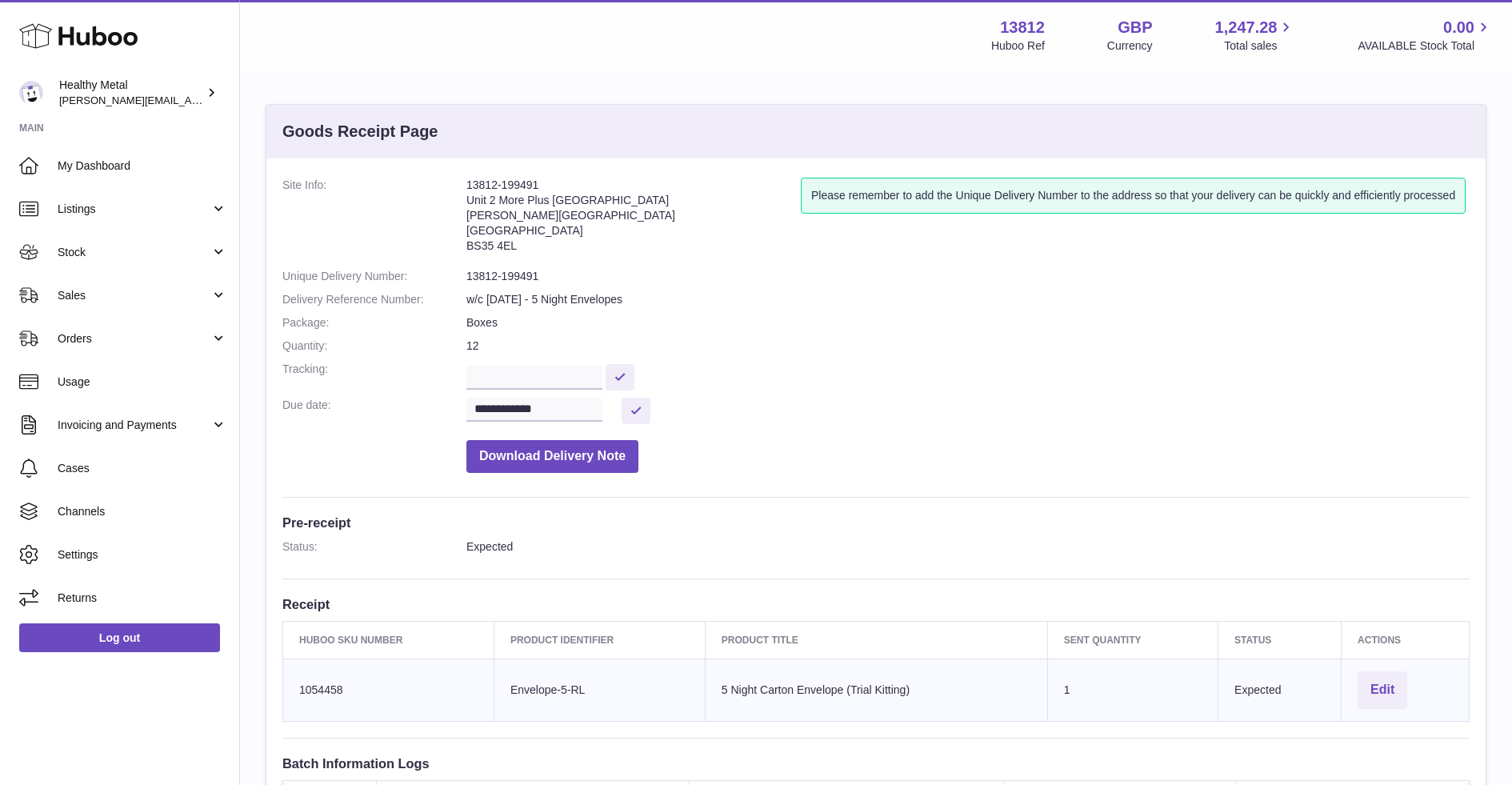
click at [357, 124] on h3 "Goods Receipt Page" at bounding box center [361, 131] width 156 height 22
copy div "Goods Receipt Page"
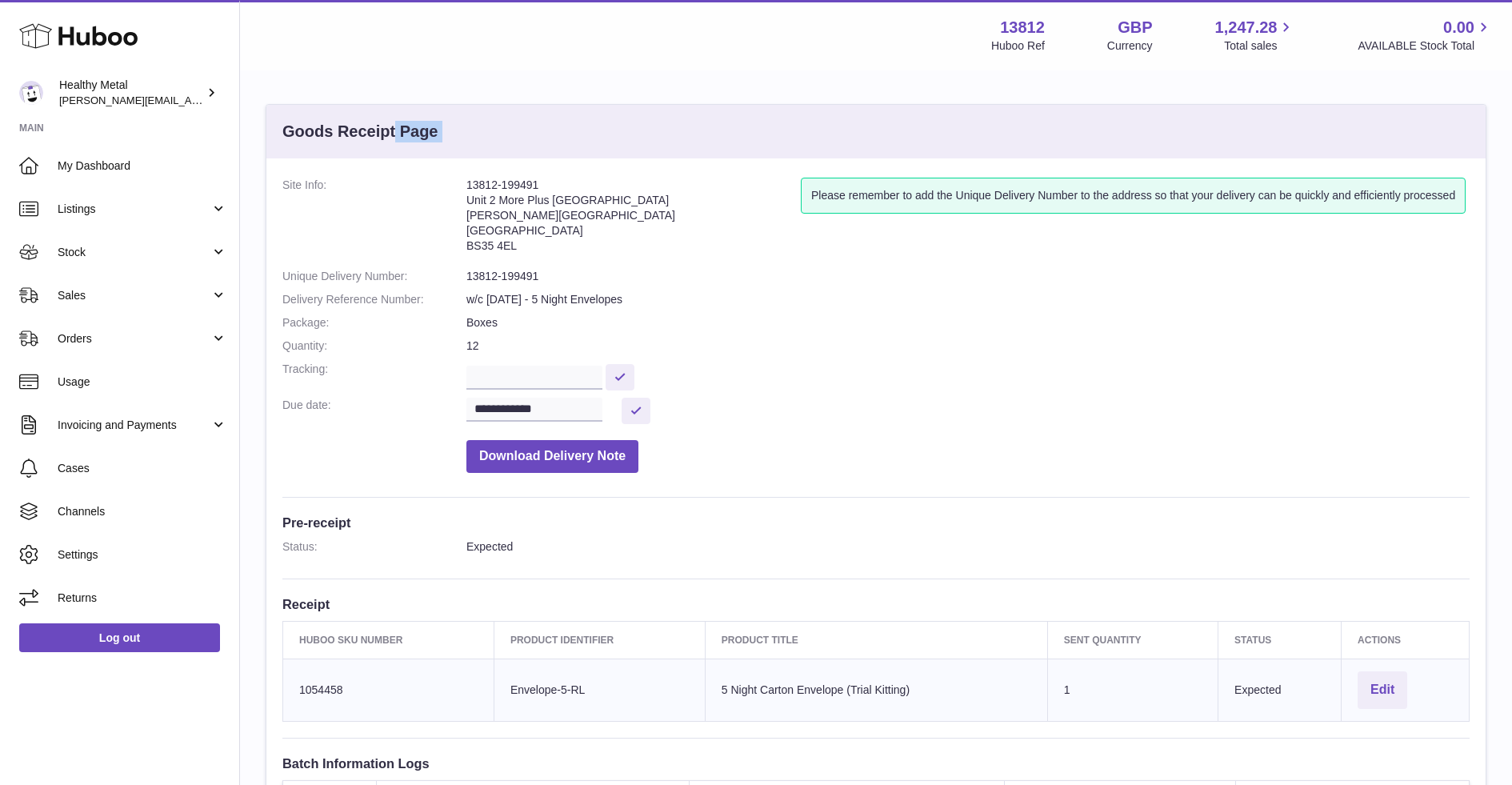
click at [501, 181] on address "13812-199491 Unit 2 More Plus Central Park Hudson Ave Severn Beach BS35 4EL" at bounding box center [633, 218] width 334 height 83
copy address "13812-199491"
click at [93, 247] on span "Stock" at bounding box center [135, 252] width 153 height 15
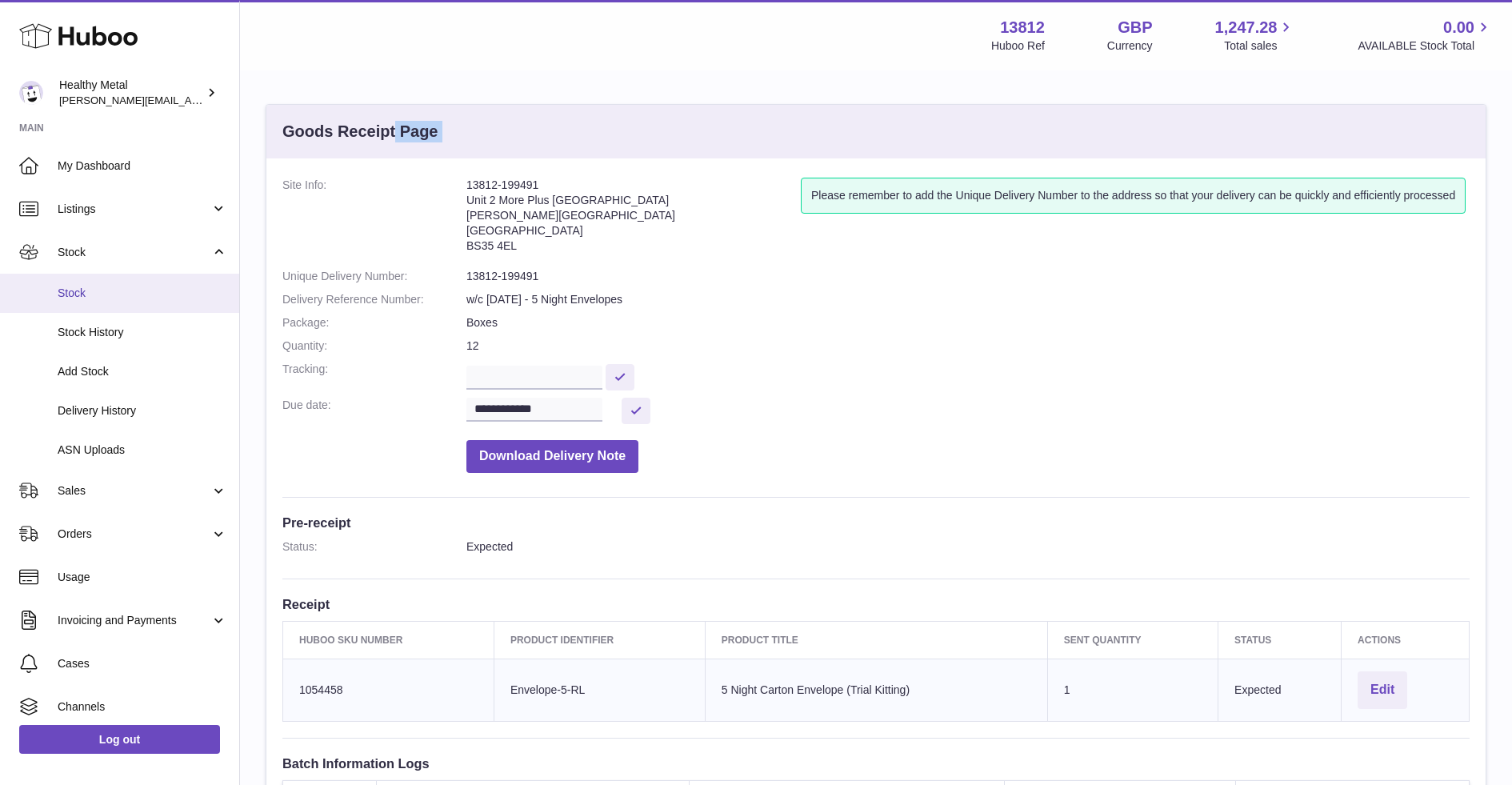
click at [133, 299] on span "Stock" at bounding box center [143, 293] width 170 height 15
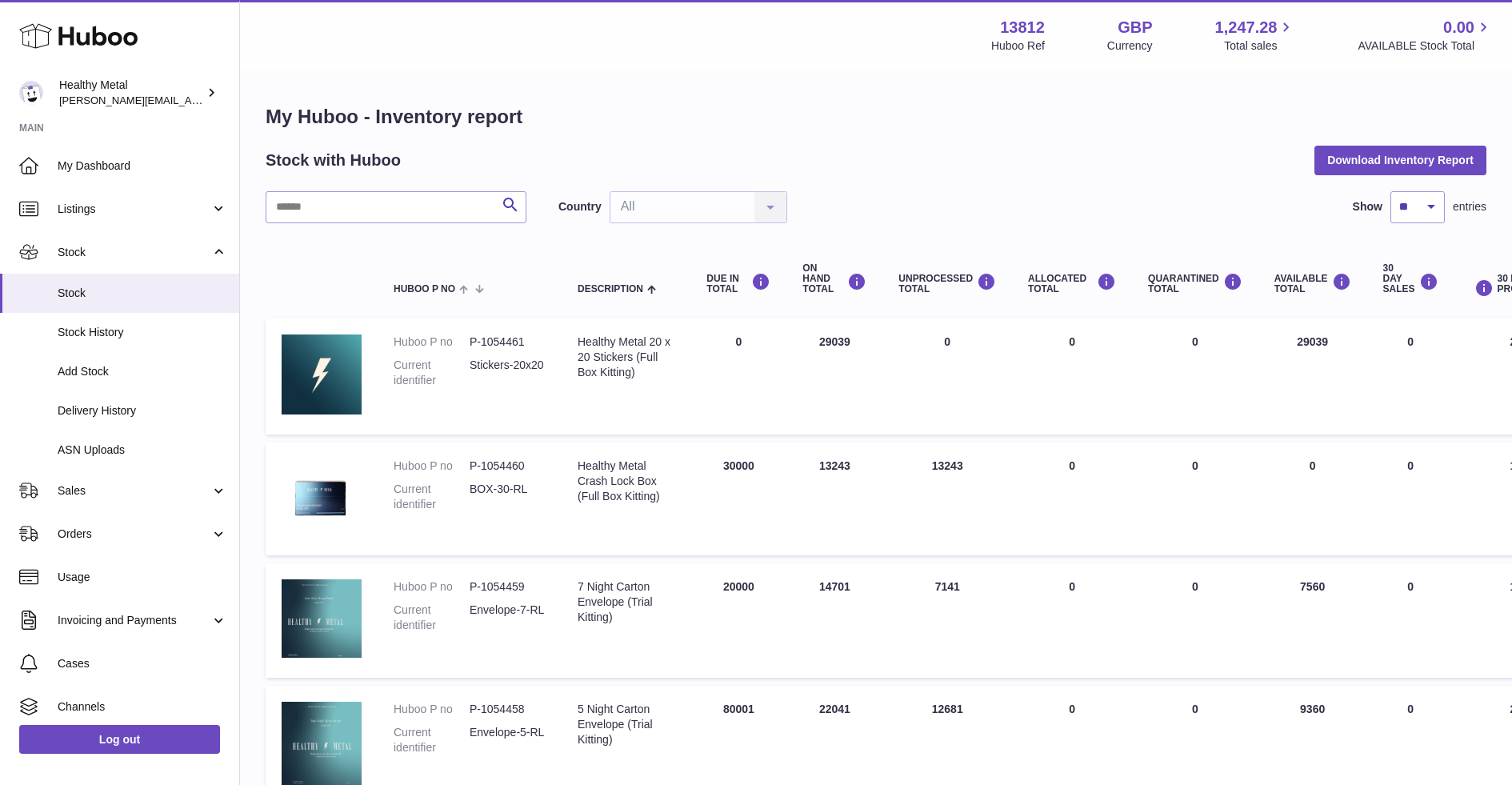
click at [1477, 199] on span "entries" at bounding box center [1470, 206] width 34 height 15
click at [1415, 202] on select "** ** ** ***" at bounding box center [1418, 207] width 55 height 32
select select "**"
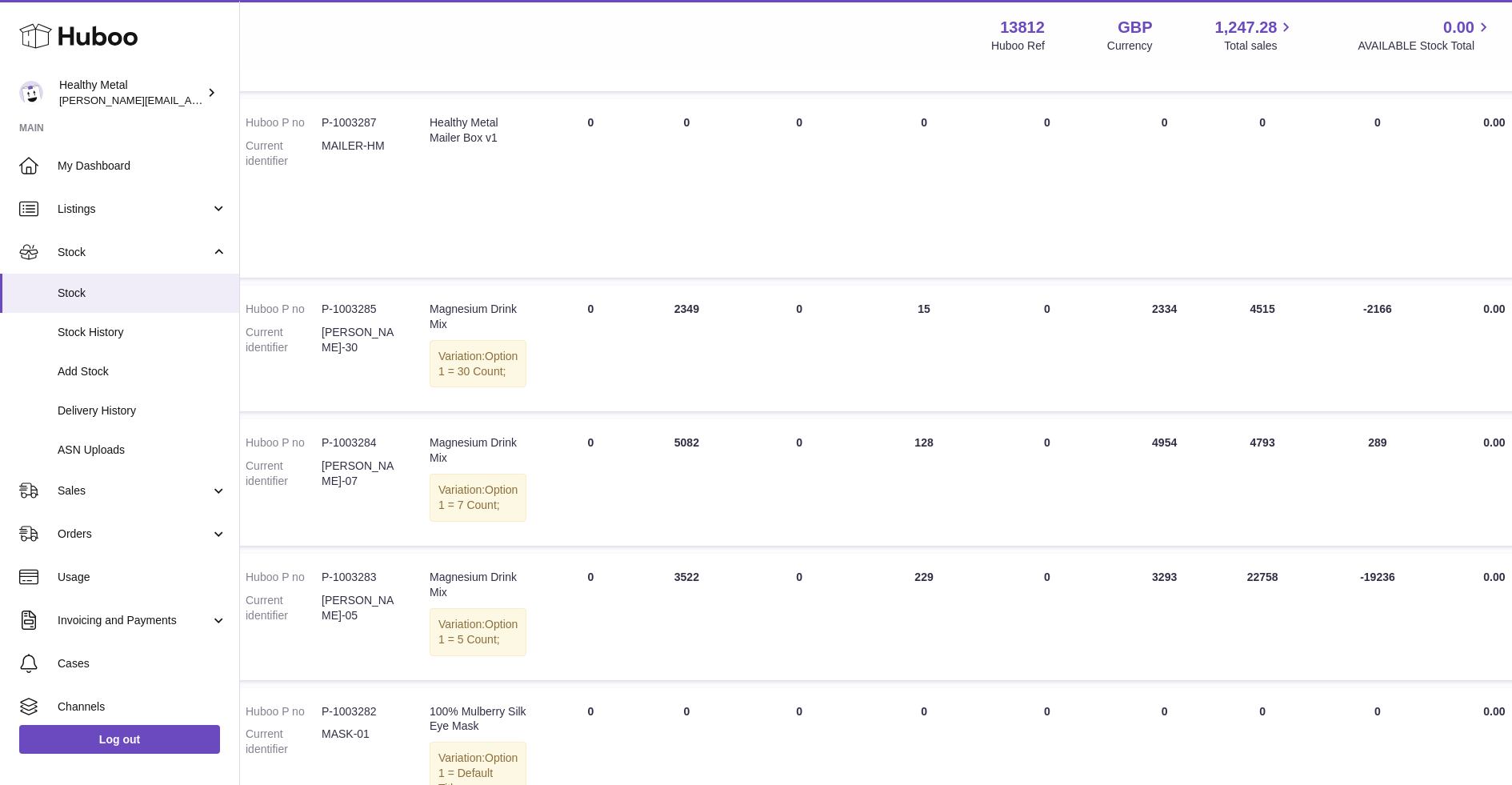
scroll to position [1150, 0]
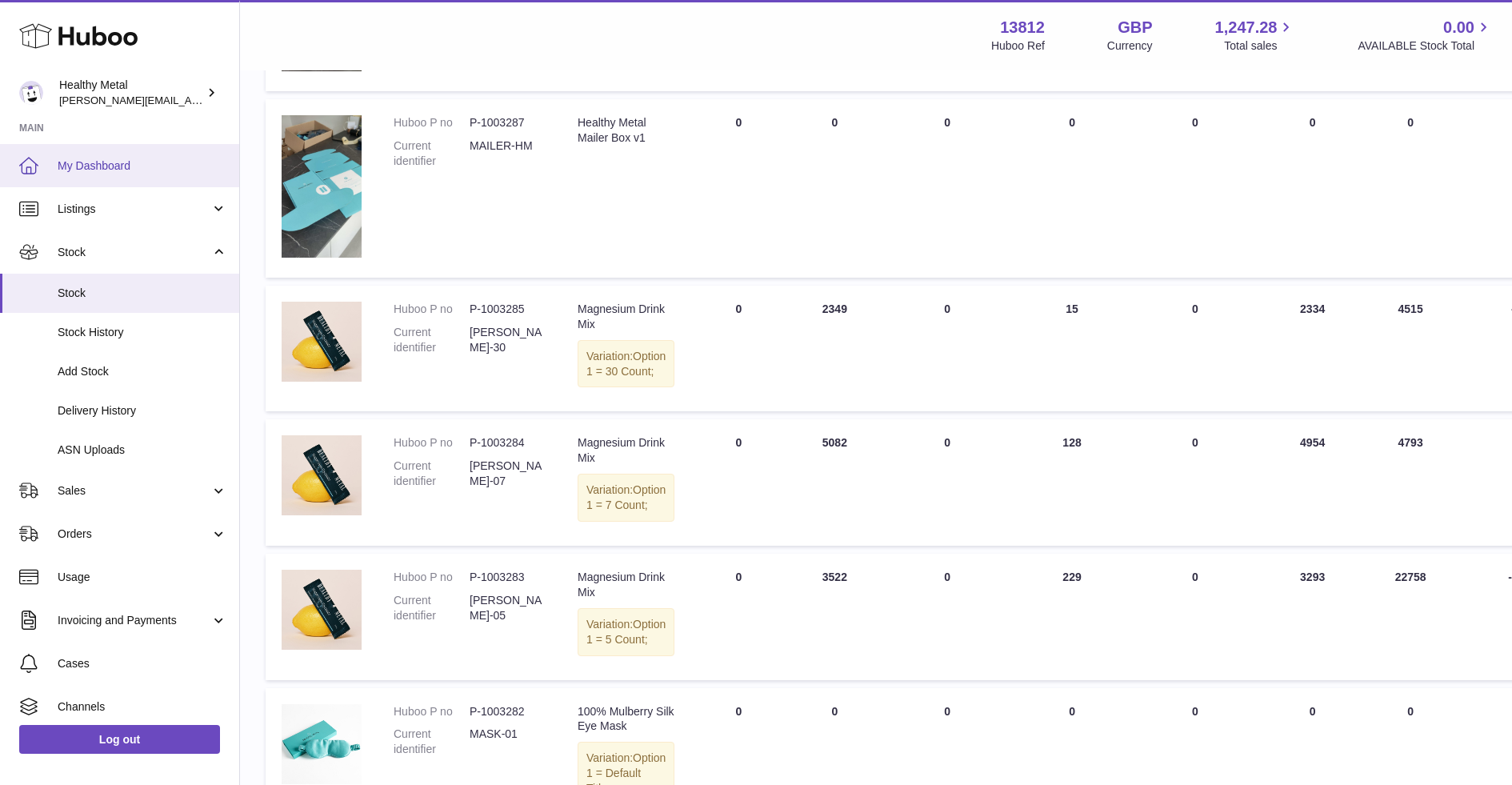
click at [181, 159] on span "My Dashboard" at bounding box center [143, 166] width 170 height 15
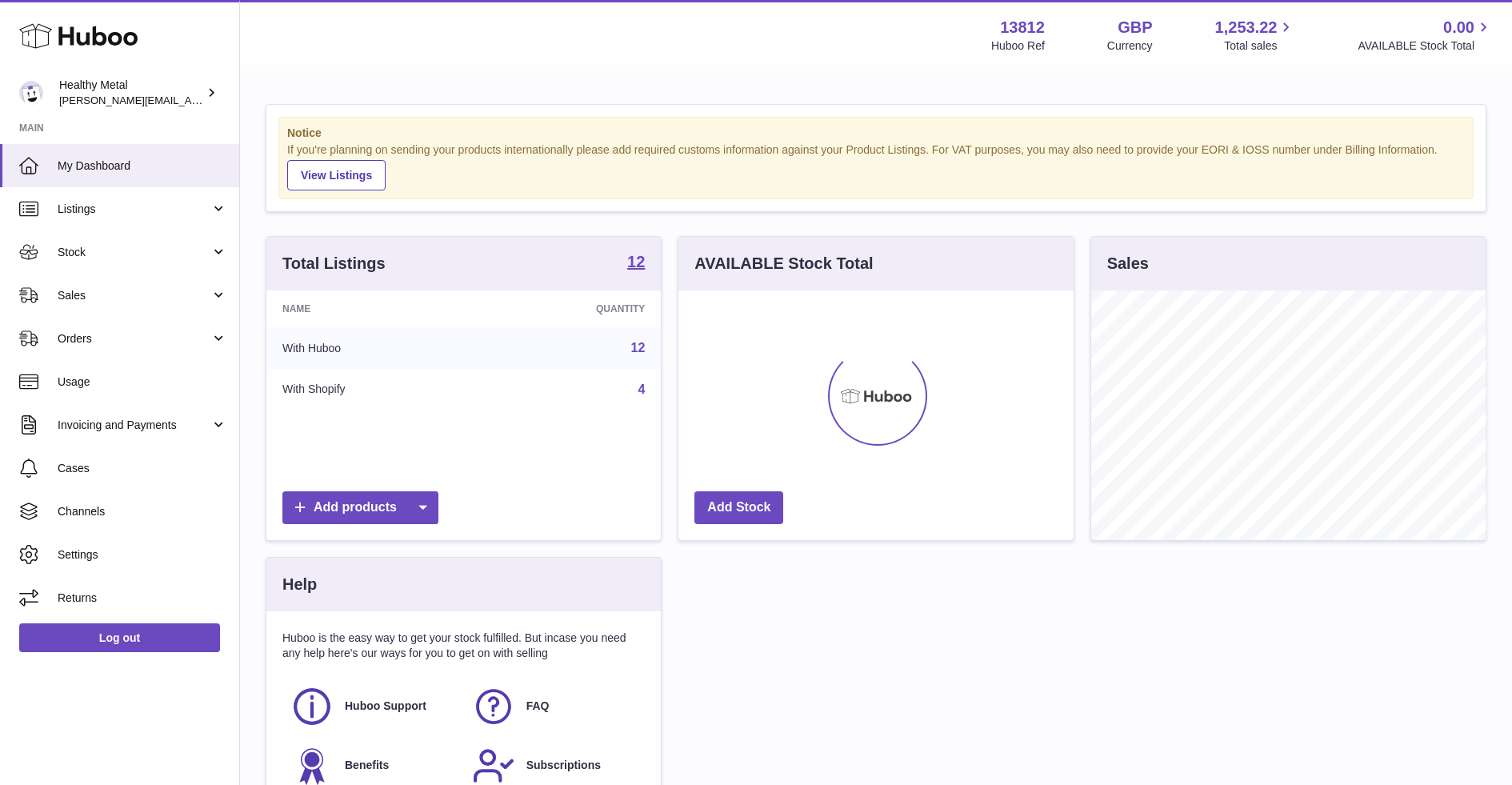
scroll to position [249, 395]
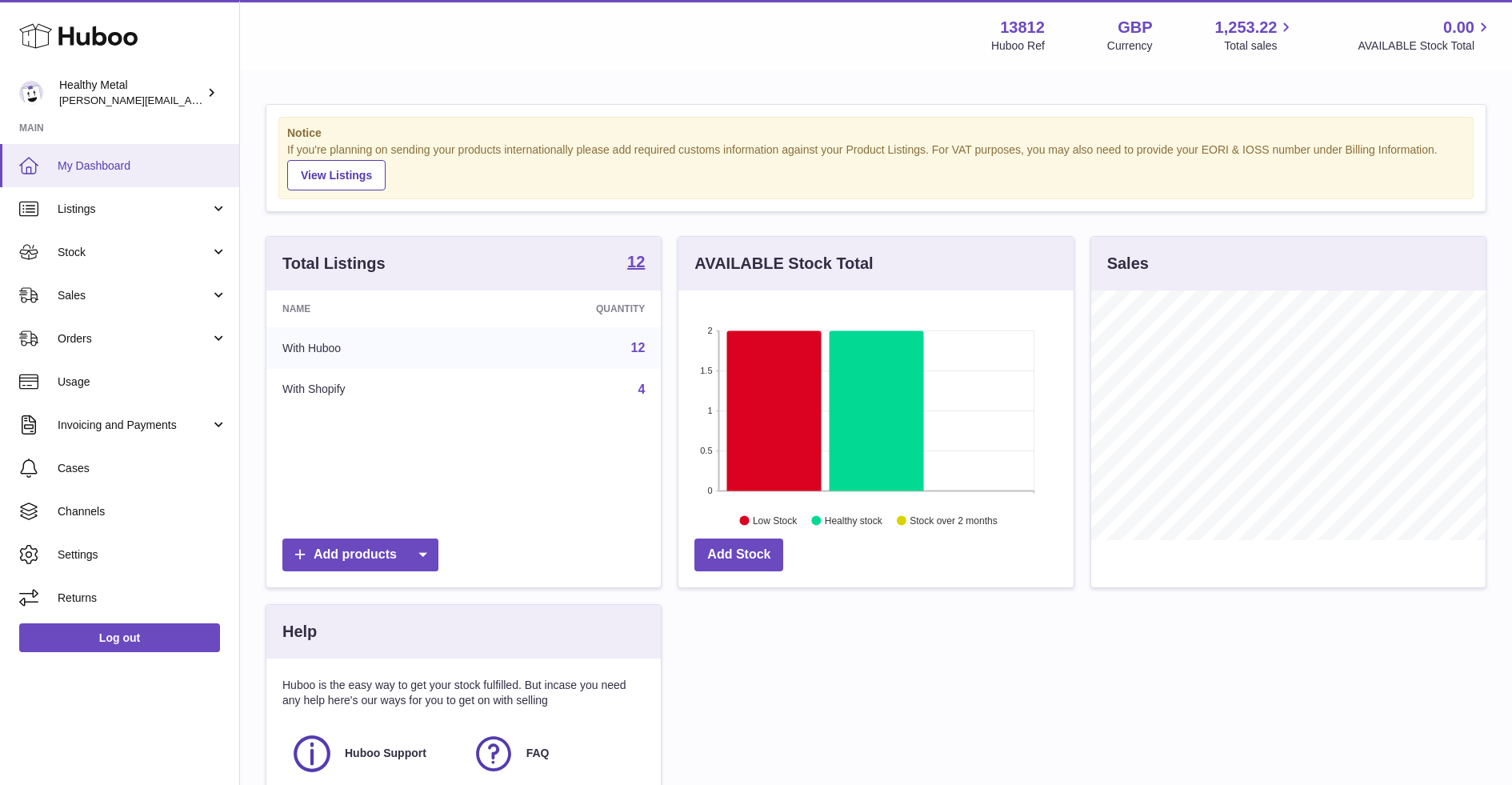
click at [152, 173] on link "My Dashboard" at bounding box center [119, 166] width 239 height 44
